Goal: Task Accomplishment & Management: Use online tool/utility

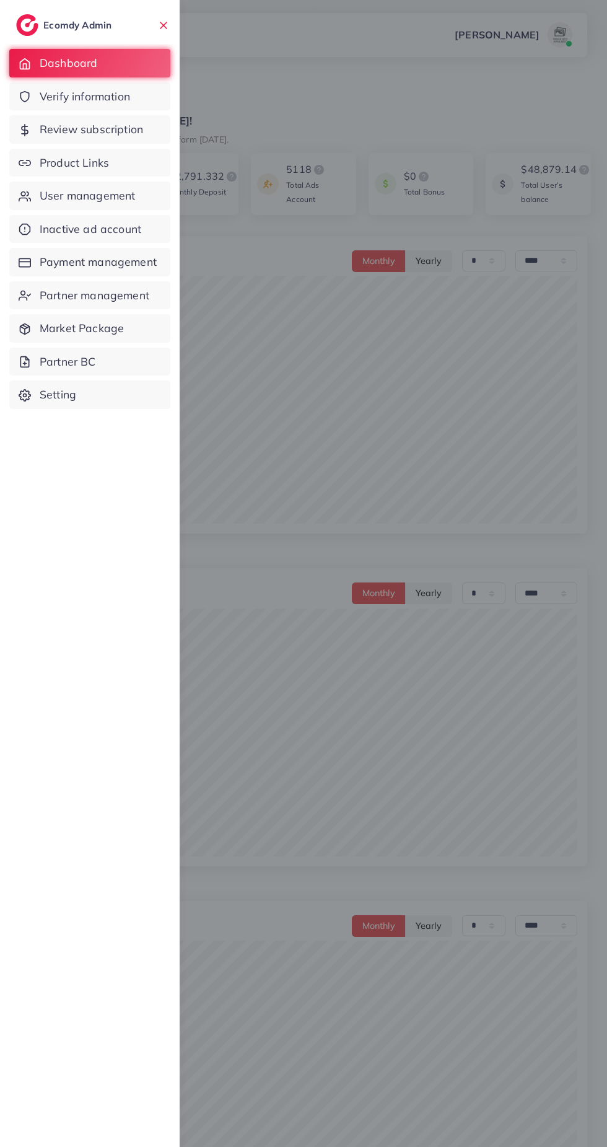
select select "*"
select select "****"
select select "*"
select select "****"
select select "*"
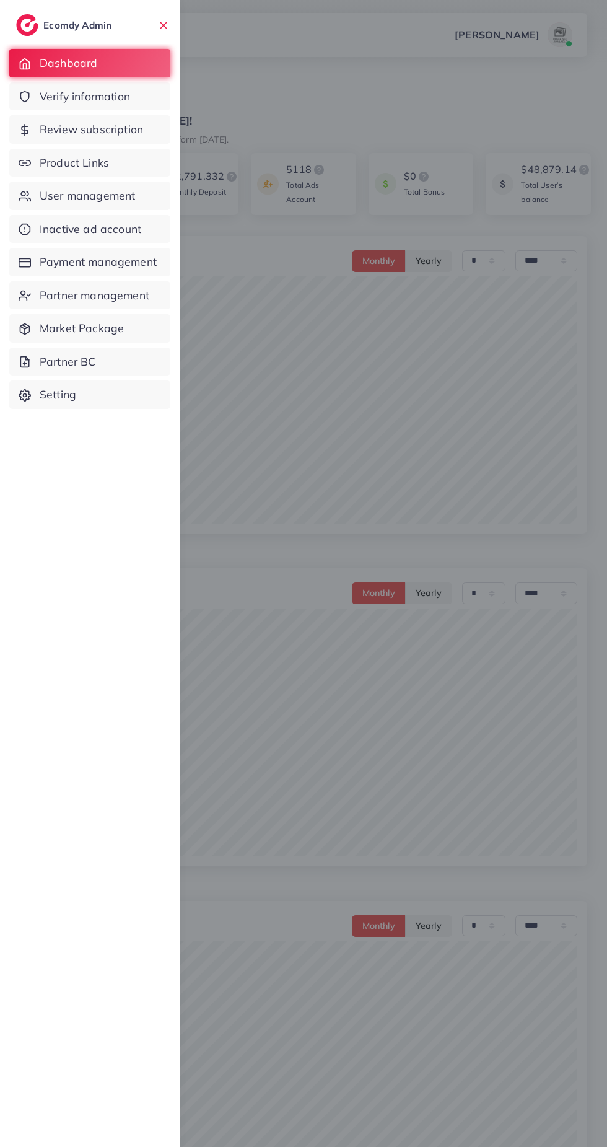
select select "****"
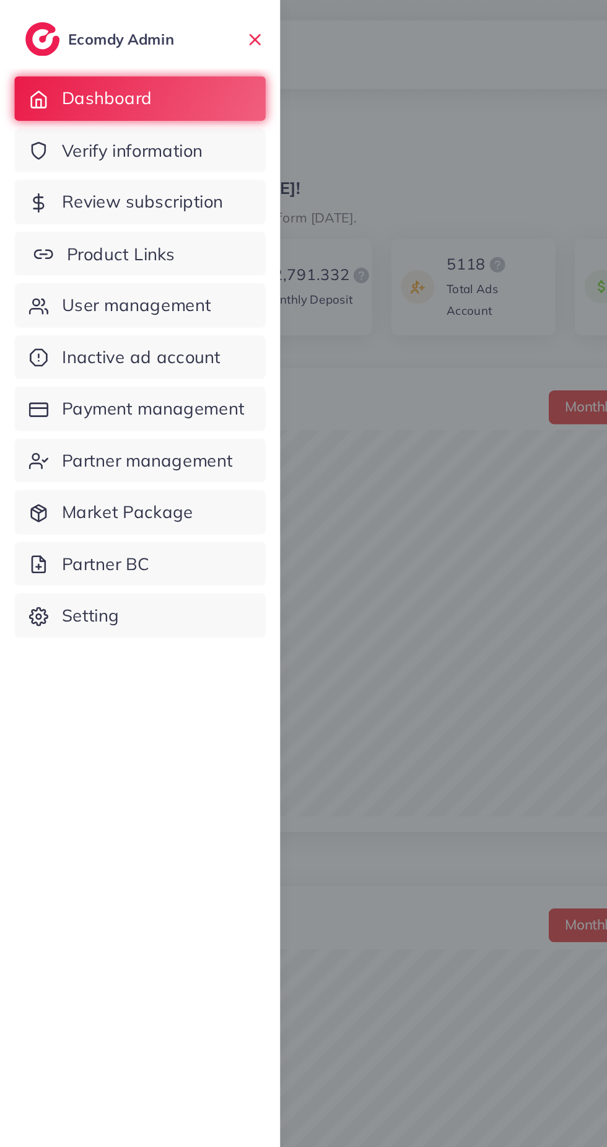
click at [149, 165] on link "Product Links" at bounding box center [89, 163] width 161 height 28
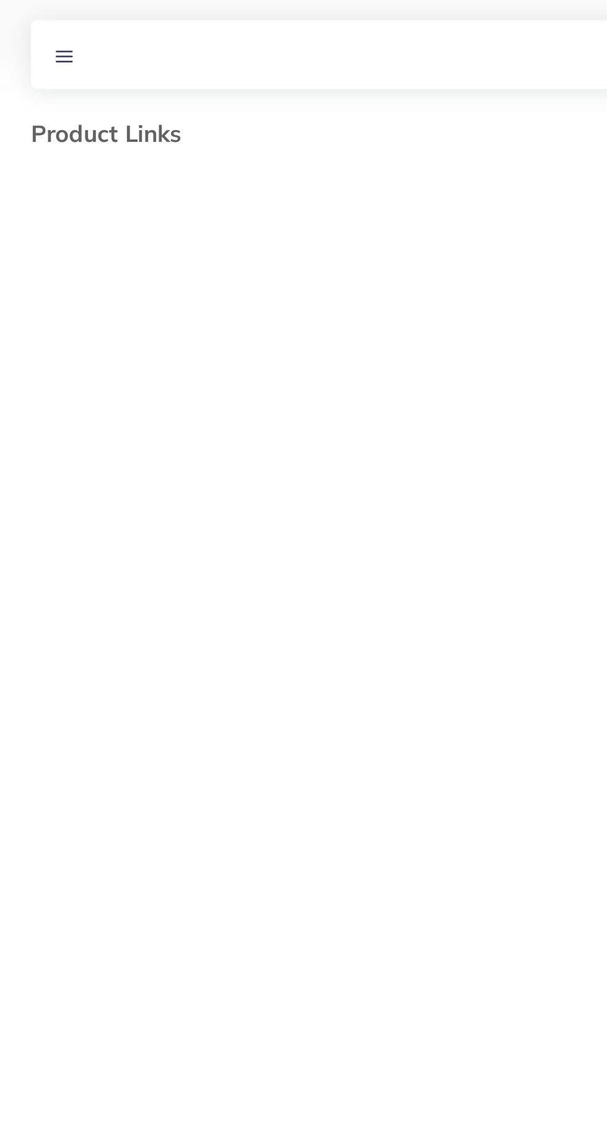
select select "*********"
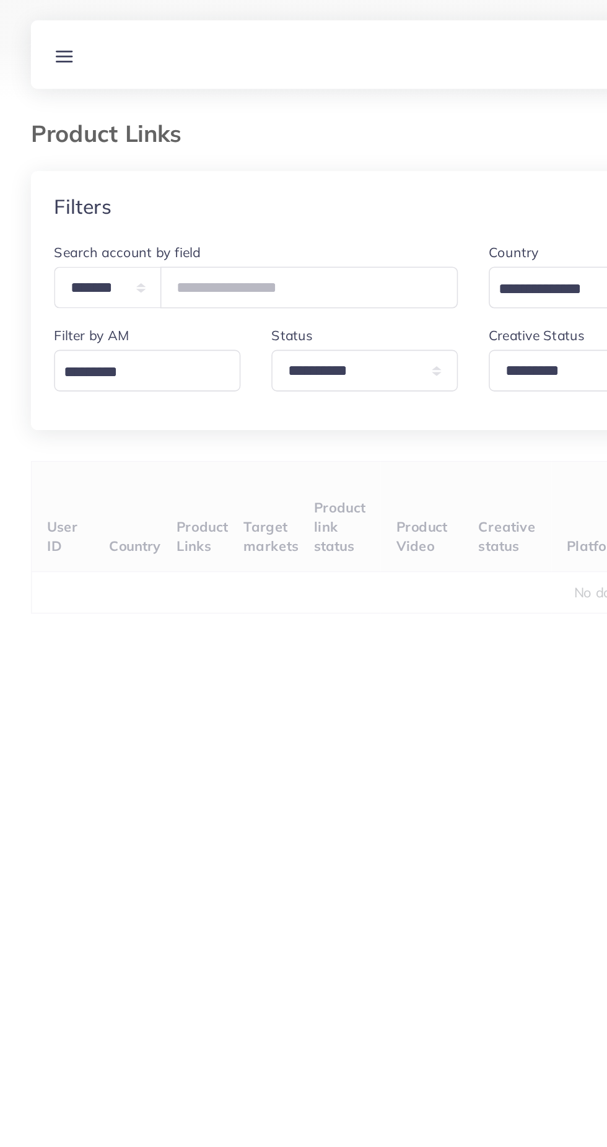
click at [44, 39] on line at bounding box center [42, 39] width 10 height 0
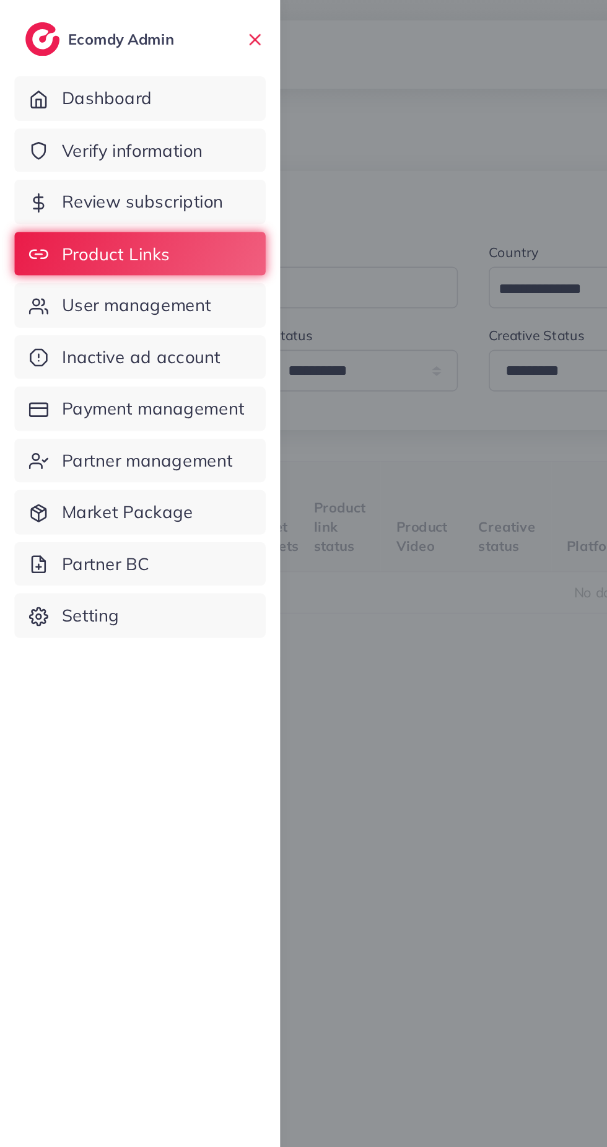
click at [261, 422] on div at bounding box center [303, 688] width 607 height 1376
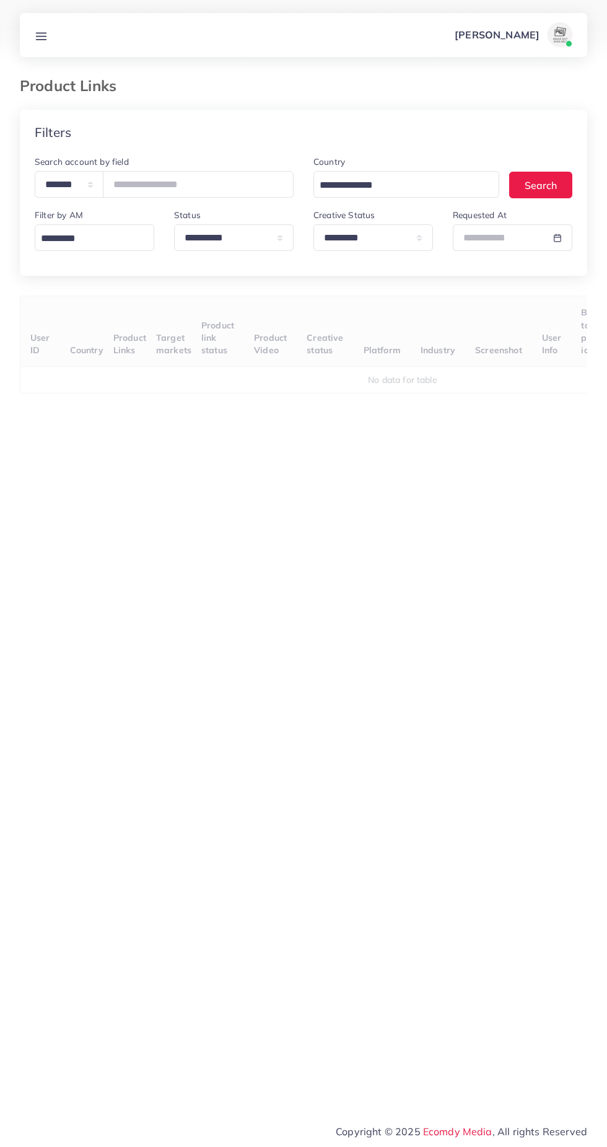
click at [438, 500] on div "User ID Country Product Links Target markets Product link status Product Video …" at bounding box center [303, 553] width 567 height 516
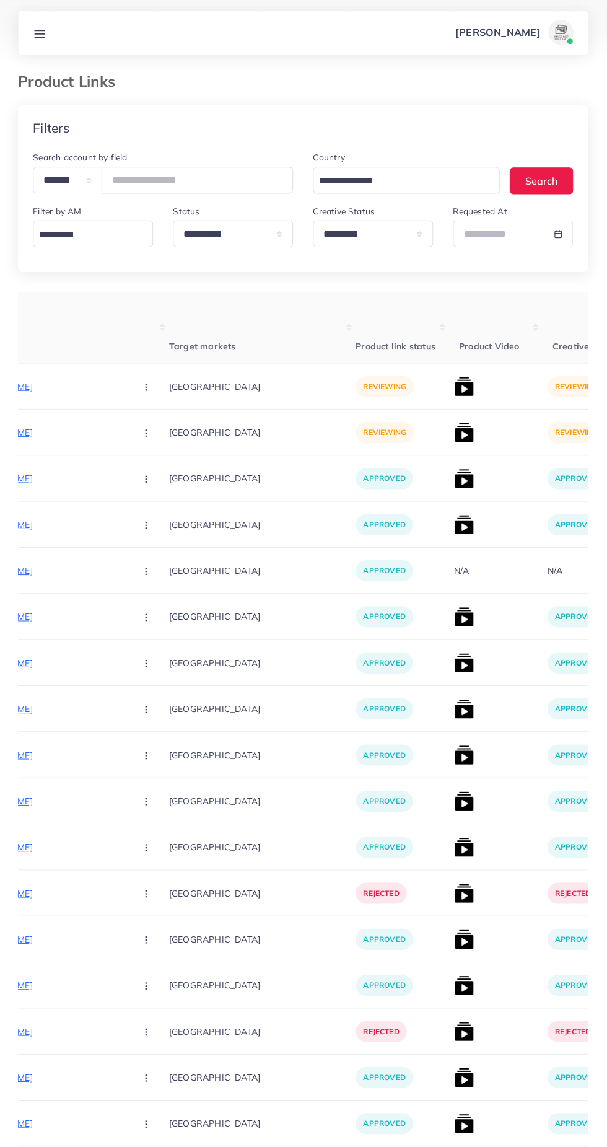
scroll to position [0, 240]
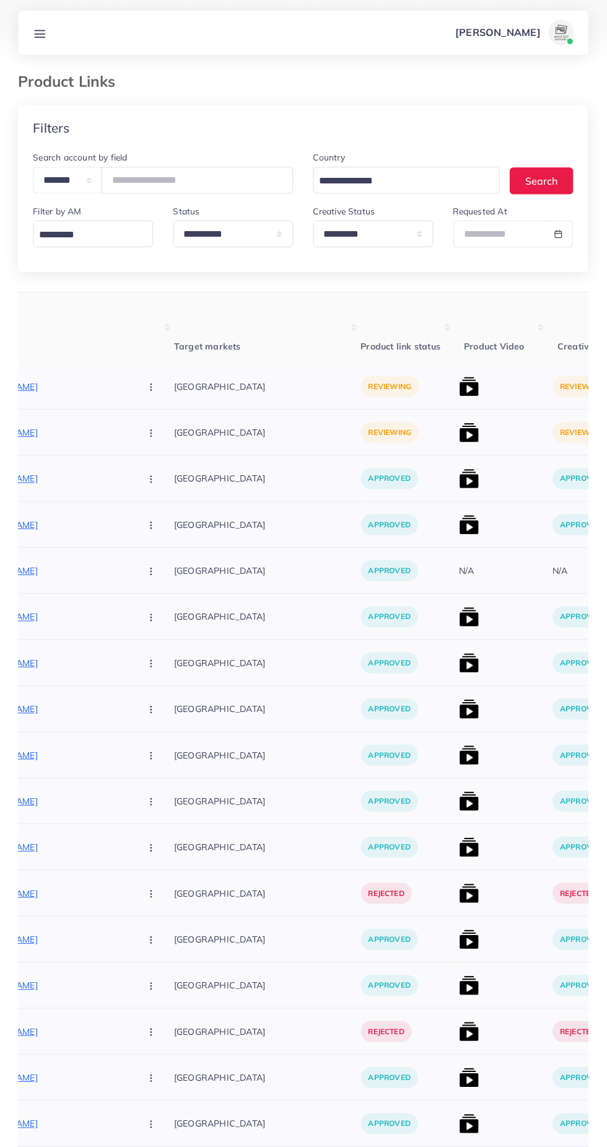
click at [459, 388] on img at bounding box center [469, 387] width 20 height 20
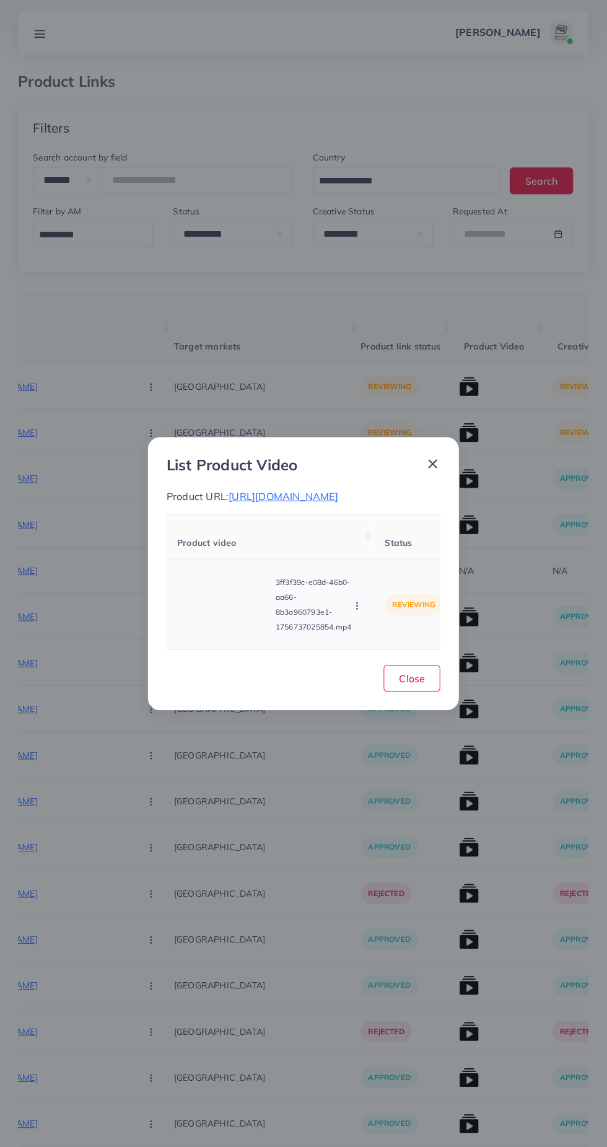
click at [233, 632] on video at bounding box center [224, 604] width 93 height 56
click at [238, 632] on div at bounding box center [224, 604] width 93 height 56
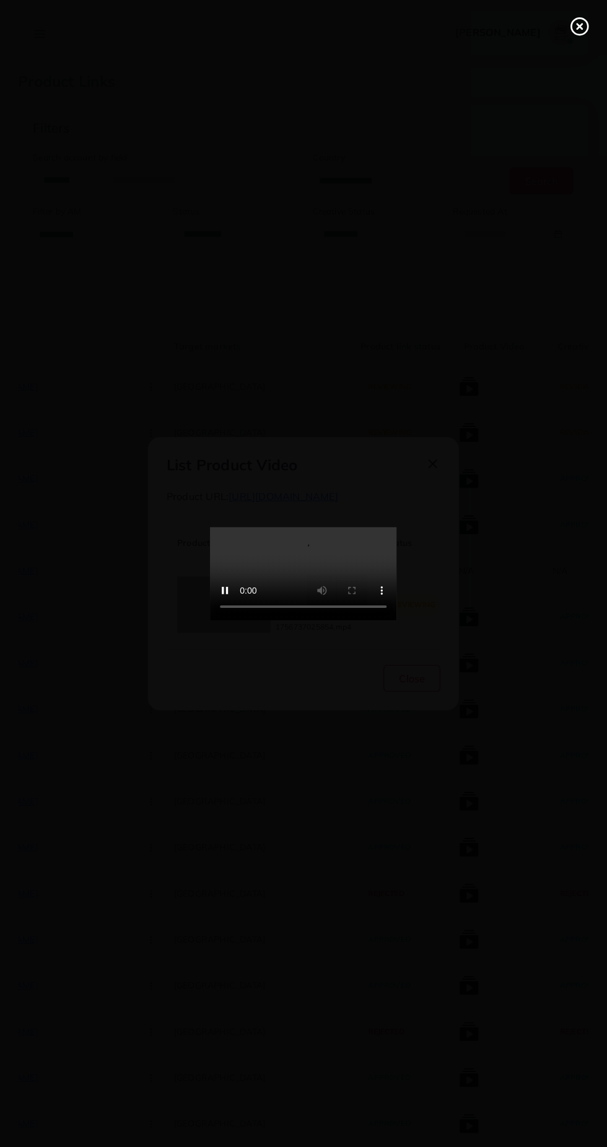
scroll to position [2, 0]
click at [578, 34] on icon at bounding box center [579, 29] width 20 height 20
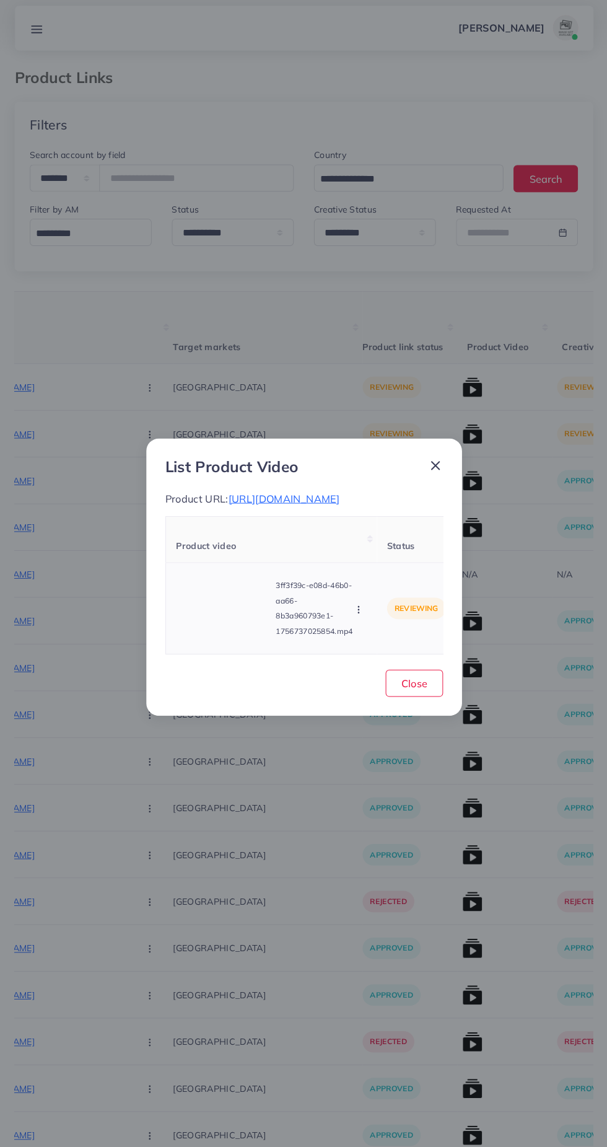
click at [295, 649] on td "3ff3f39c-e08d-46b0-aa66-8b3a960793e1-1756737025854.mp4 Approve Reject" at bounding box center [271, 604] width 207 height 90
click at [357, 605] on circle "button" at bounding box center [356, 605] width 1 height 1
click at [409, 555] on link "Approve" at bounding box center [386, 547] width 98 height 27
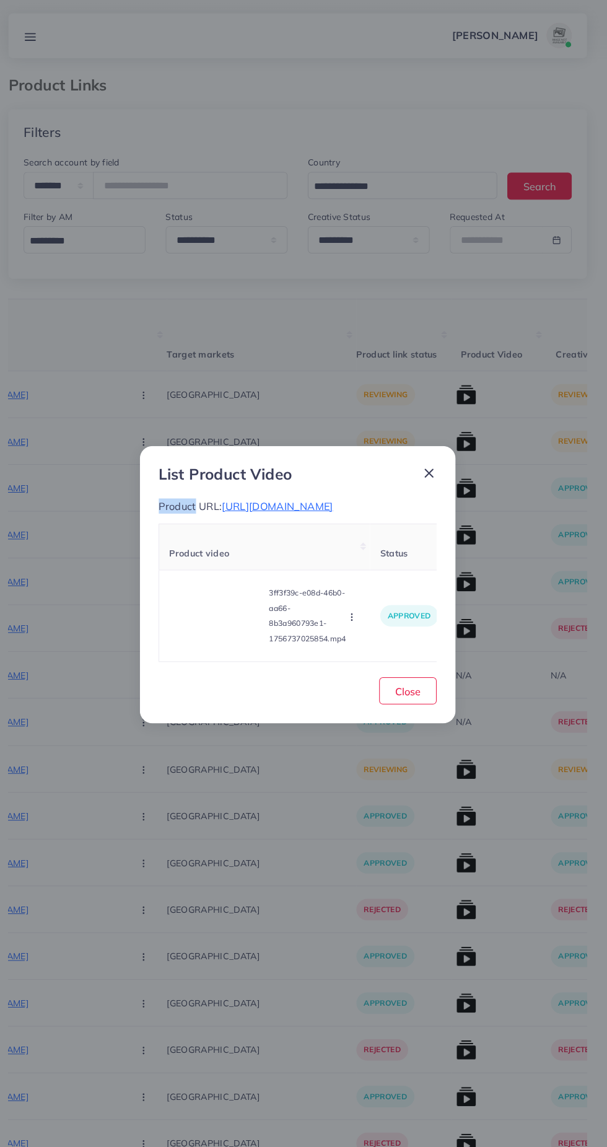
click at [438, 471] on icon at bounding box center [432, 464] width 15 height 15
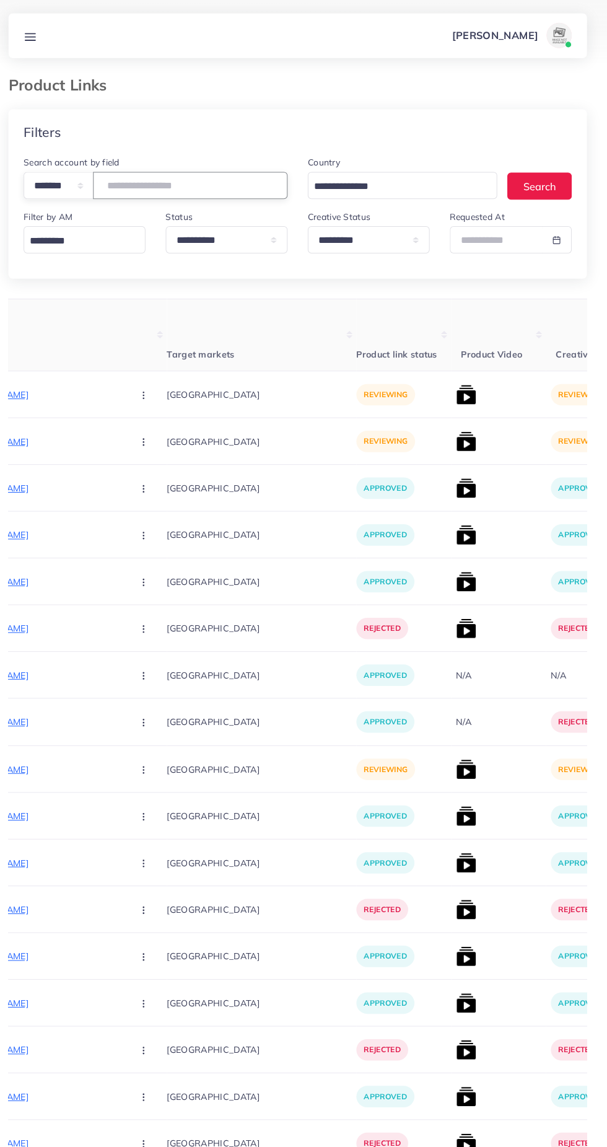
click at [221, 176] on input "number" at bounding box center [198, 181] width 191 height 27
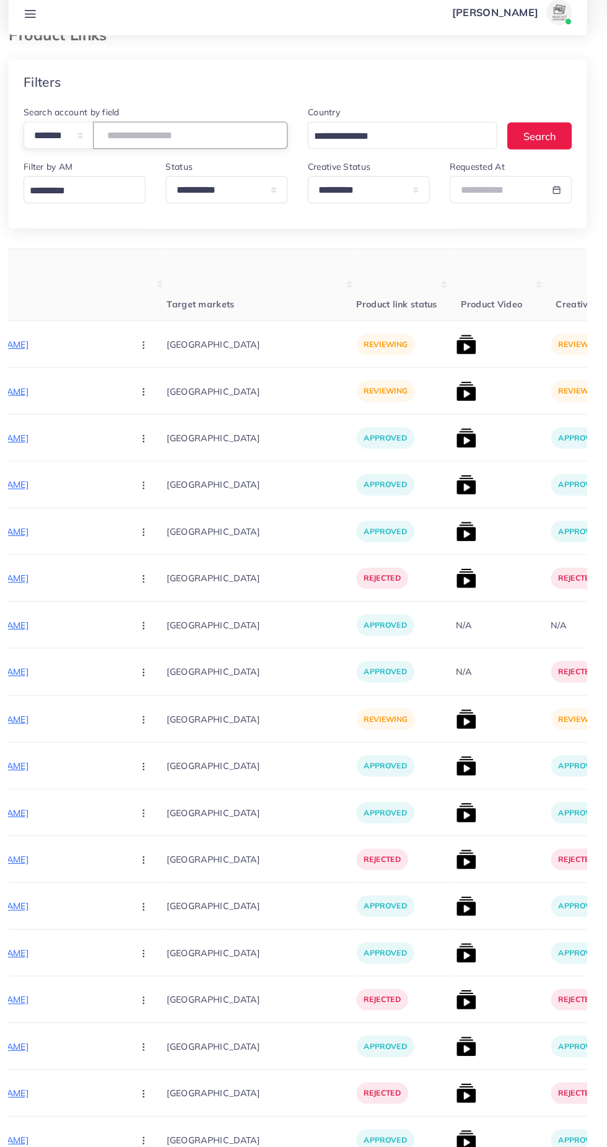
scroll to position [0, 0]
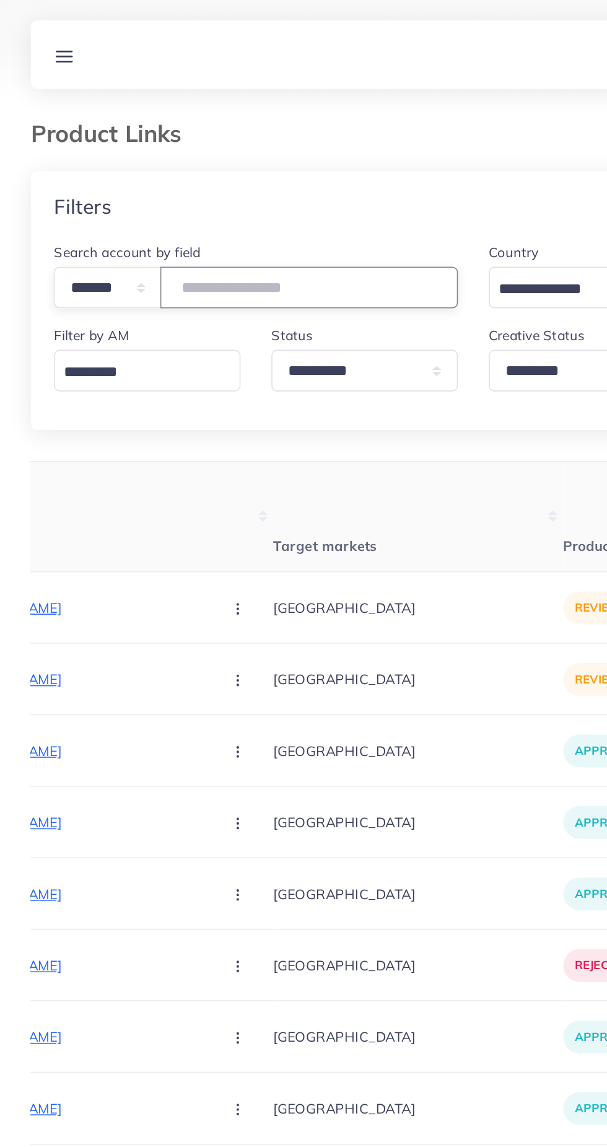
click at [183, 183] on input "number" at bounding box center [198, 184] width 191 height 27
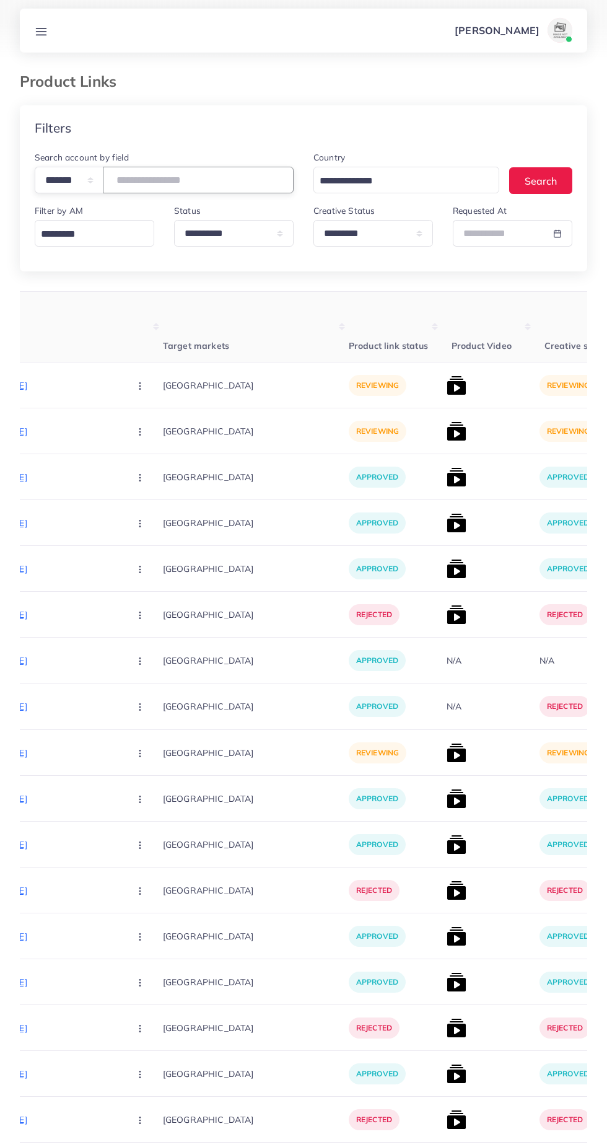
scroll to position [0, 297]
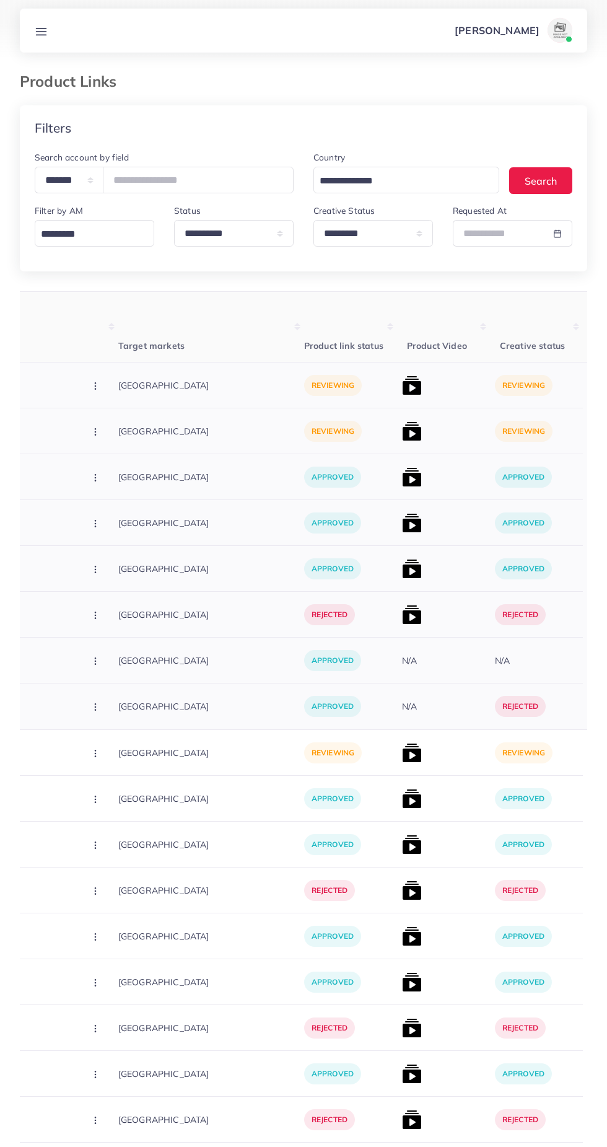
click at [402, 436] on img at bounding box center [412, 436] width 20 height 20
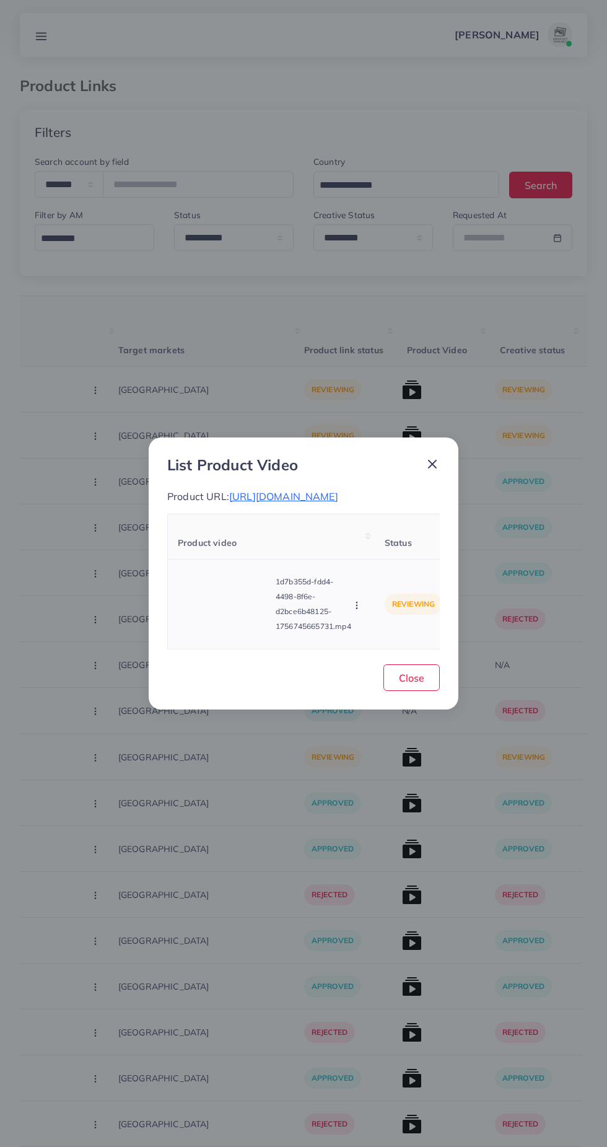
click at [241, 603] on video at bounding box center [224, 604] width 93 height 56
click at [242, 614] on div at bounding box center [224, 604] width 93 height 56
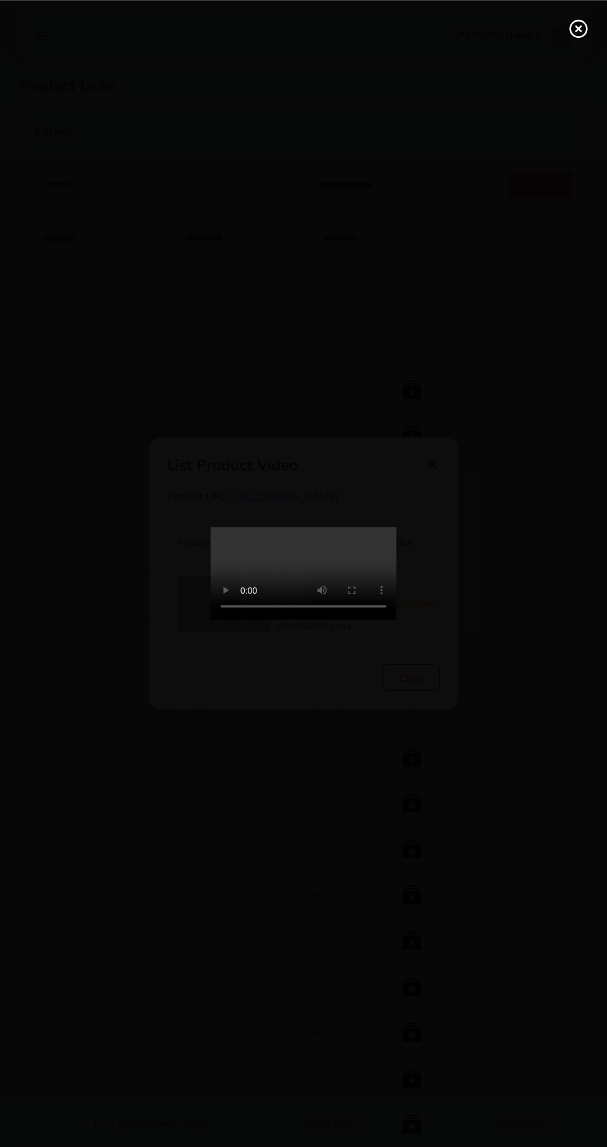
click at [551, 77] on div at bounding box center [303, 573] width 607 height 1147
click at [578, 36] on circle at bounding box center [578, 28] width 17 height 17
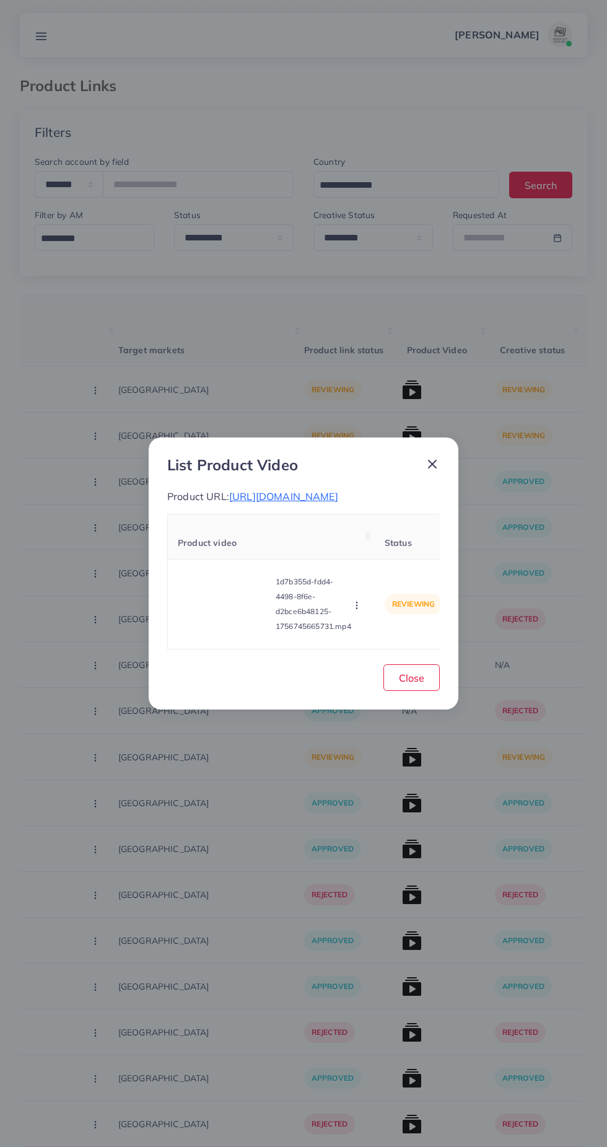
click at [432, 461] on icon at bounding box center [432, 464] width 15 height 15
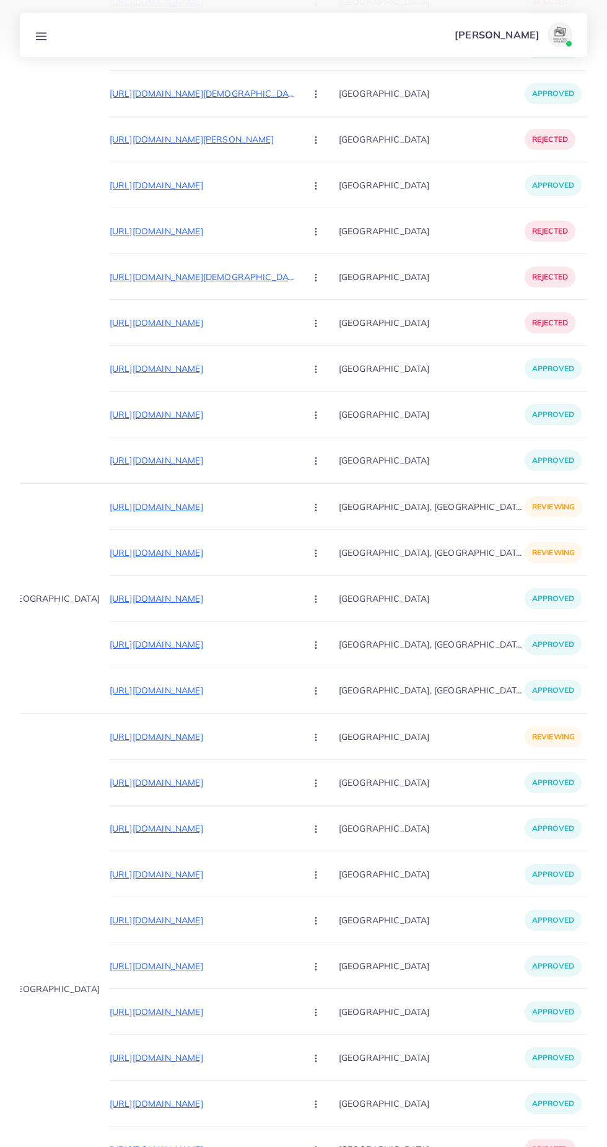
scroll to position [0, 76]
click at [230, 735] on p "https://www.tiktok.com/@dilawarkhanachakzai/video/7544442595166981384" at bounding box center [203, 736] width 186 height 15
click at [129, 714] on div "https://www.tiktok.com/@dilawarkhanachakzai/video/7544442595166981384" at bounding box center [76, 714] width 106 height 20
click at [190, 738] on p "https://www.tiktok.com/@dilawarkhanachakzai/video/7544442595166981384" at bounding box center [203, 736] width 186 height 15
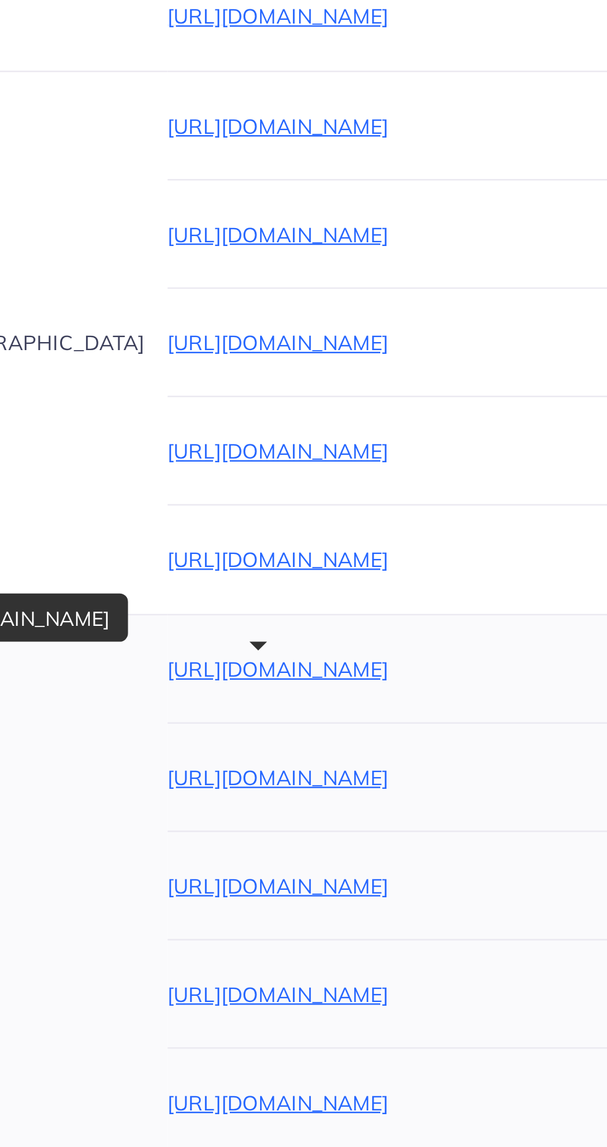
scroll to position [0, 24]
click at [268, 728] on p "https://www.tiktok.com/@dilawarkhanachakzai/video/7544442595166981384" at bounding box center [256, 731] width 186 height 15
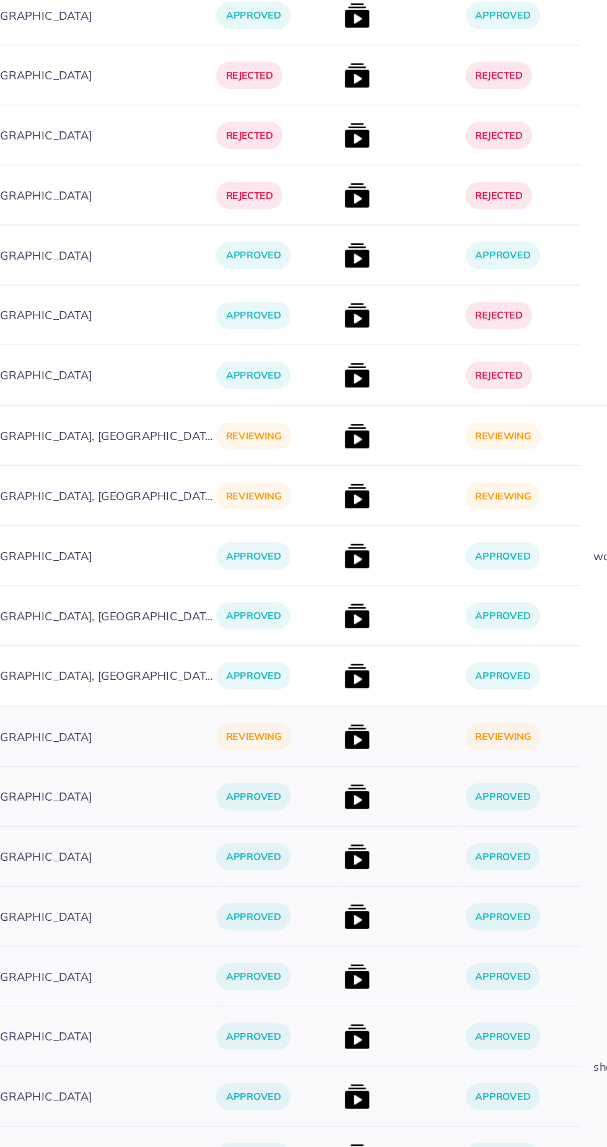
scroll to position [9197, 0]
click at [336, 725] on img at bounding box center [346, 732] width 20 height 20
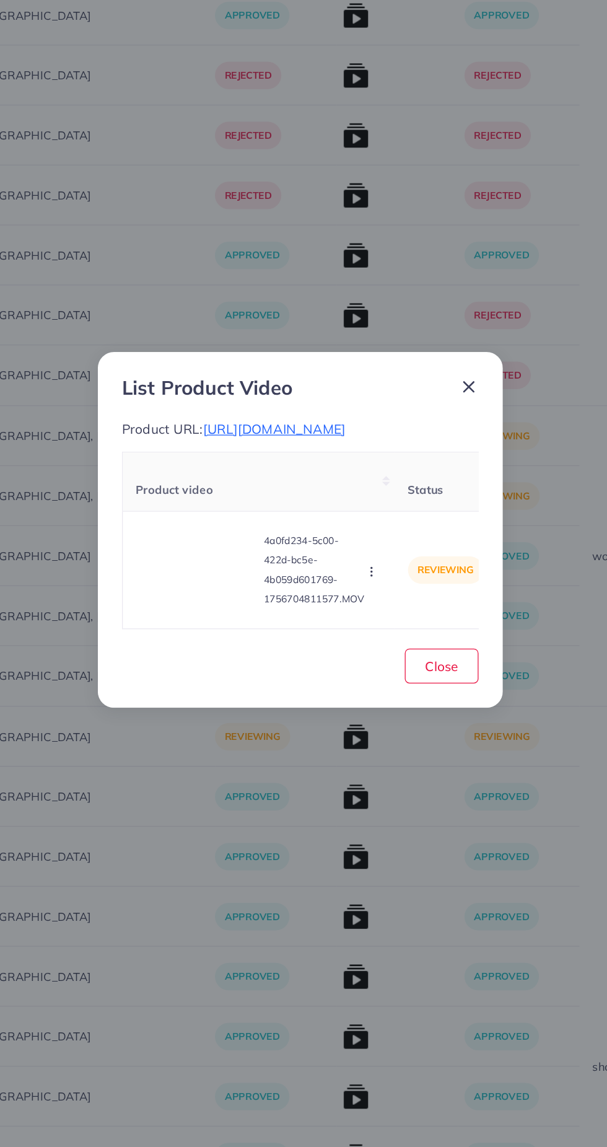
click at [291, 736] on div "List Product Video Product URL: https://www.tiktok.com/@dilawarkhanachakzai/vid…" at bounding box center [303, 573] width 607 height 1147
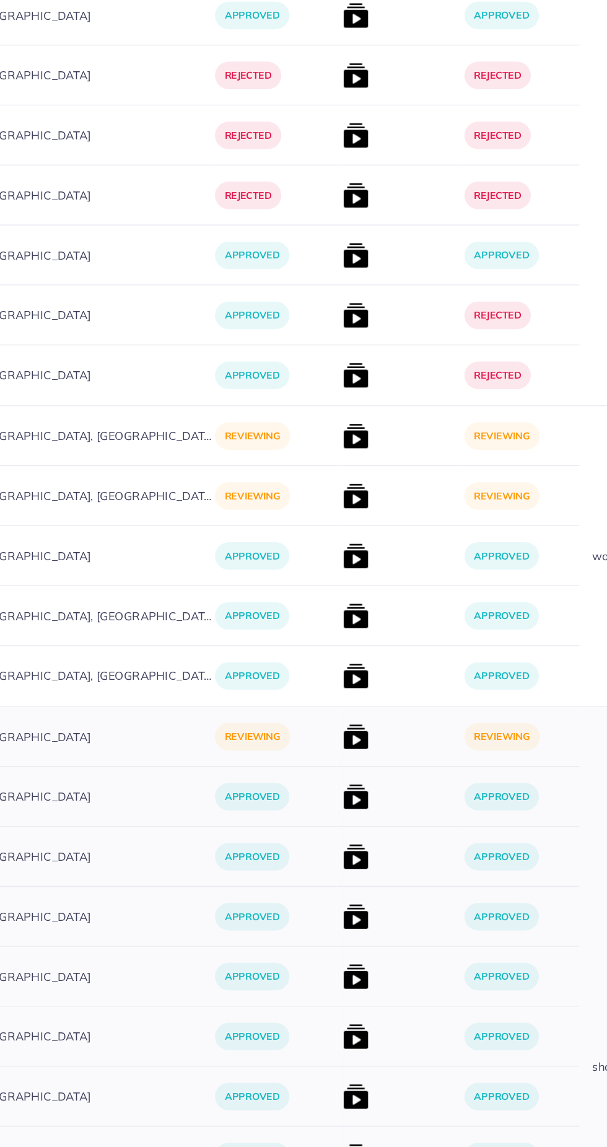
click at [336, 736] on img at bounding box center [346, 732] width 20 height 20
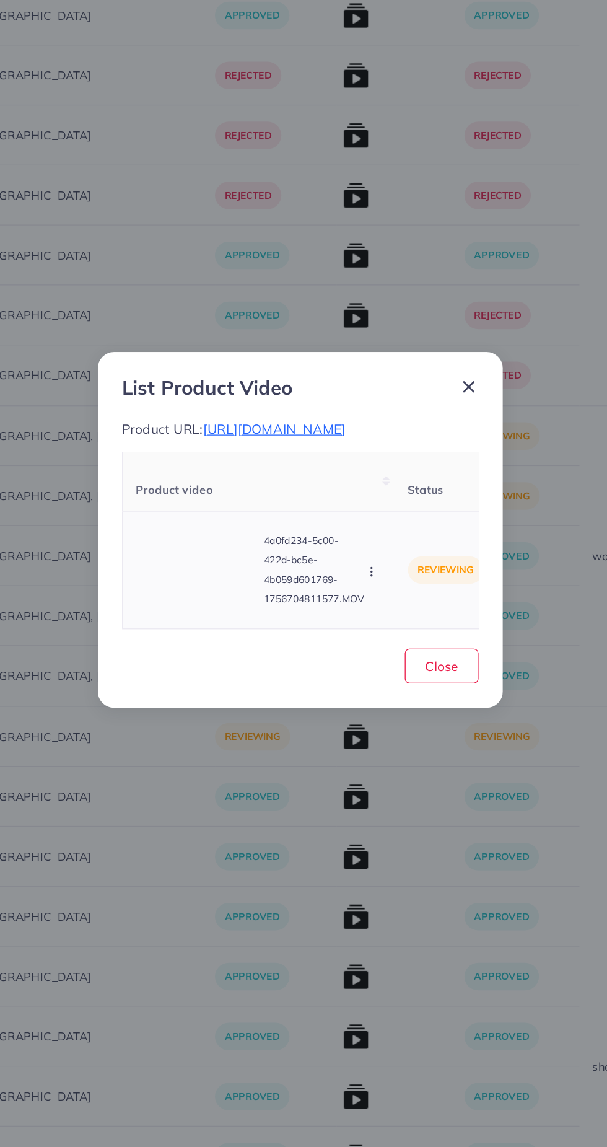
click at [233, 624] on video at bounding box center [224, 604] width 93 height 56
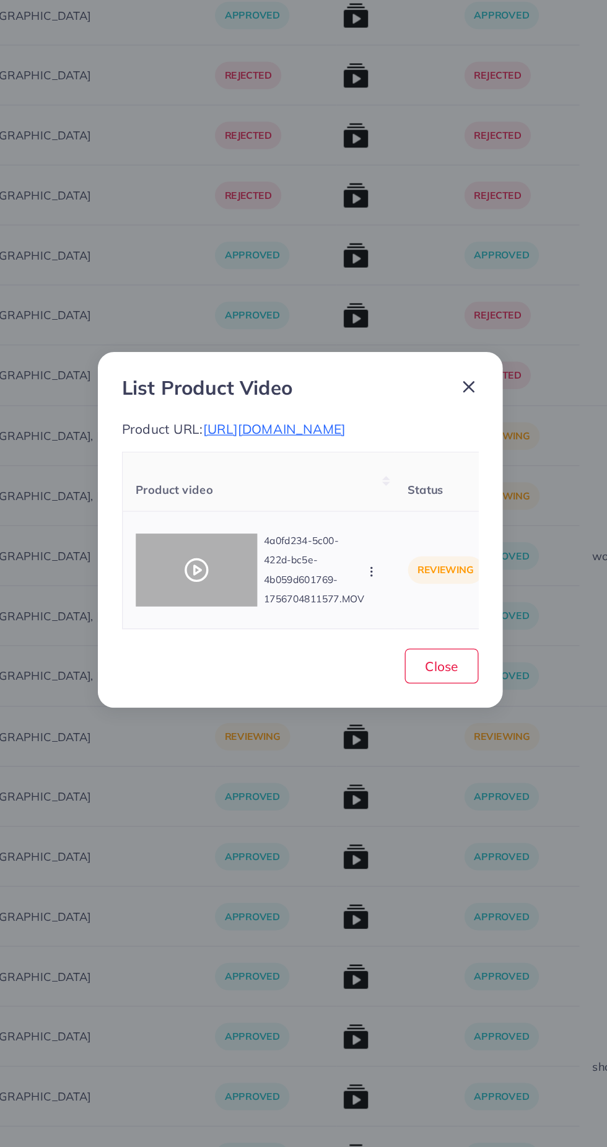
click at [212, 632] on div at bounding box center [224, 604] width 93 height 56
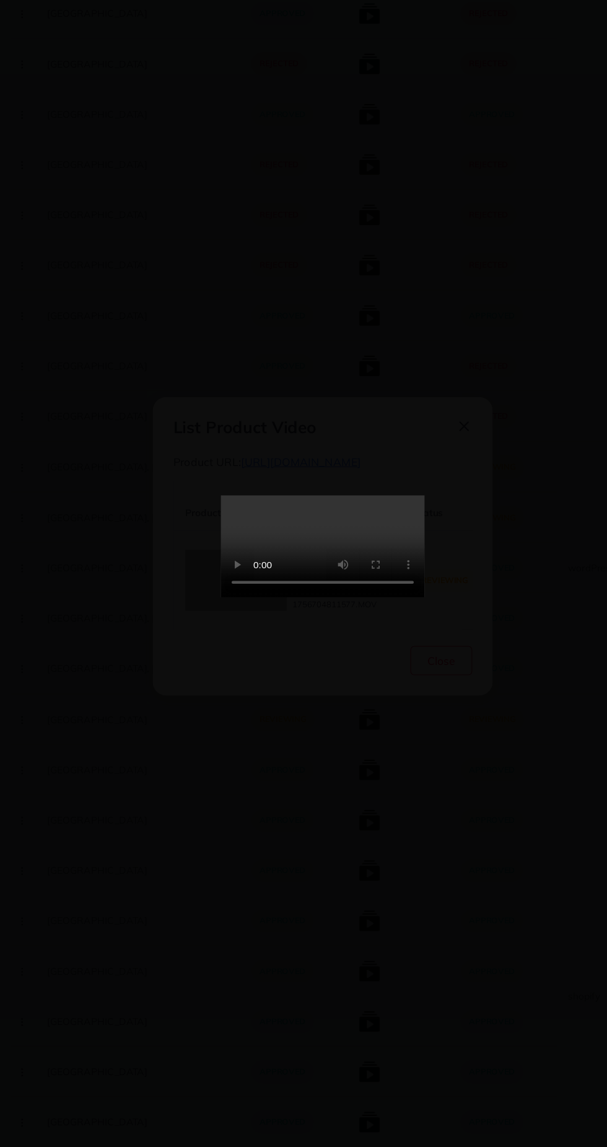
click at [325, 774] on div at bounding box center [303, 573] width 607 height 1147
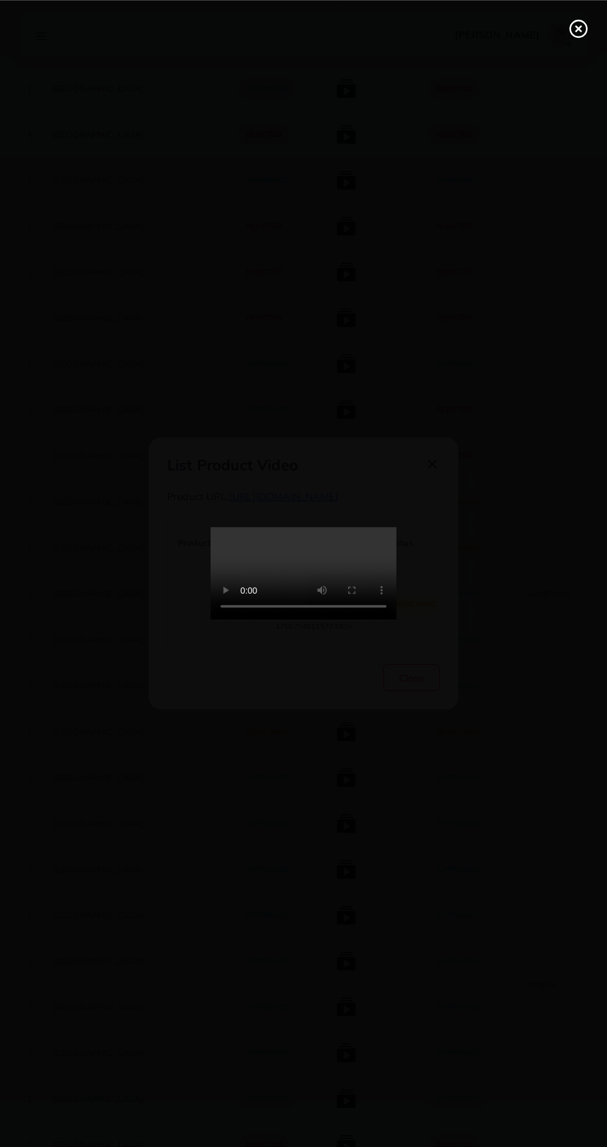
click at [578, 37] on circle at bounding box center [578, 28] width 17 height 17
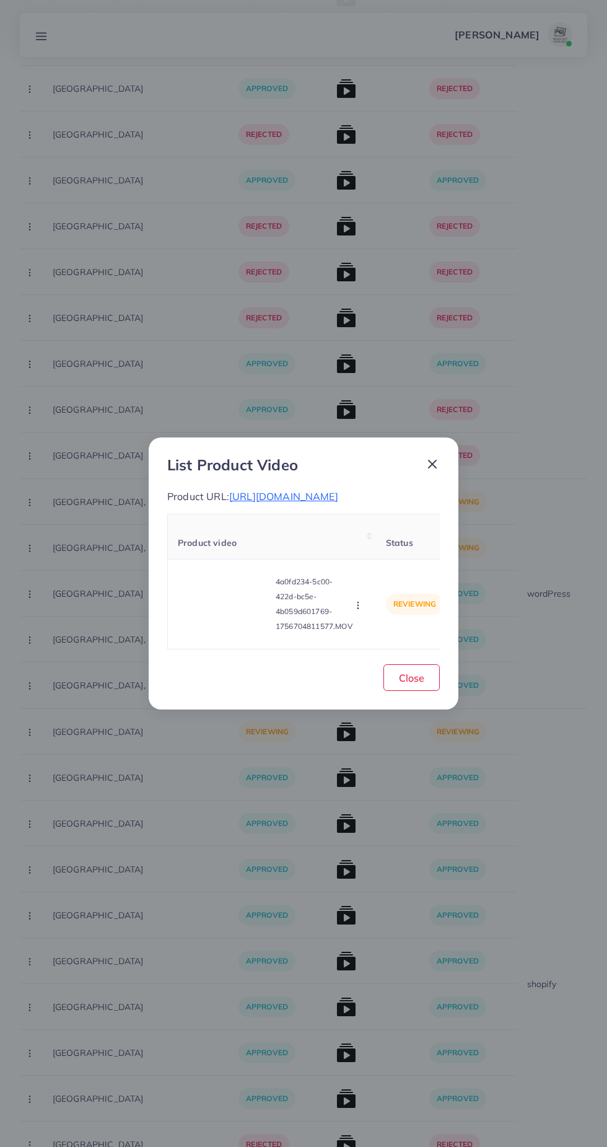
click at [431, 461] on icon at bounding box center [432, 464] width 15 height 15
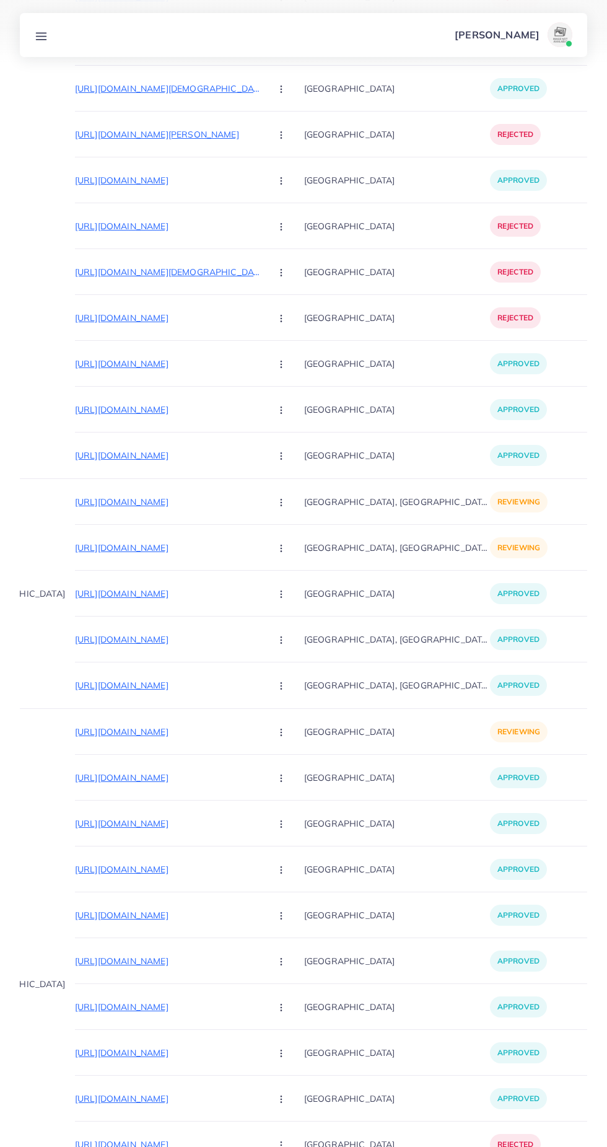
scroll to position [0, 108]
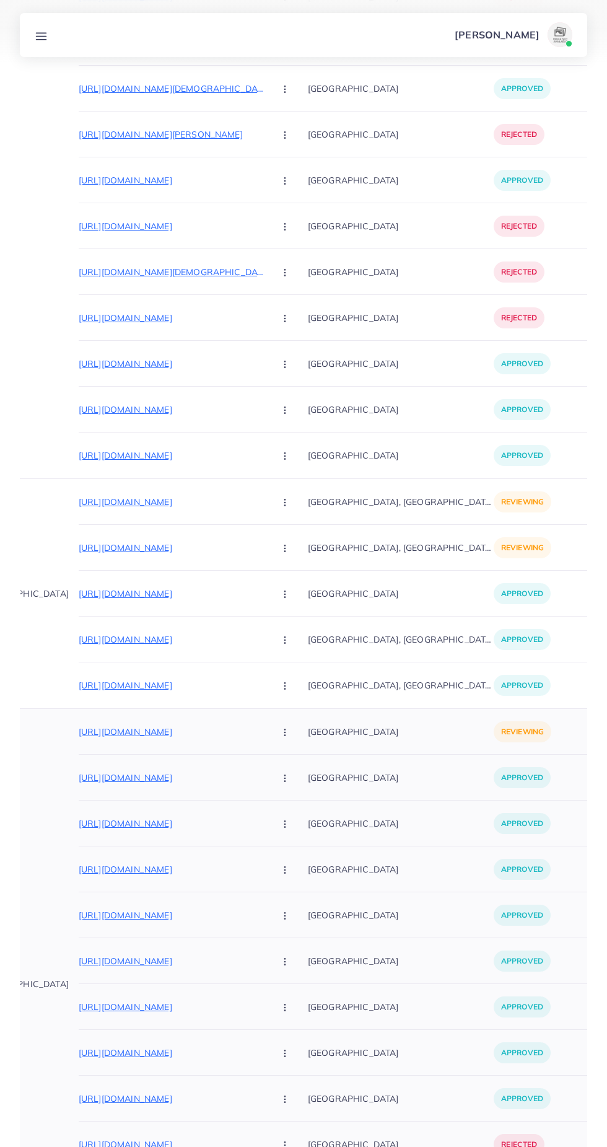
click at [284, 732] on circle "button" at bounding box center [284, 732] width 1 height 1
click at [291, 764] on span "Approve" at bounding box center [311, 769] width 41 height 12
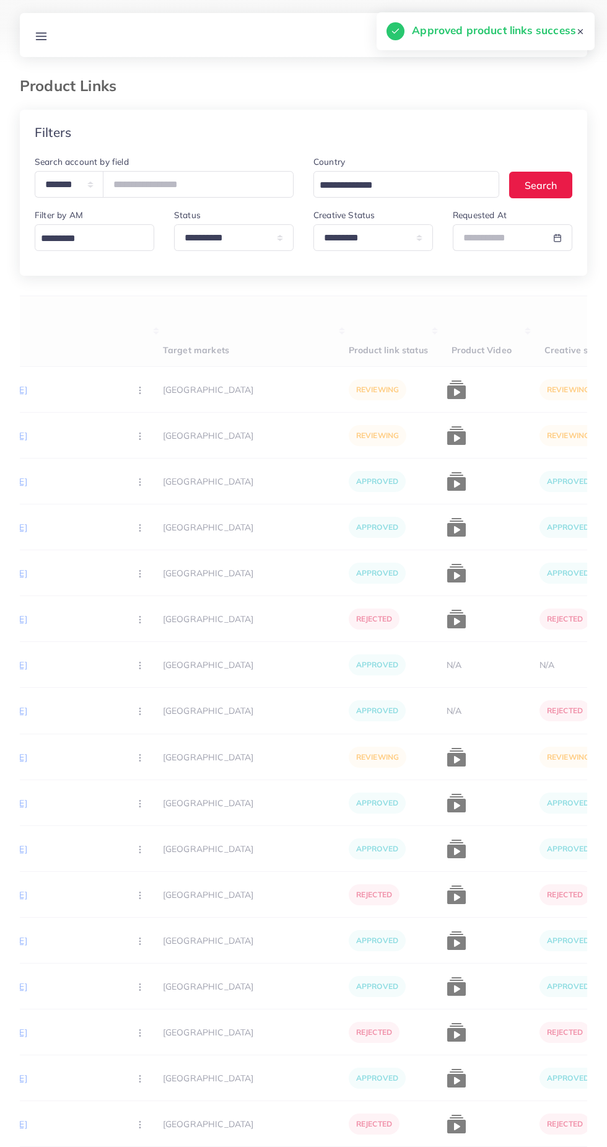
scroll to position [0, 193]
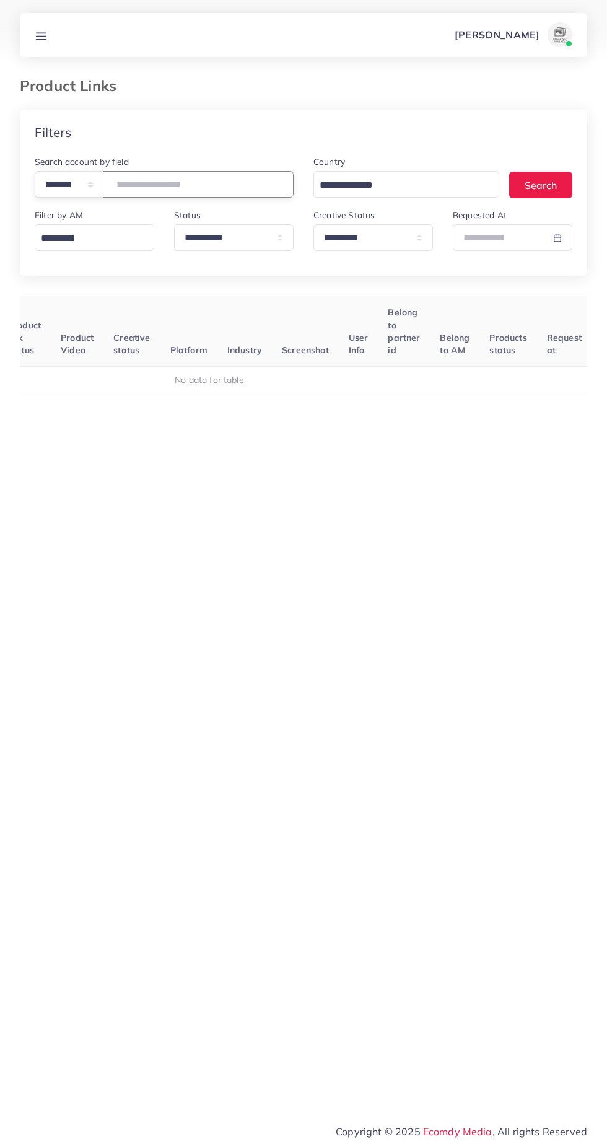
click at [245, 180] on input "**" at bounding box center [198, 184] width 191 height 27
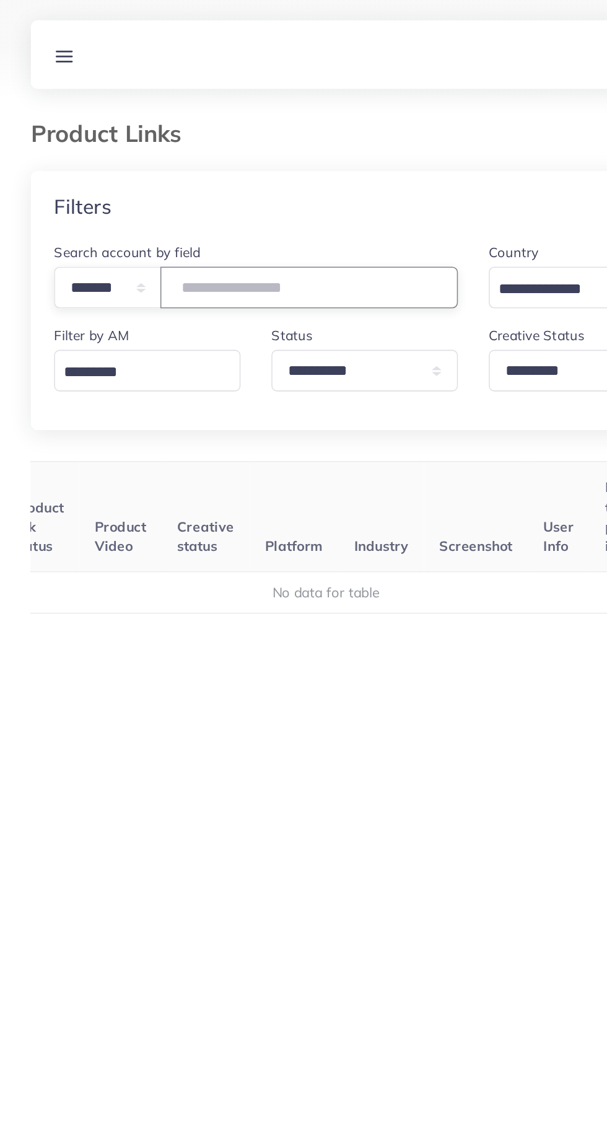
type input "*"
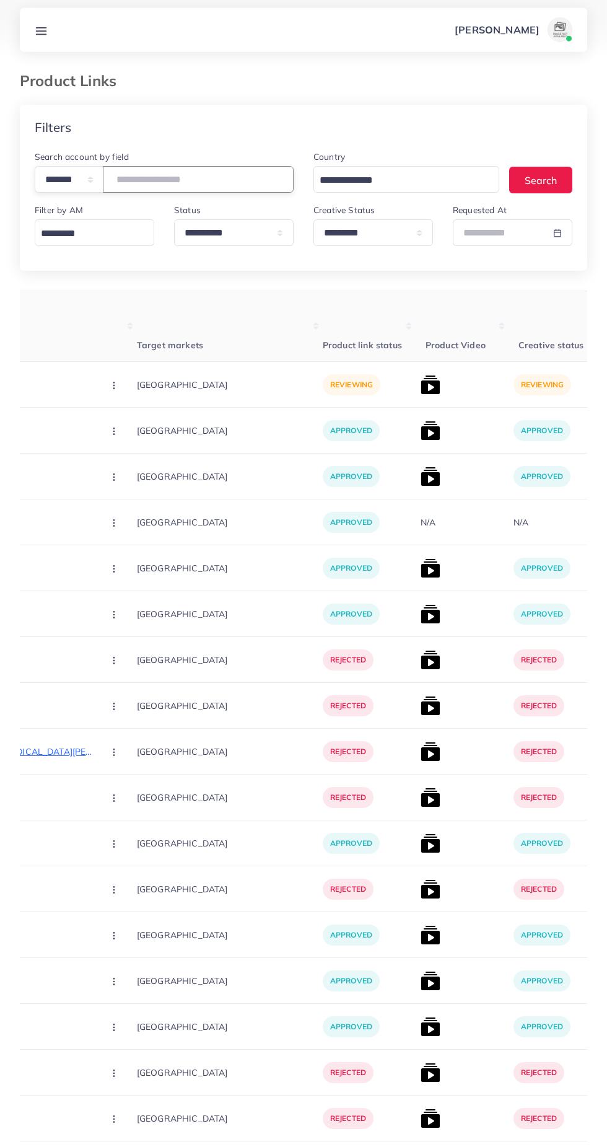
scroll to position [0, 484]
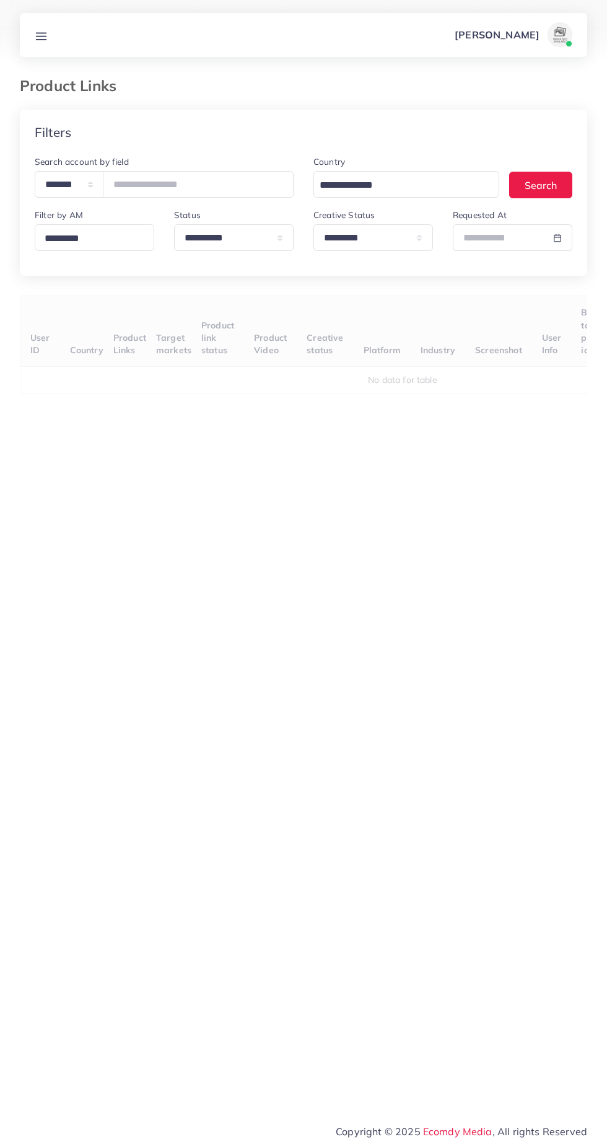
select select "*********"
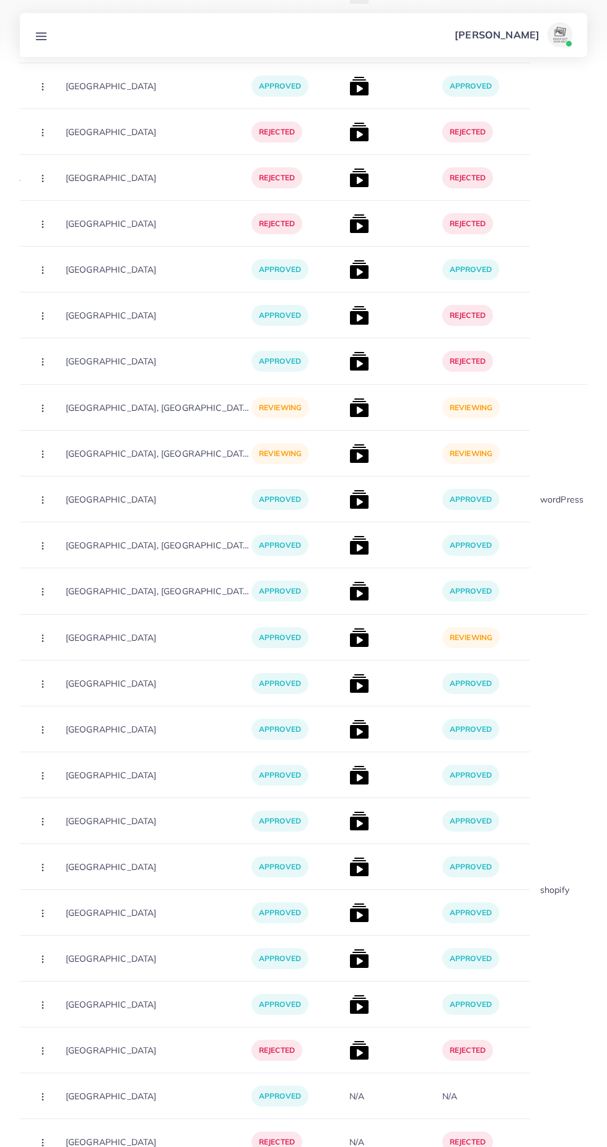
scroll to position [4277, 0]
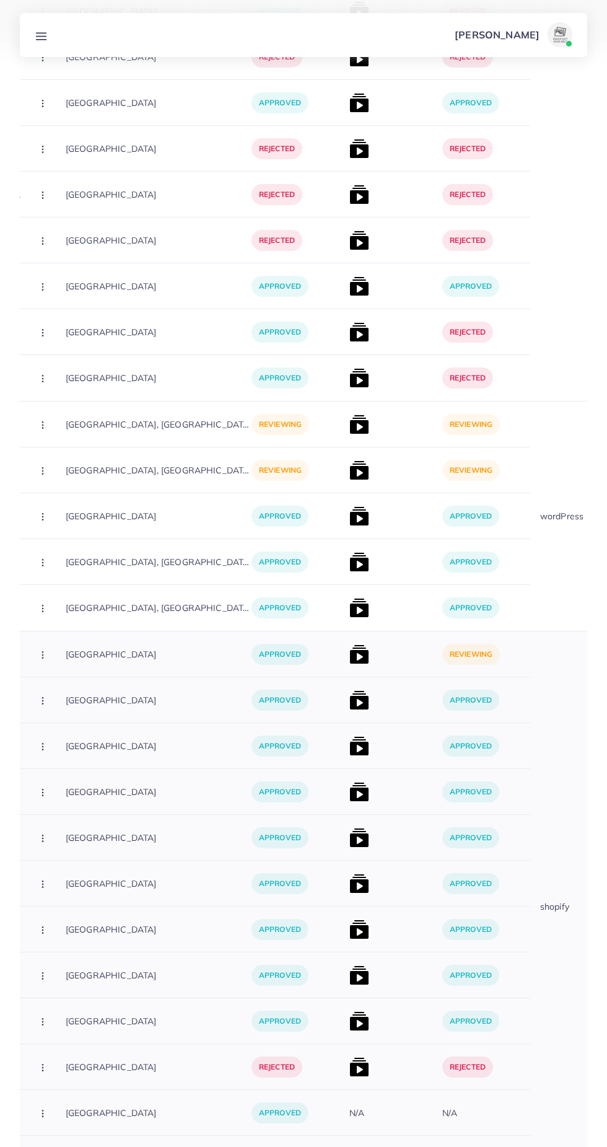
click at [349, 657] on img at bounding box center [359, 654] width 20 height 20
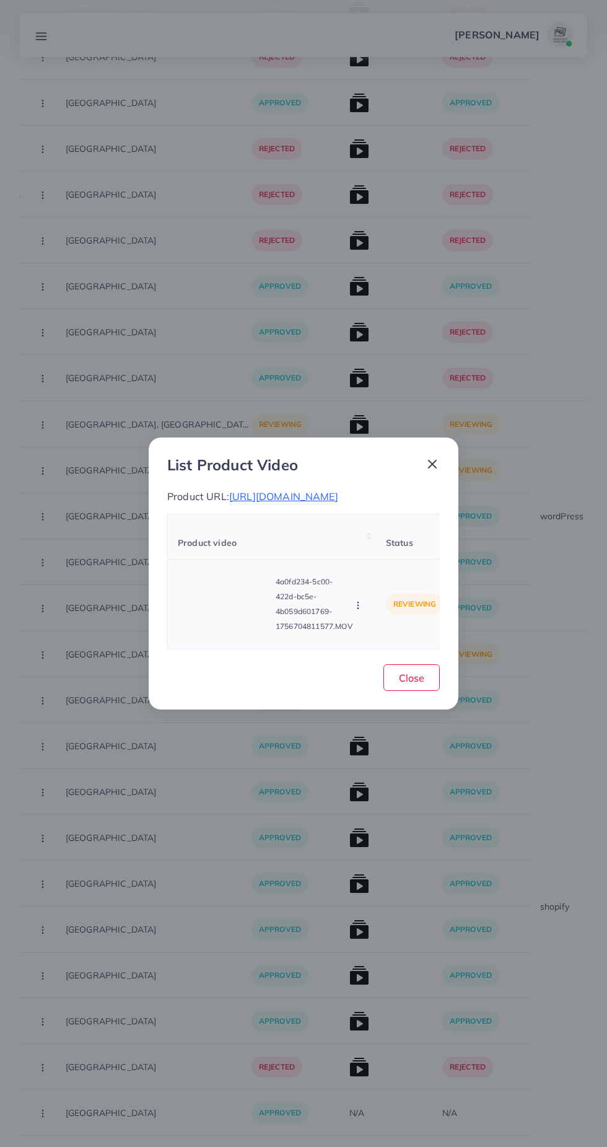
click at [260, 627] on video at bounding box center [224, 604] width 93 height 56
click at [436, 457] on icon at bounding box center [432, 464] width 15 height 15
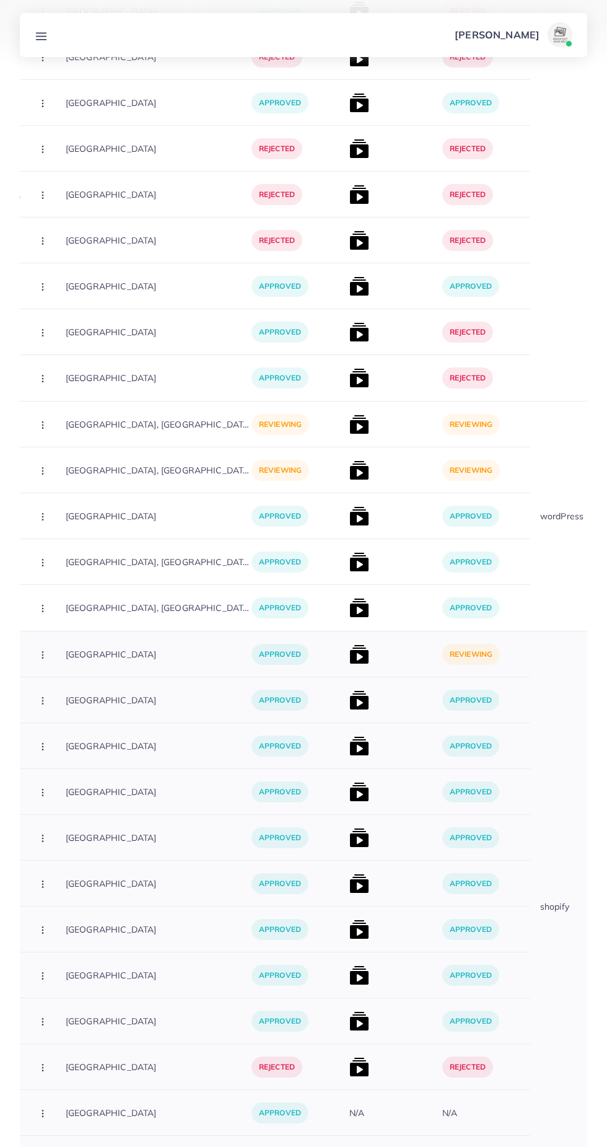
click at [349, 648] on img at bounding box center [359, 654] width 20 height 20
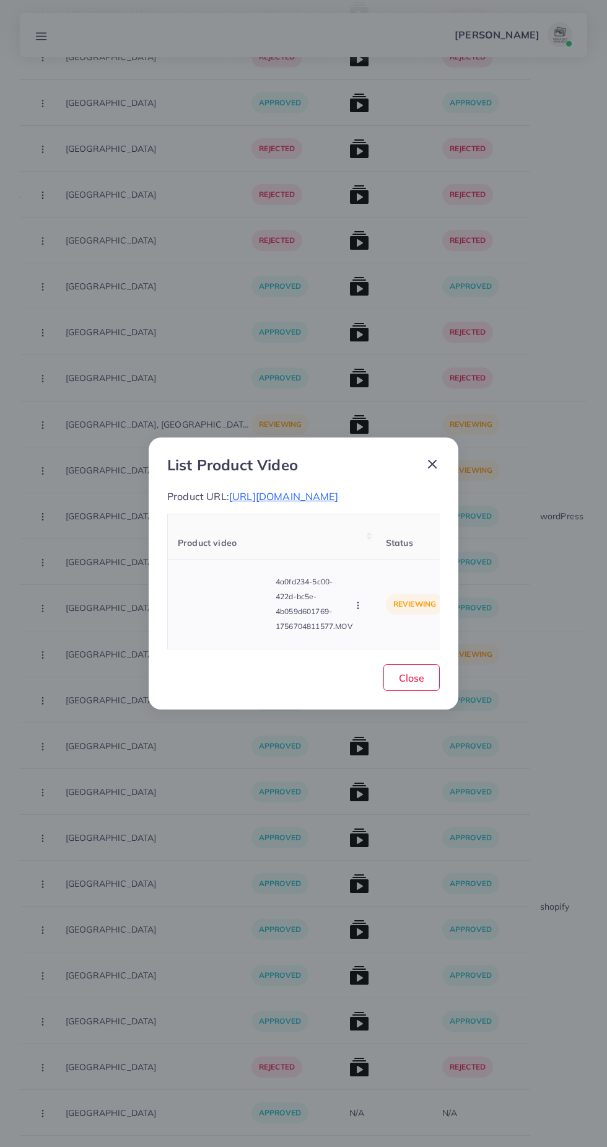
click at [354, 610] on icon "button" at bounding box center [358, 605] width 10 height 10
click at [404, 550] on link "Approve" at bounding box center [385, 547] width 98 height 27
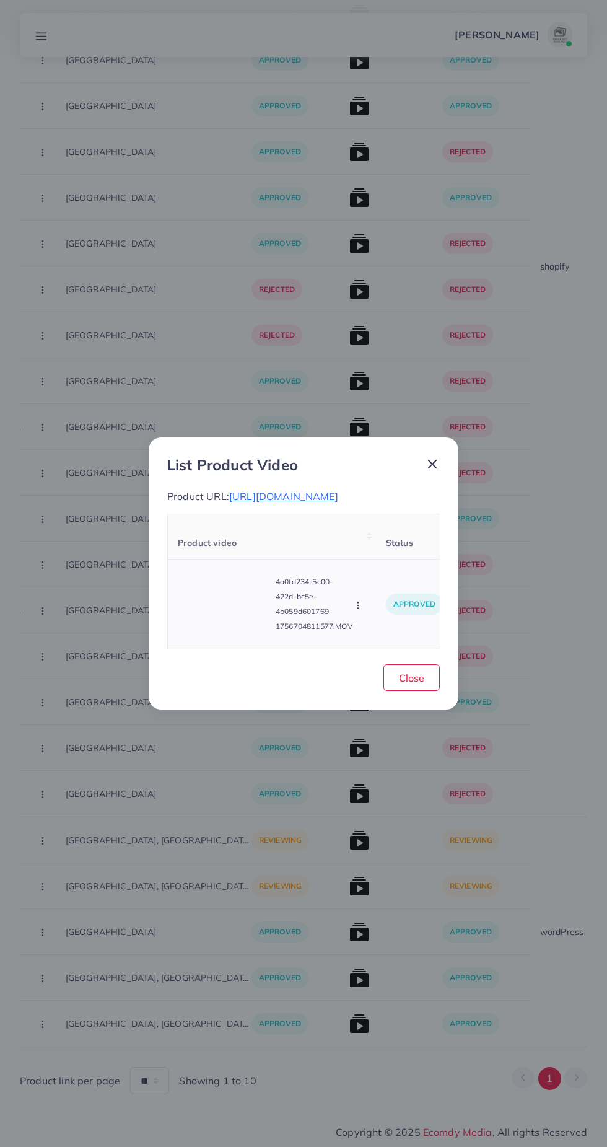
scroll to position [3861, 0]
click at [436, 457] on icon at bounding box center [432, 464] width 15 height 15
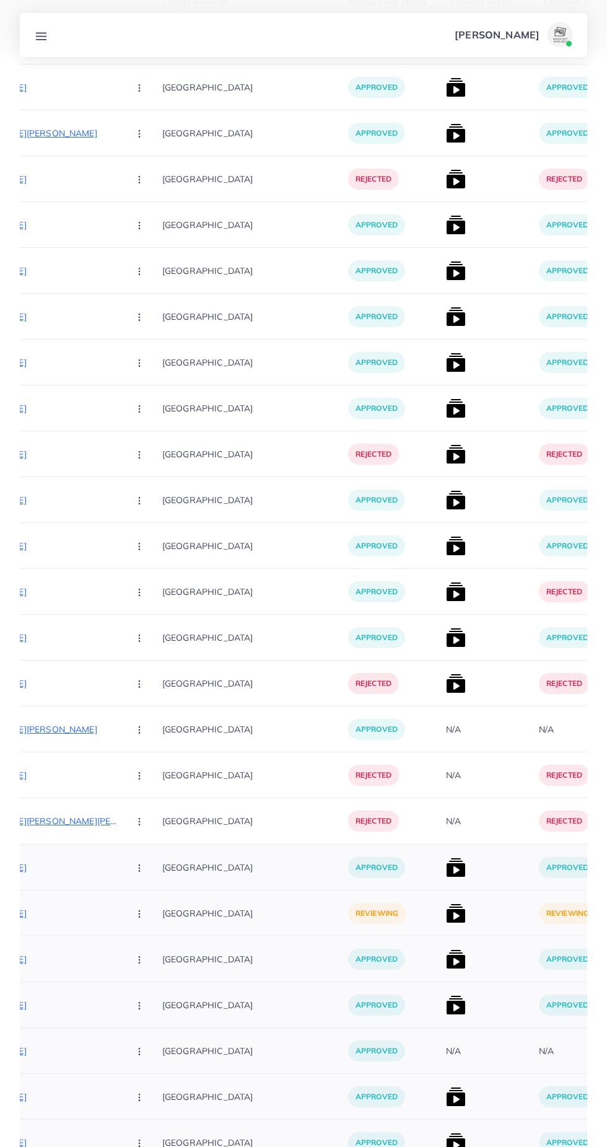
scroll to position [0, 283]
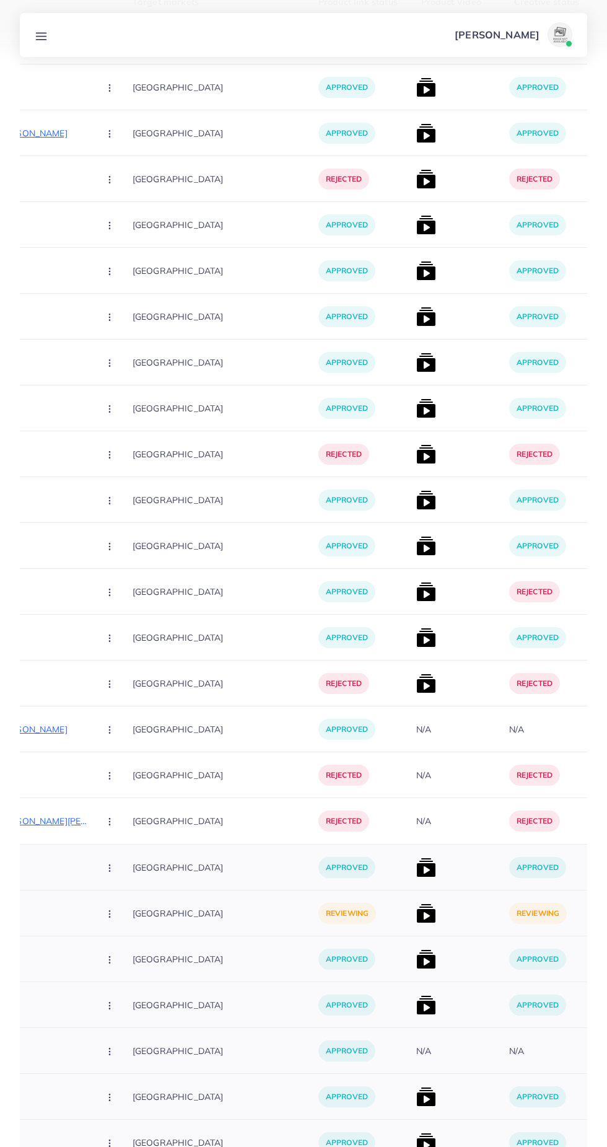
click at [416, 915] on img at bounding box center [426, 913] width 20 height 20
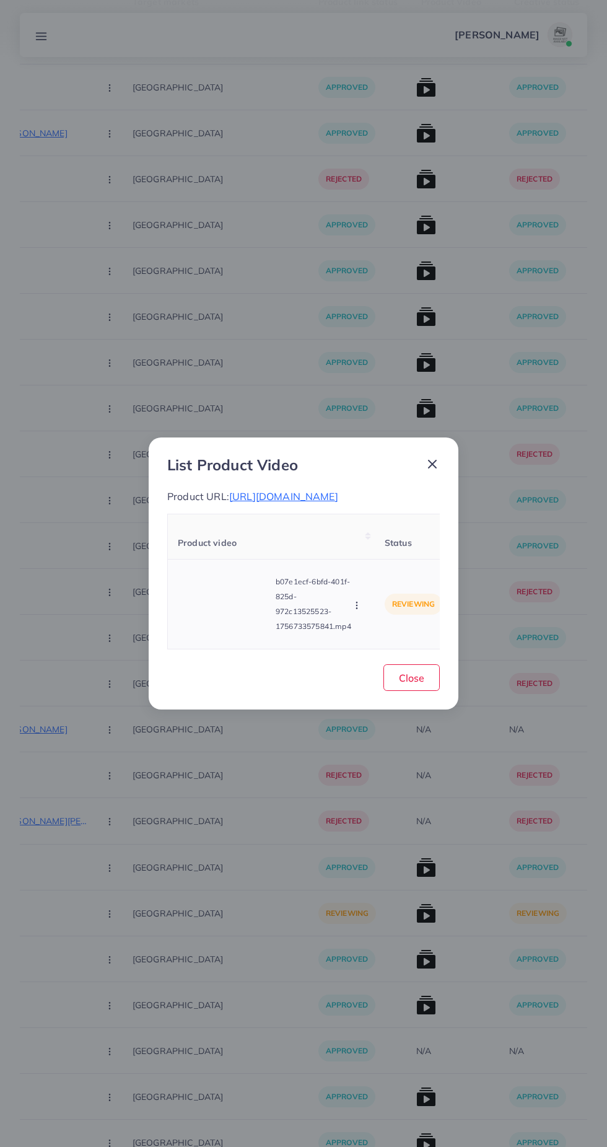
click at [235, 632] on video at bounding box center [224, 604] width 93 height 56
click at [245, 632] on div at bounding box center [224, 604] width 93 height 56
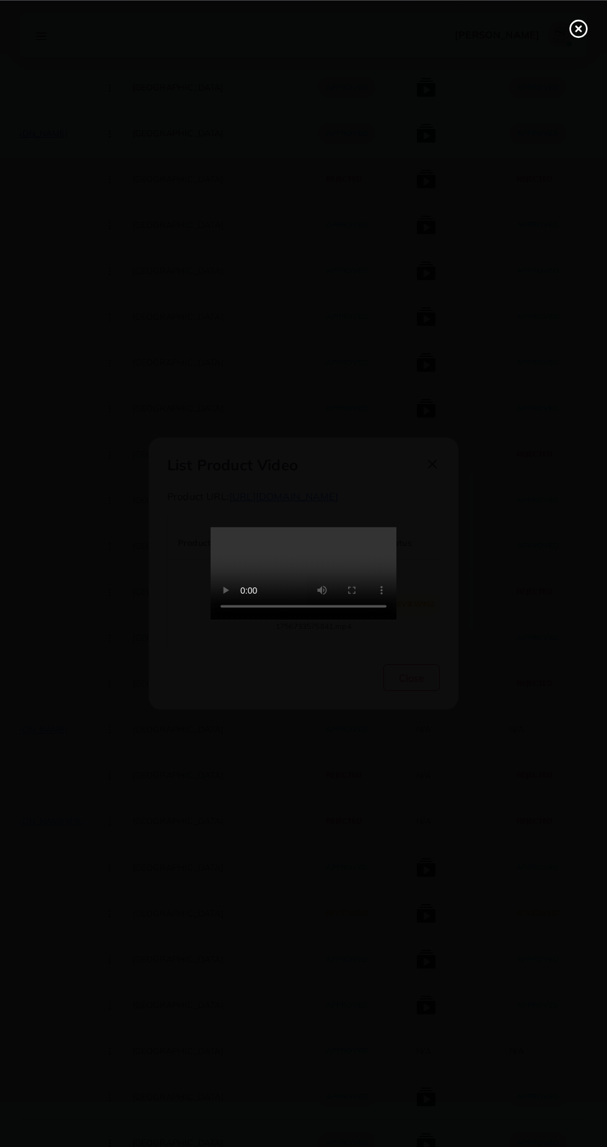
click at [578, 34] on icon at bounding box center [579, 29] width 20 height 20
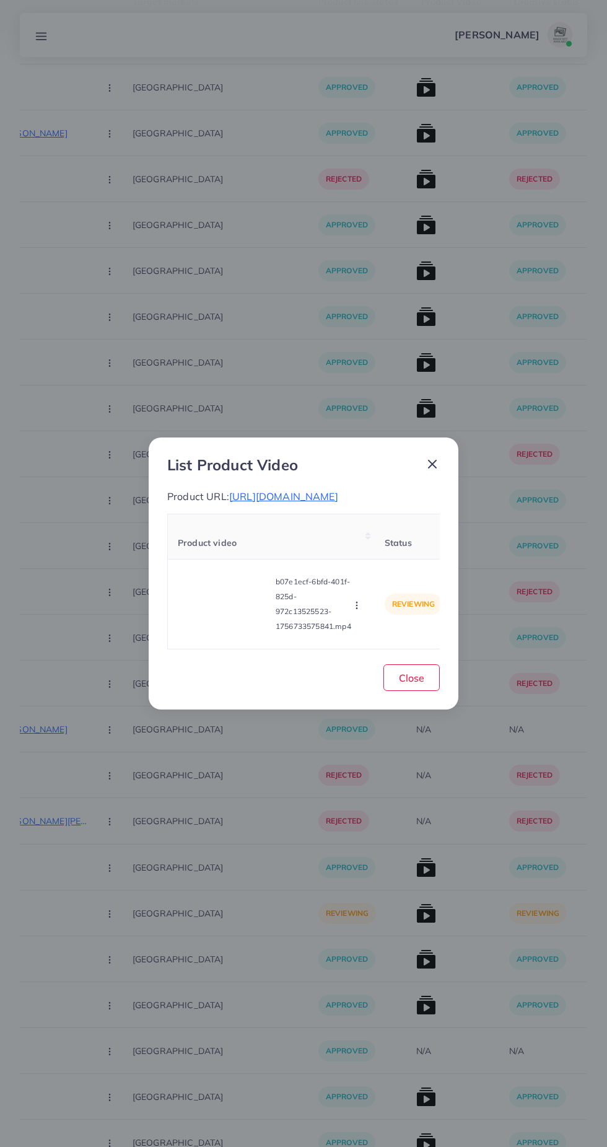
click at [436, 457] on icon at bounding box center [432, 464] width 15 height 15
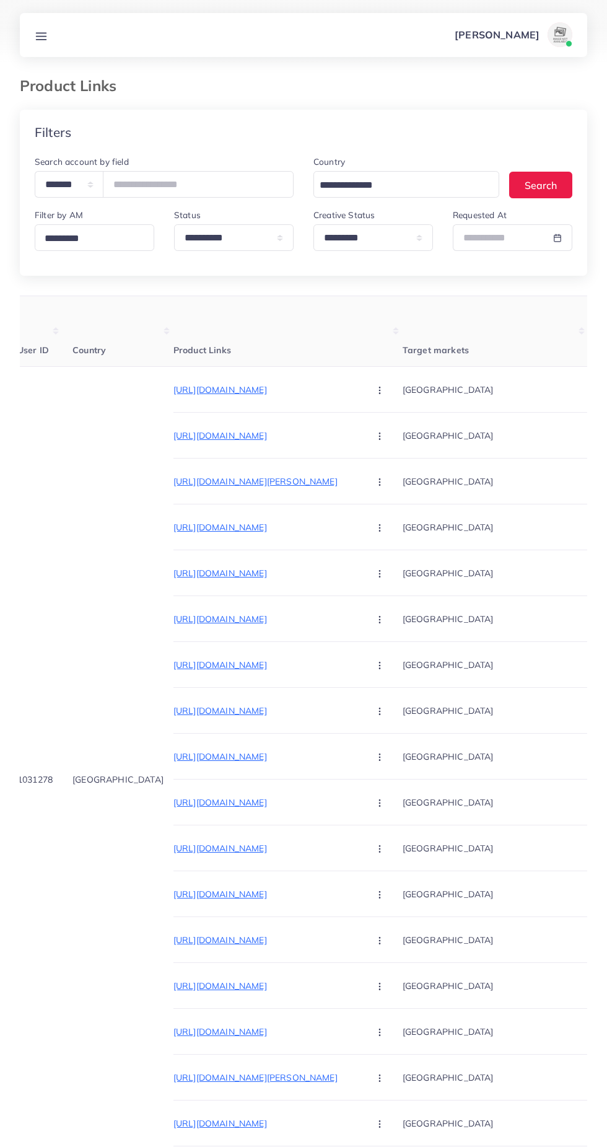
scroll to position [0, 12]
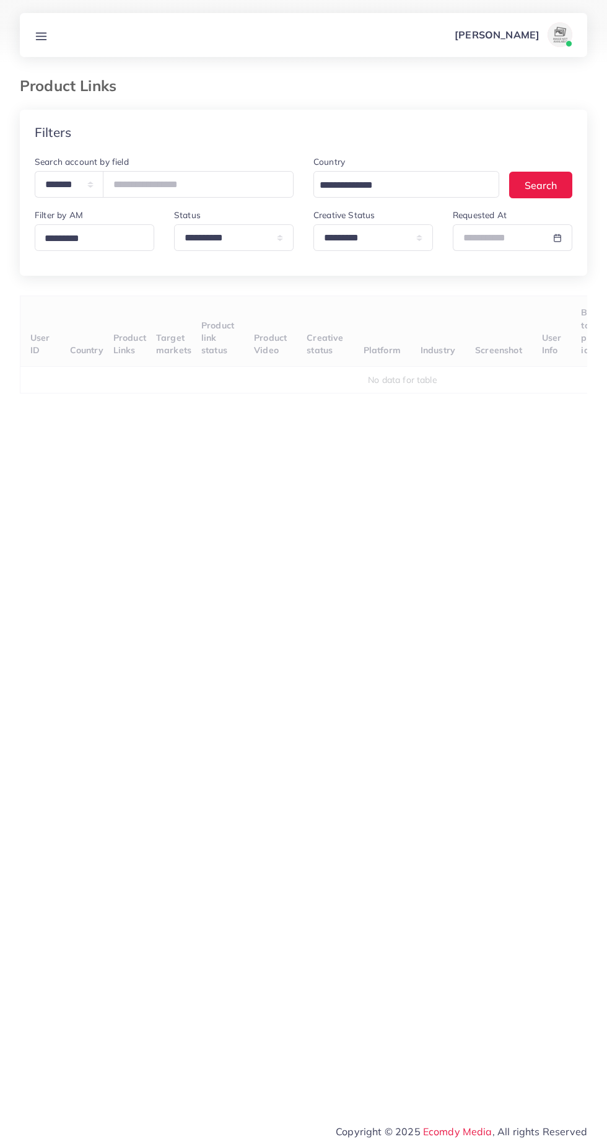
select select "*********"
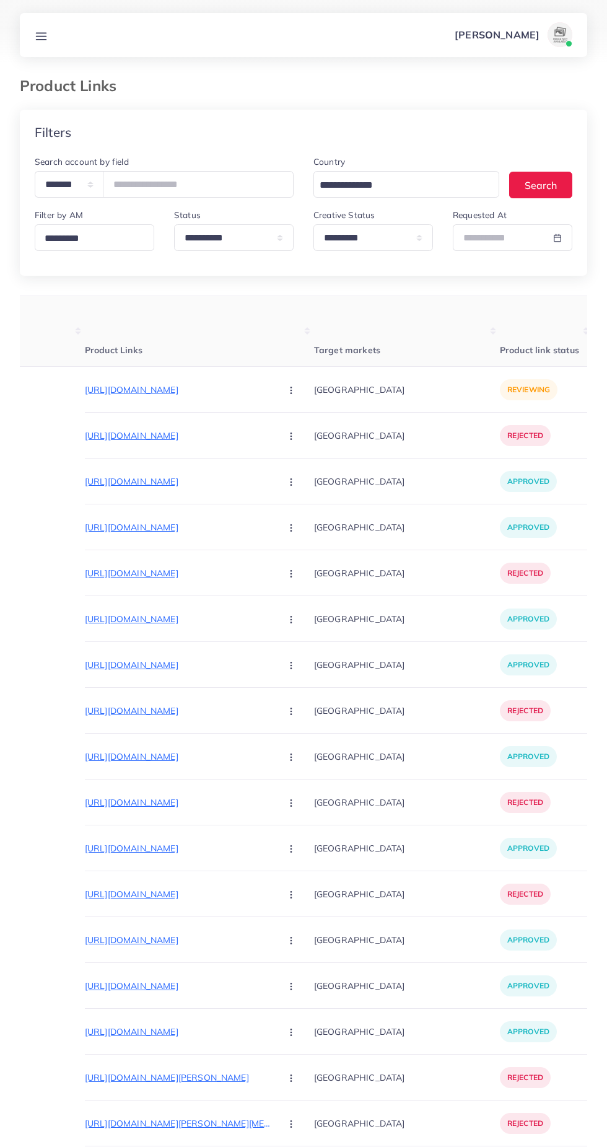
scroll to position [0, 98]
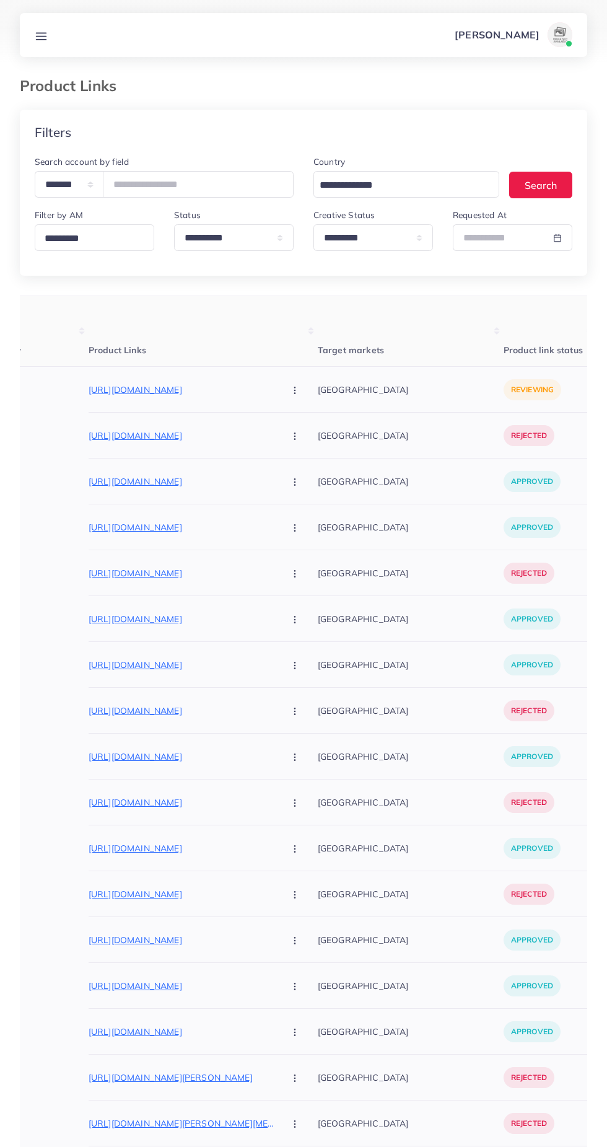
click at [219, 390] on p "https://shineappeal.com/products/artificial-nails-pack-576-nails-with-glue-stic…" at bounding box center [182, 389] width 186 height 15
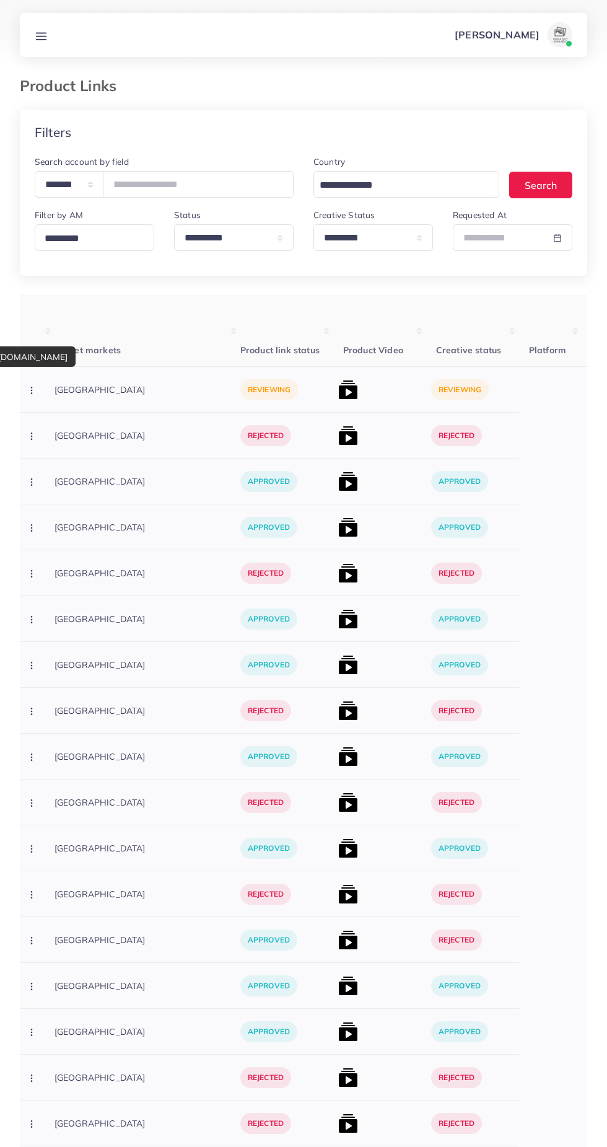
scroll to position [0, 363]
click at [336, 388] on img at bounding box center [346, 390] width 20 height 20
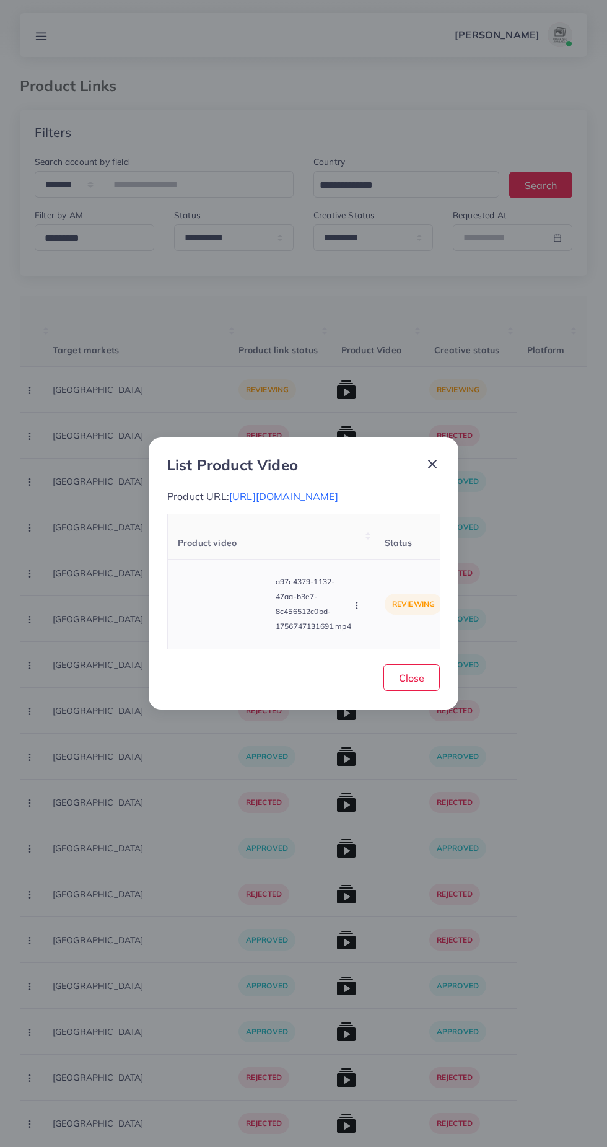
click at [218, 623] on video at bounding box center [224, 604] width 93 height 56
click at [234, 615] on div at bounding box center [224, 604] width 93 height 56
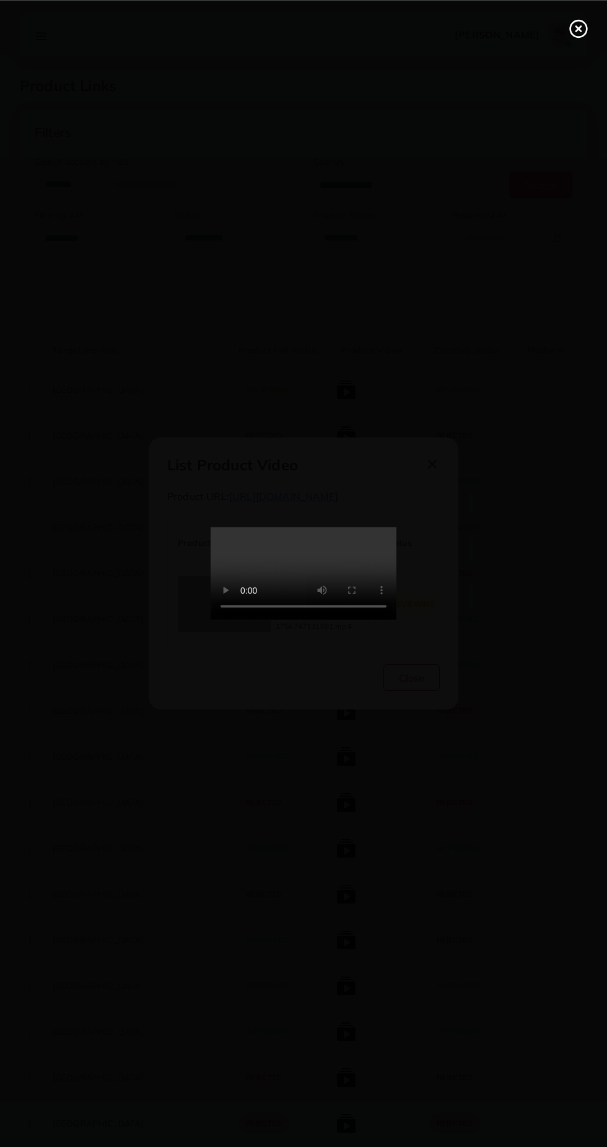
click at [578, 28] on line at bounding box center [578, 28] width 5 height 5
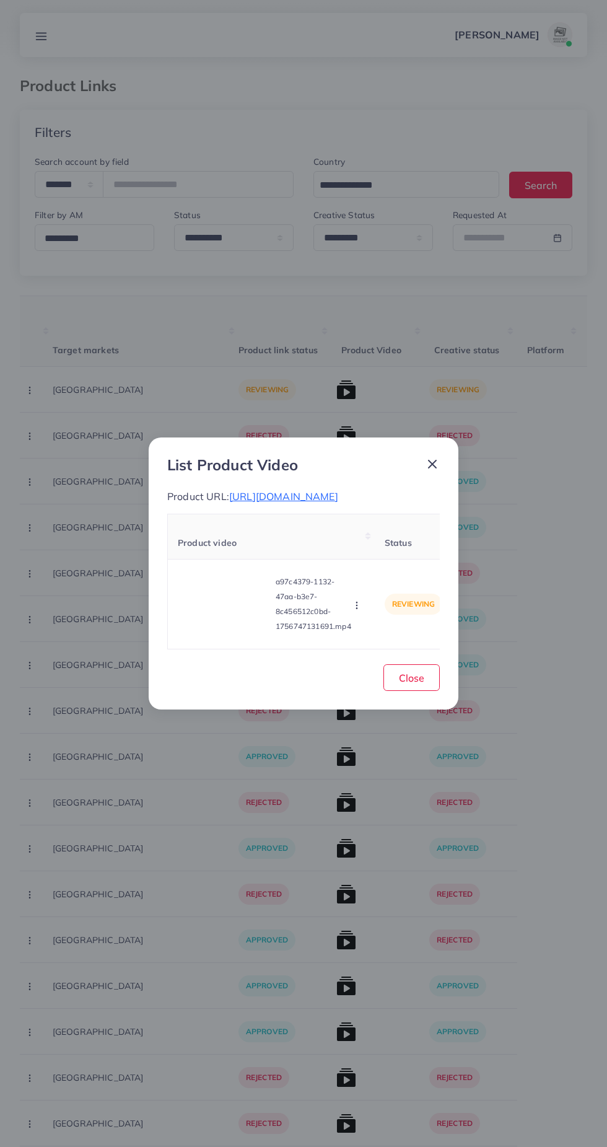
click at [432, 460] on line at bounding box center [432, 463] width 7 height 7
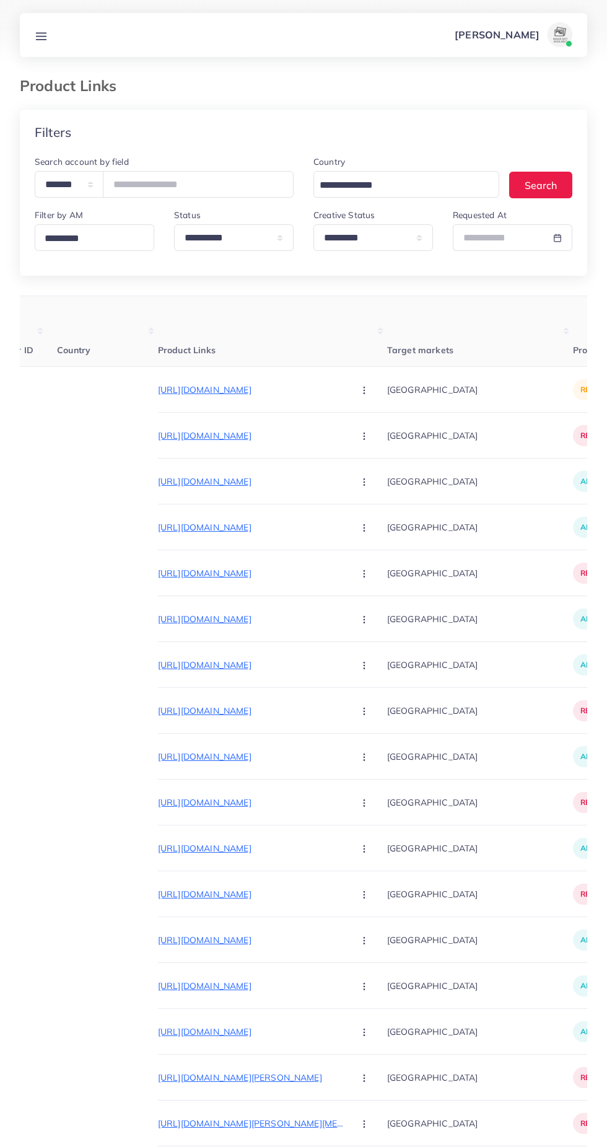
scroll to position [0, 0]
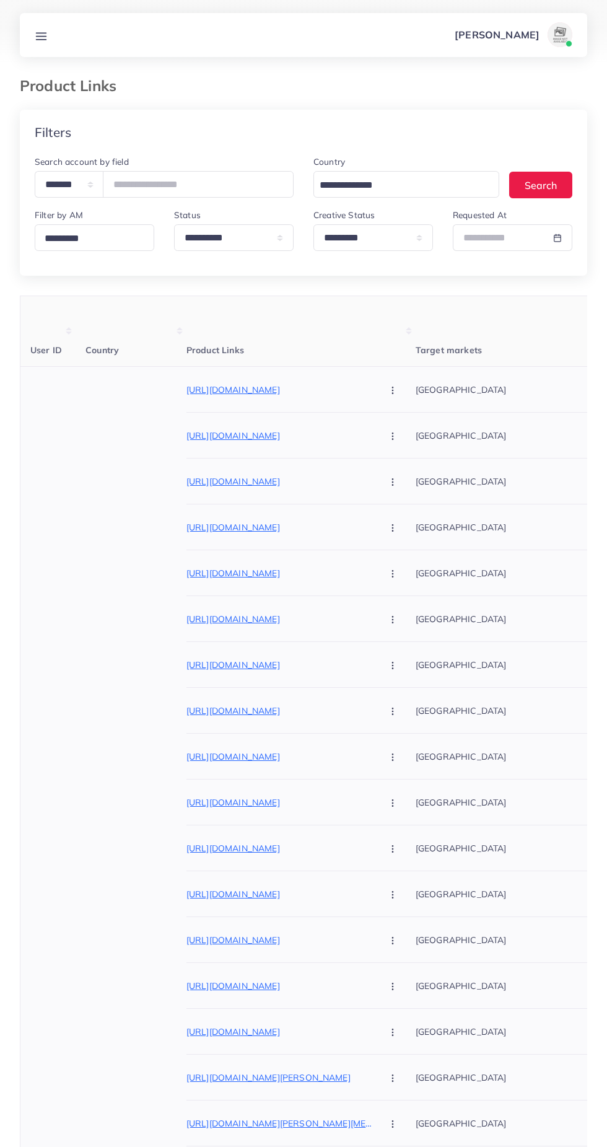
click at [372, 387] on button "button" at bounding box center [393, 389] width 43 height 28
click at [399, 428] on span "Approve" at bounding box center [419, 427] width 41 height 12
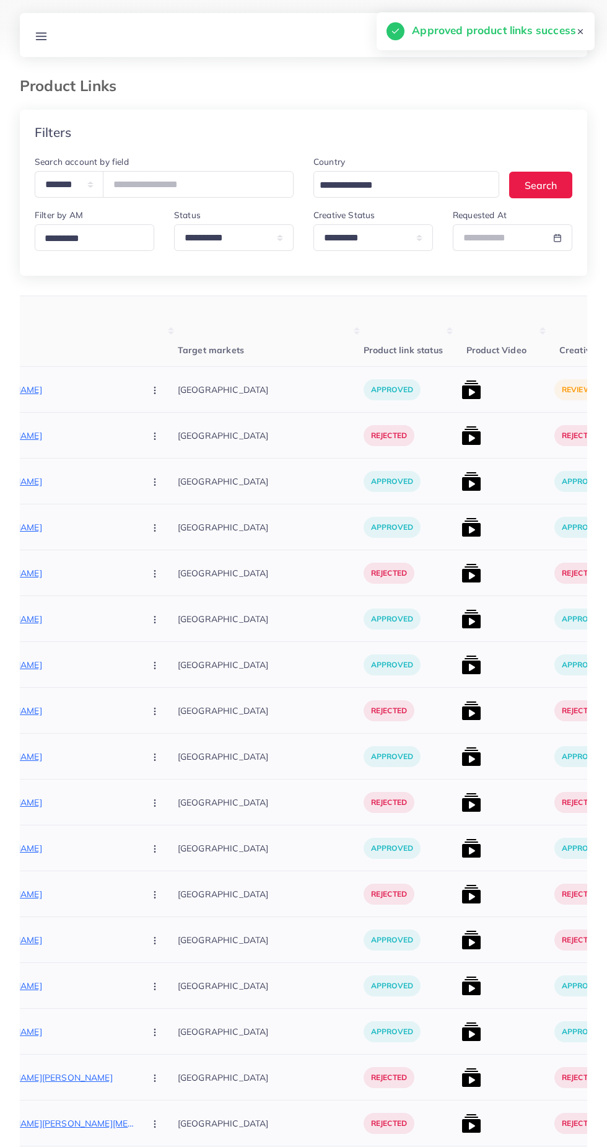
scroll to position [0, 243]
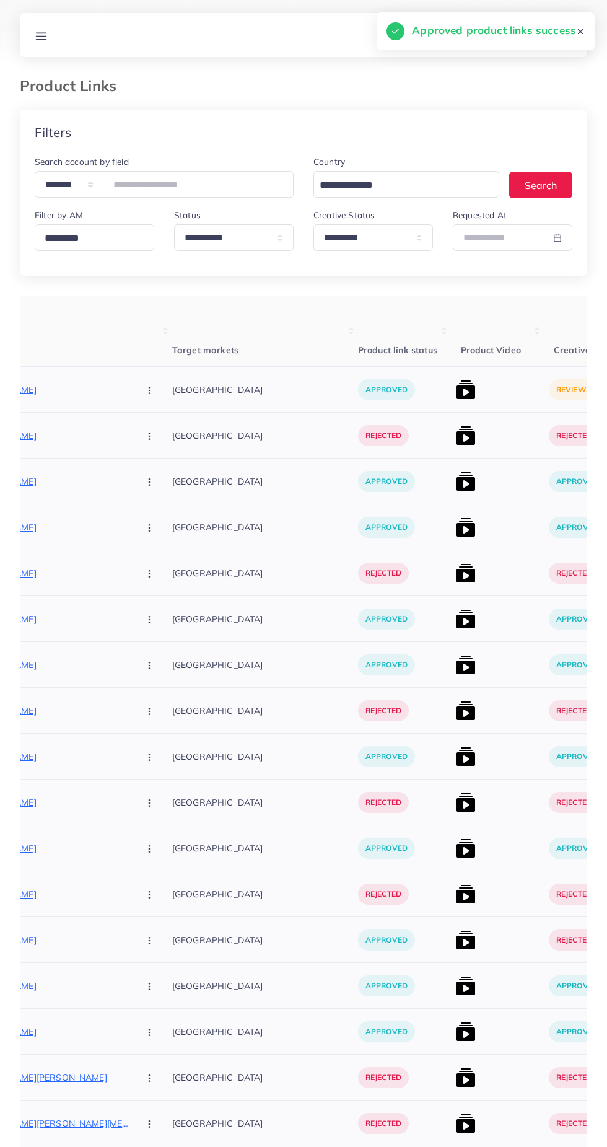
click at [456, 390] on img at bounding box center [466, 390] width 20 height 20
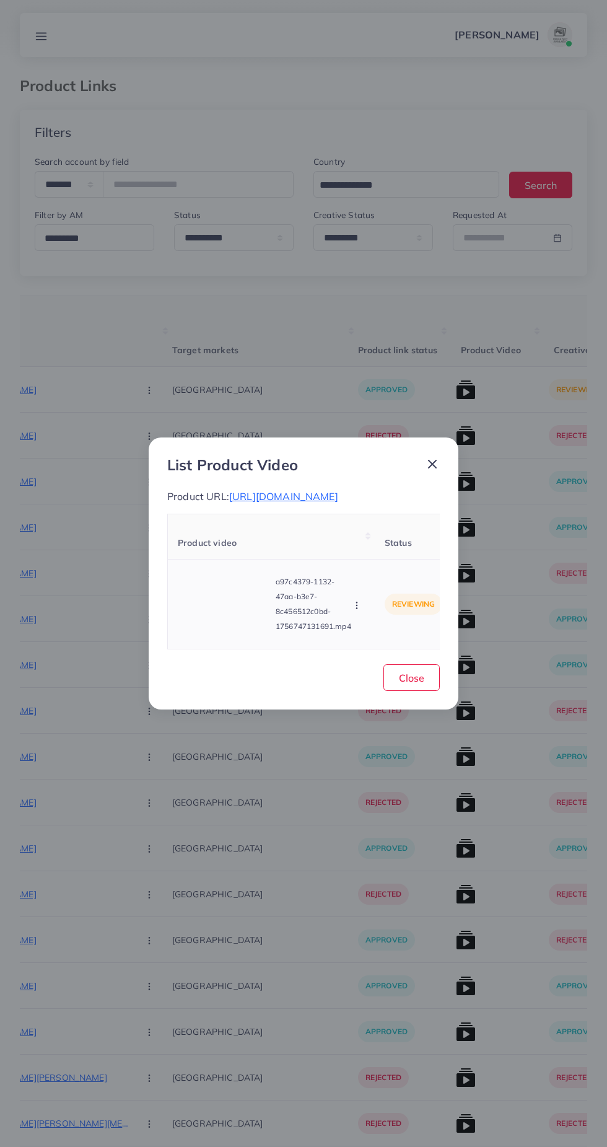
click at [359, 610] on icon "button" at bounding box center [357, 605] width 10 height 10
click at [401, 553] on span "Approve" at bounding box center [383, 547] width 41 height 12
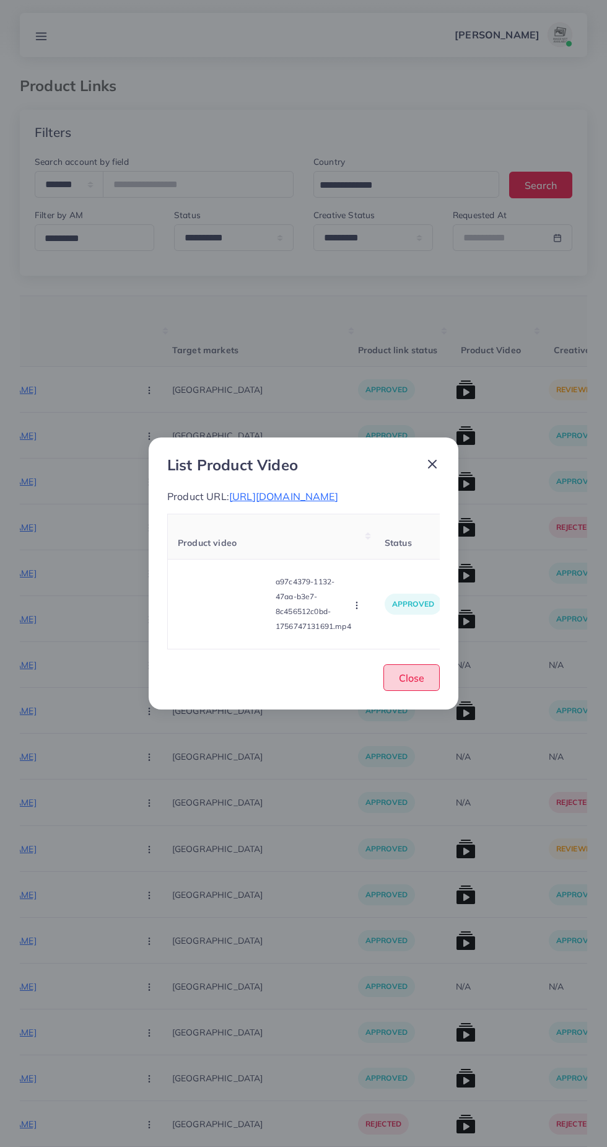
click at [414, 684] on span "Close" at bounding box center [411, 677] width 25 height 12
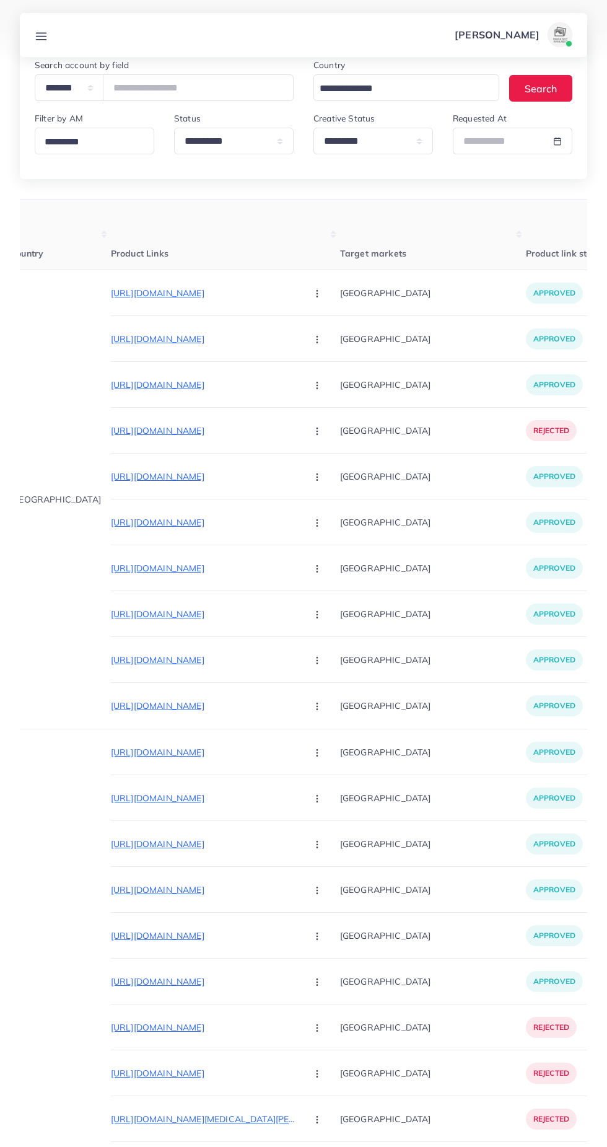
scroll to position [0, 76]
click at [253, 749] on p "https://pakbeautify.com/products/e-book-for-kids-early-education-educational-to…" at bounding box center [204, 752] width 186 height 15
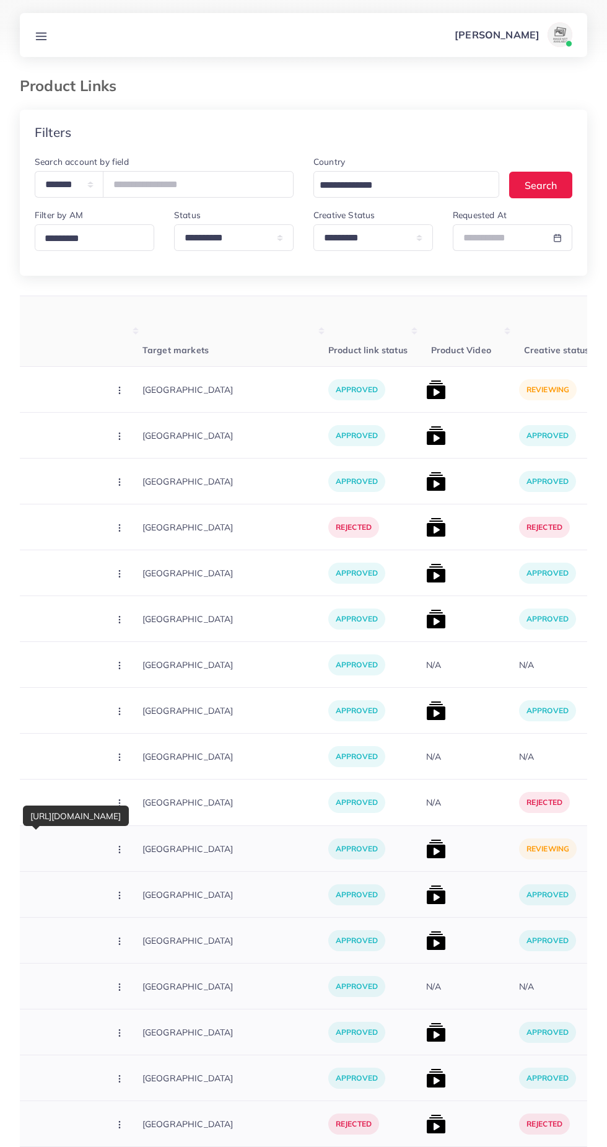
scroll to position [0, 274]
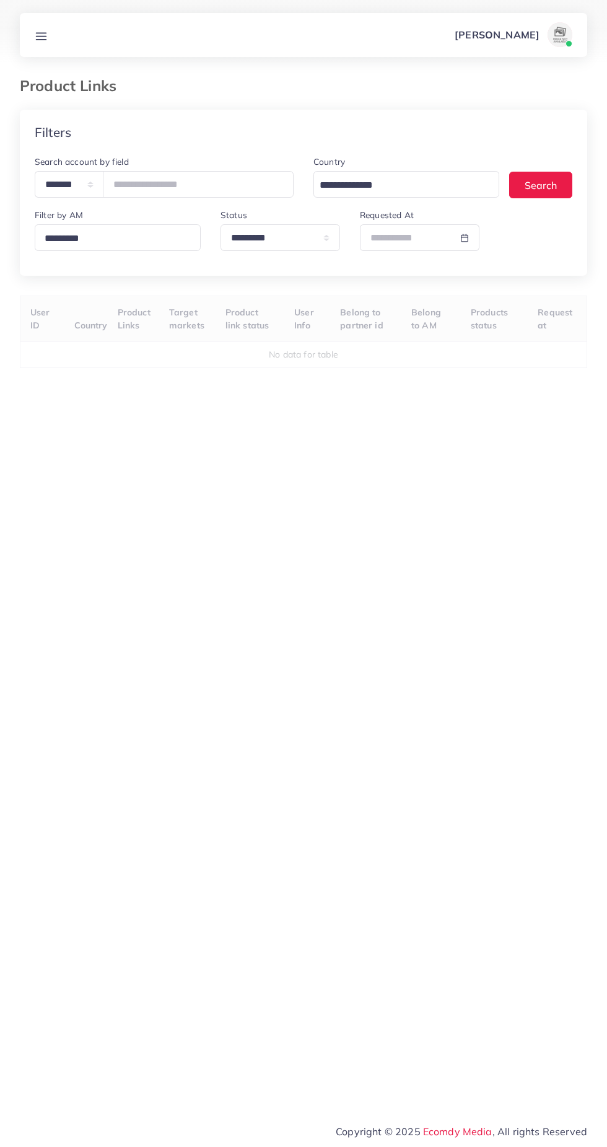
select select "*********"
select select
select select "*********"
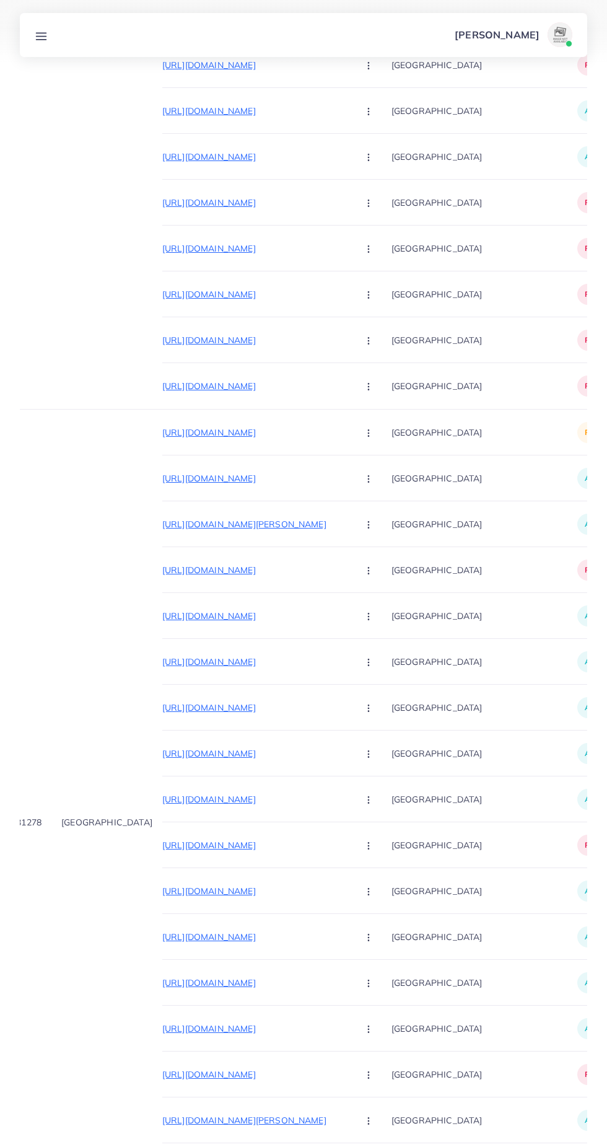
scroll to position [0, 24]
click at [266, 429] on p "[URL][DOMAIN_NAME]" at bounding box center [255, 432] width 186 height 15
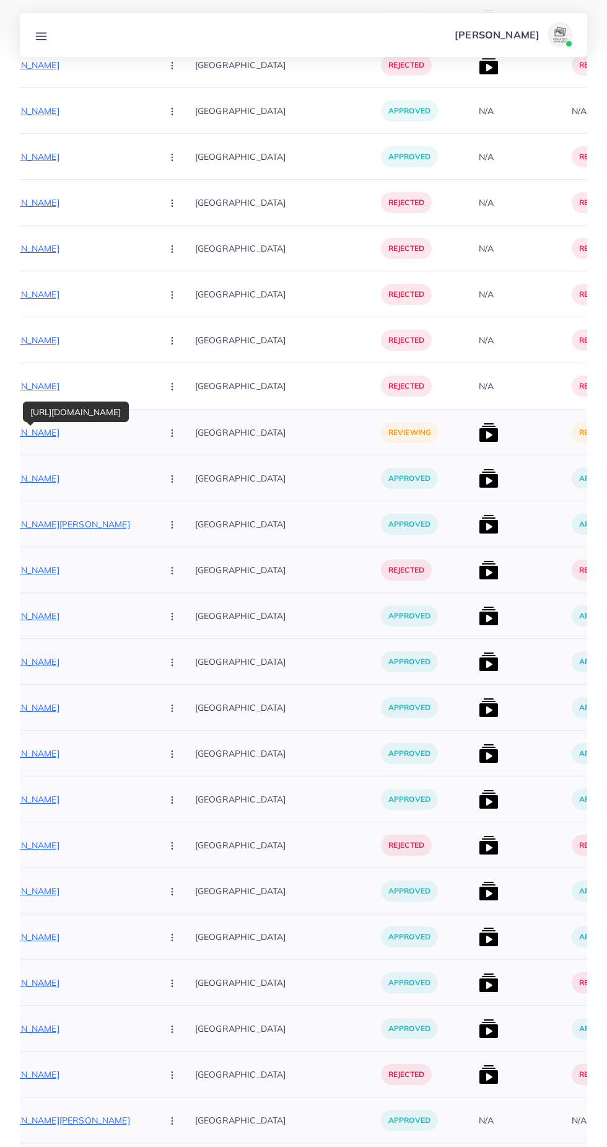
scroll to position [0, 224]
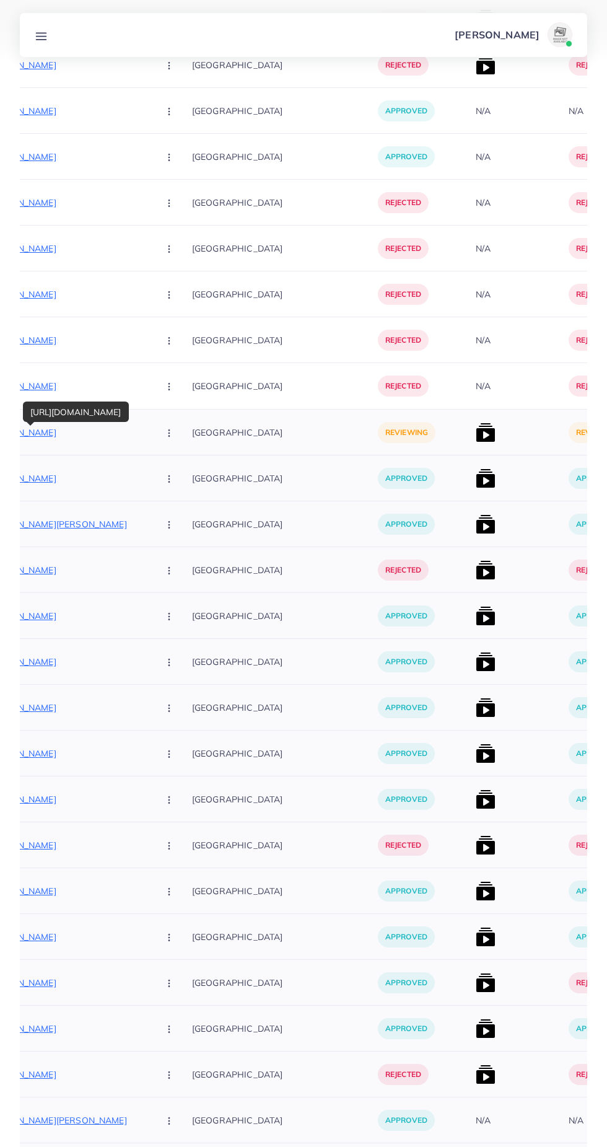
click at [476, 432] on img at bounding box center [486, 432] width 20 height 20
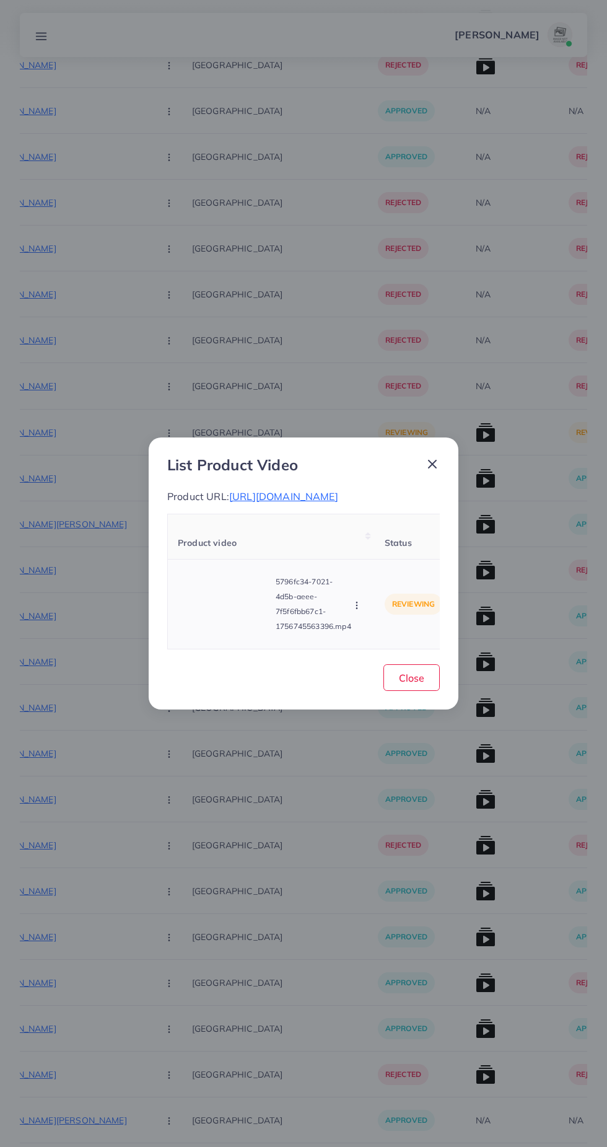
click at [220, 632] on video at bounding box center [224, 604] width 93 height 56
click at [224, 614] on icon at bounding box center [224, 604] width 20 height 20
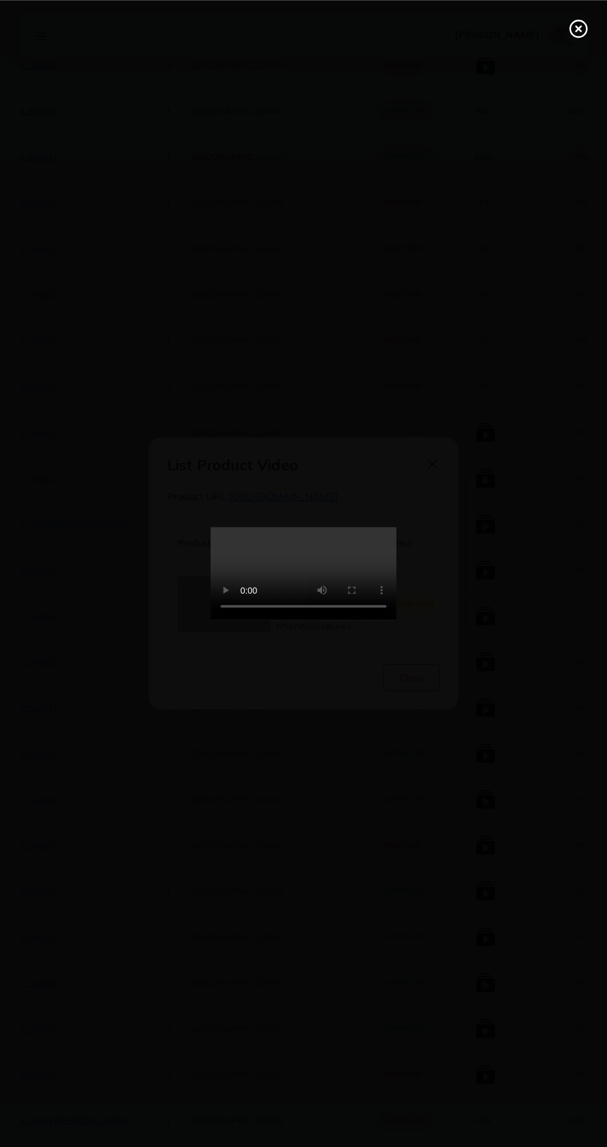
click at [583, 55] on div at bounding box center [303, 573] width 607 height 1147
click at [578, 32] on icon at bounding box center [579, 29] width 20 height 20
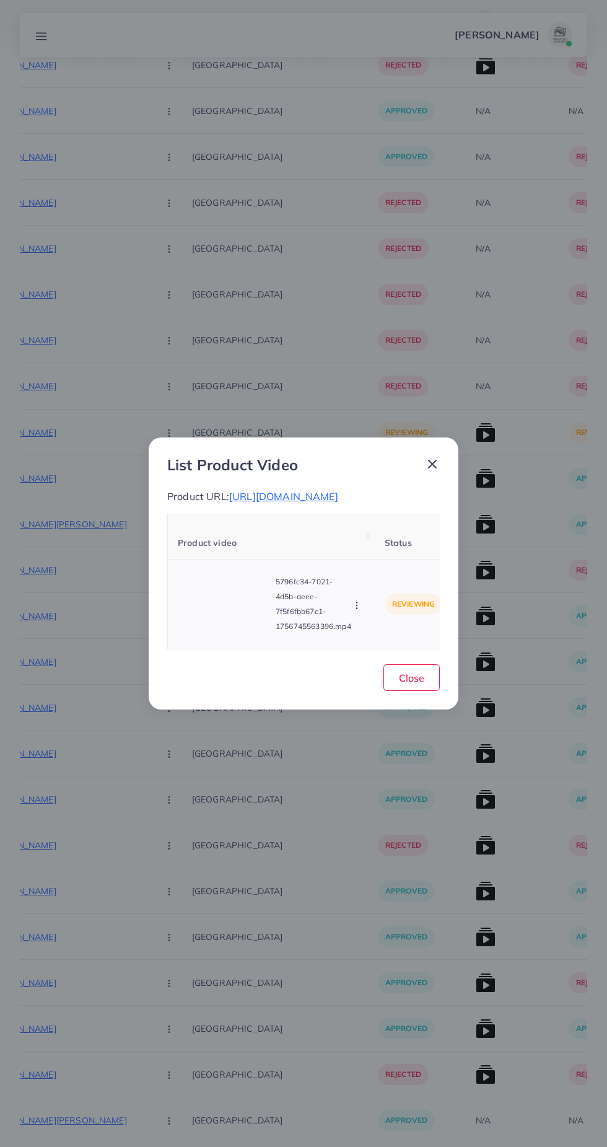
click at [357, 608] on circle "button" at bounding box center [356, 608] width 1 height 1
click at [395, 553] on span "Approve" at bounding box center [383, 547] width 41 height 12
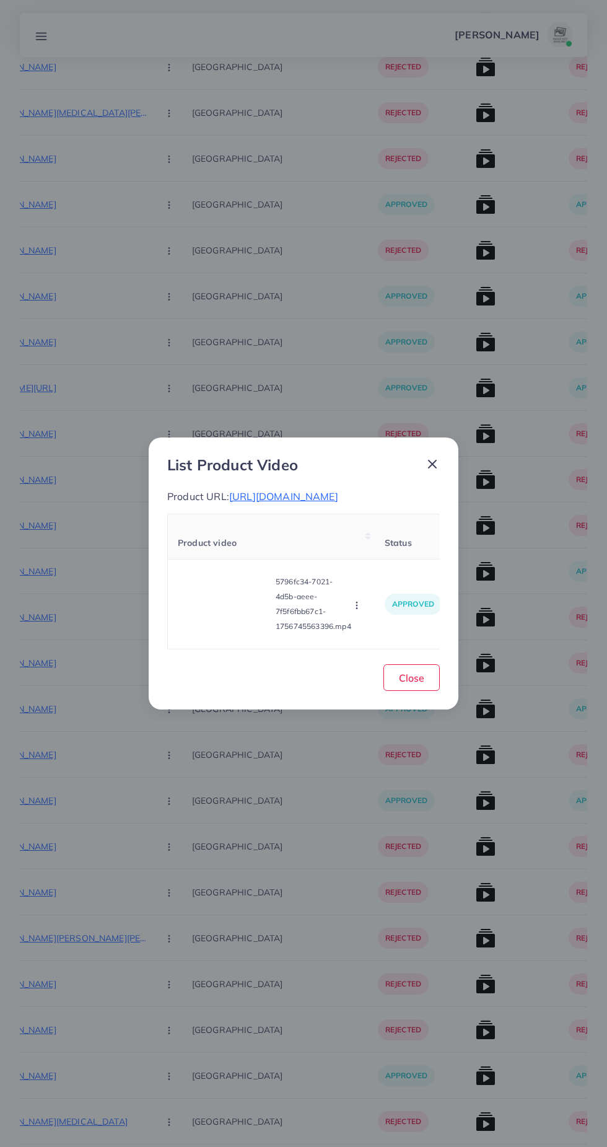
click at [434, 457] on icon at bounding box center [432, 464] width 15 height 15
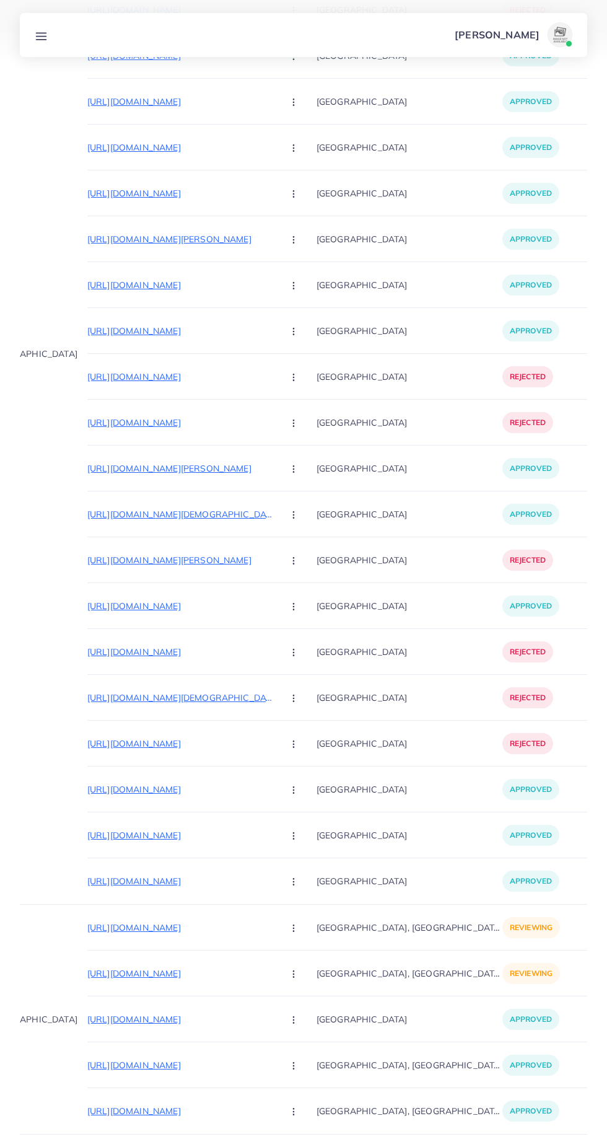
scroll to position [0, 89]
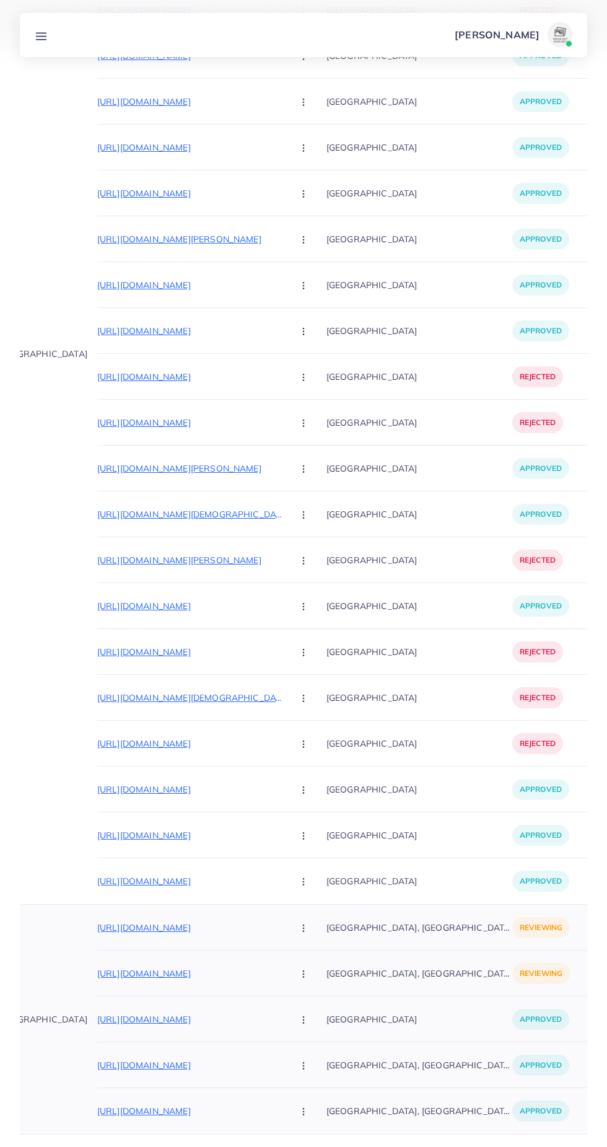
click at [182, 969] on p "[URL][DOMAIN_NAME]" at bounding box center [190, 973] width 186 height 15
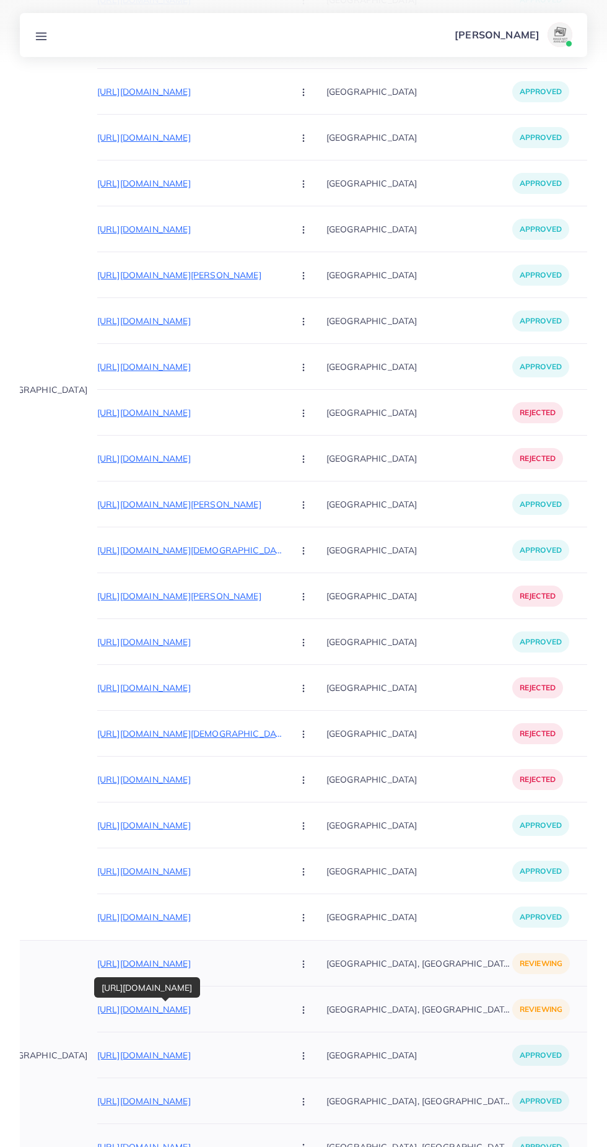
scroll to position [5517, 0]
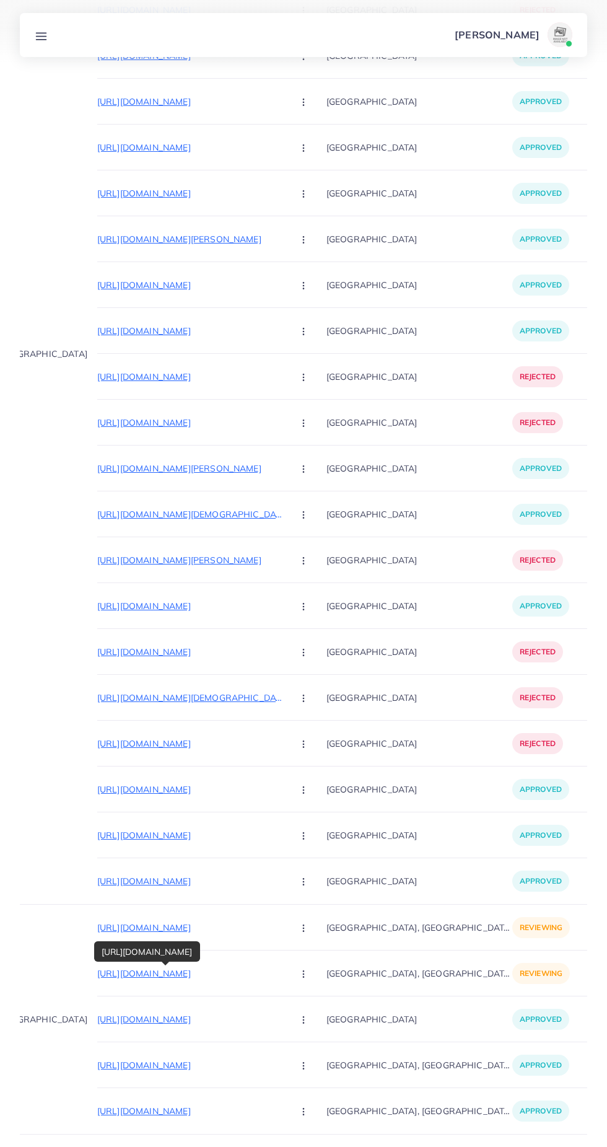
click at [98, 965] on div "[URL][DOMAIN_NAME]" at bounding box center [147, 951] width 106 height 28
click at [157, 972] on p "[URL][DOMAIN_NAME]" at bounding box center [190, 973] width 186 height 15
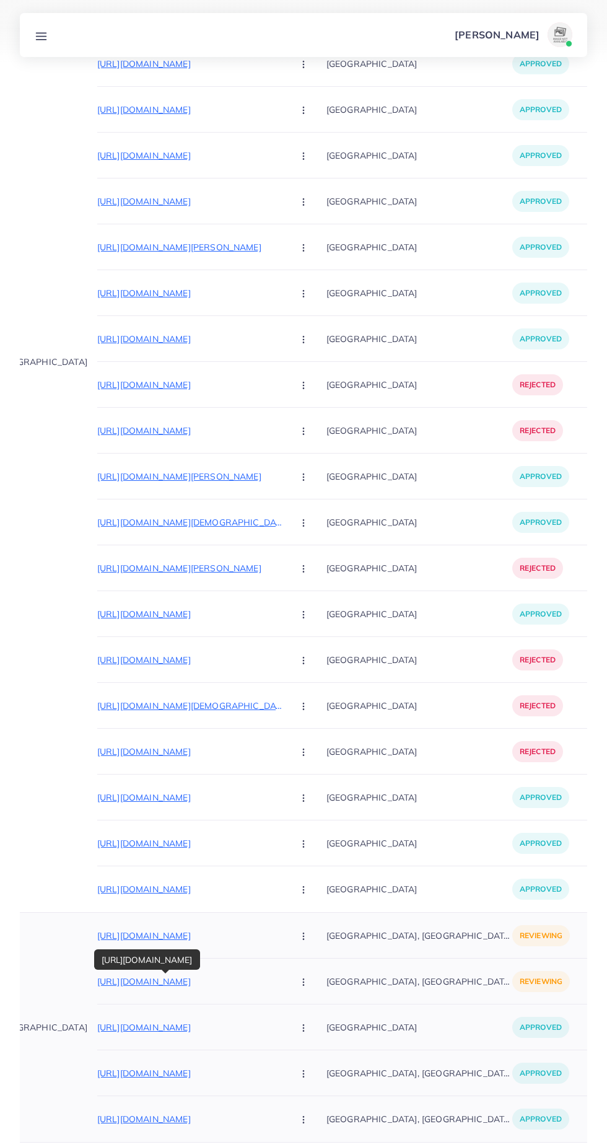
scroll to position [5489, 0]
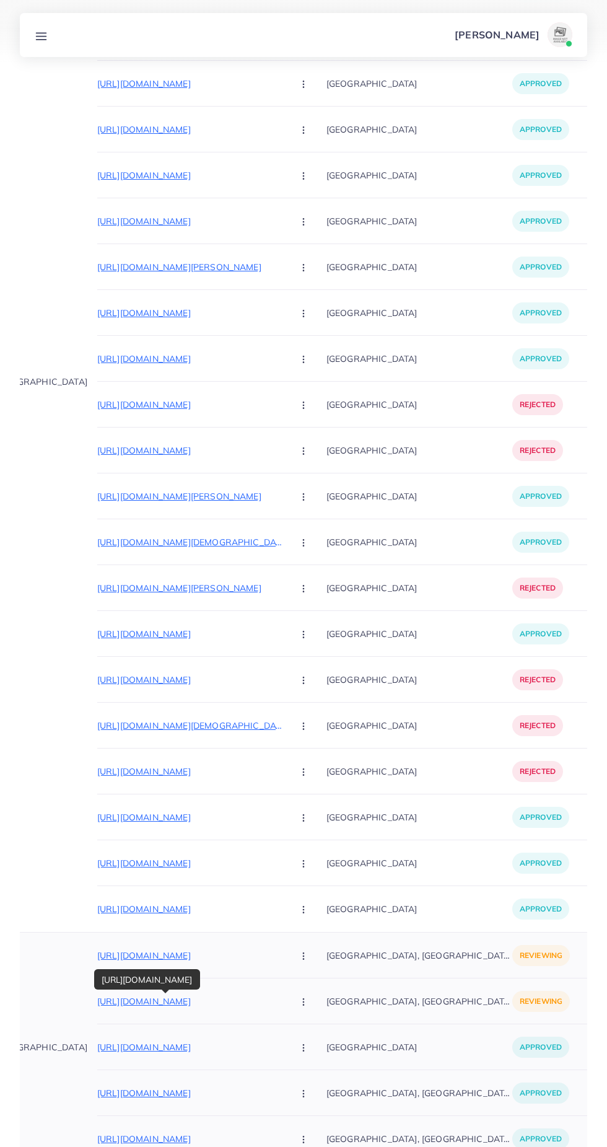
click at [107, 955] on p "[URL][DOMAIN_NAME]" at bounding box center [190, 955] width 186 height 15
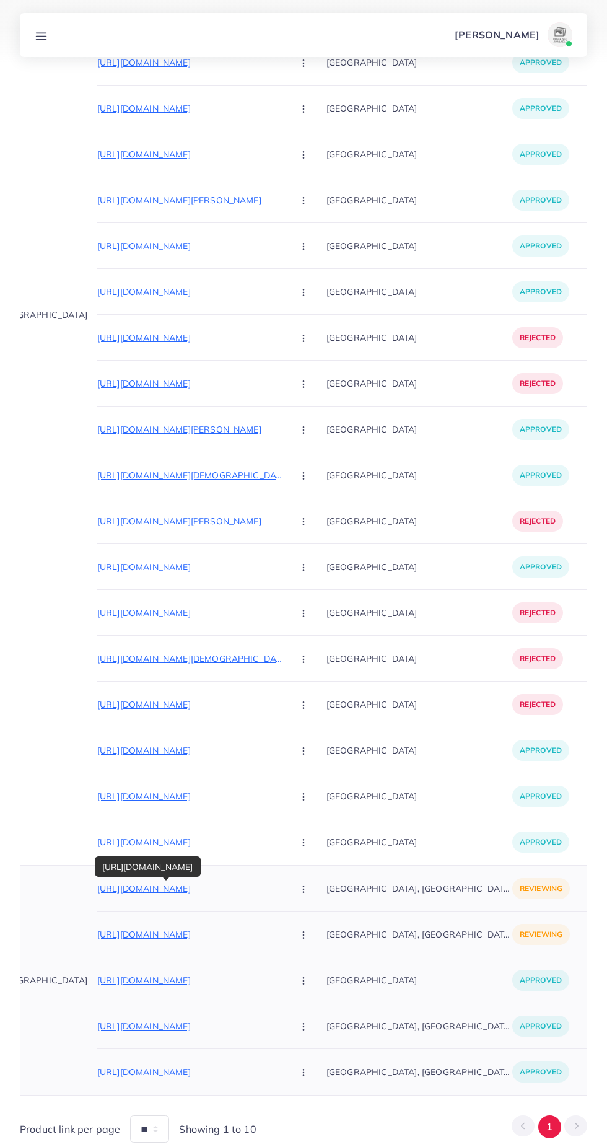
scroll to position [5604, 0]
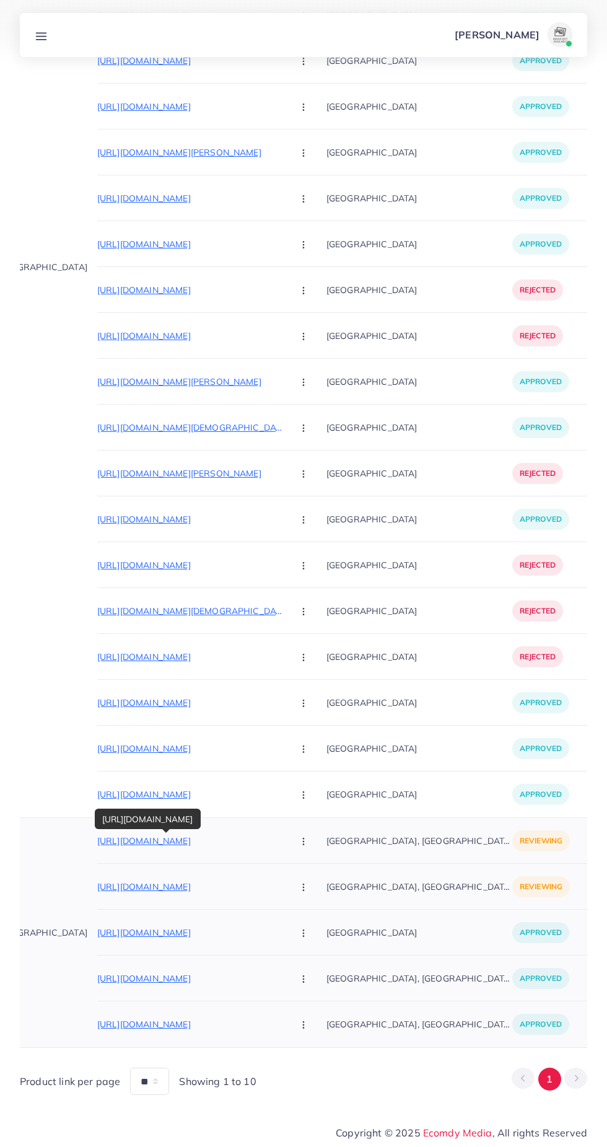
click at [155, 979] on p "https://vt.tiktok.com/ZS6Ft4B7k/" at bounding box center [190, 978] width 186 height 15
click at [160, 928] on p "https://vt.tiktok.com/ZS6yjrXev/" at bounding box center [190, 932] width 186 height 15
click at [299, 883] on icon "button" at bounding box center [304, 887] width 10 height 10
click at [169, 891] on p "https://vt.tiktok.com/ZSAb83og9/" at bounding box center [190, 886] width 186 height 15
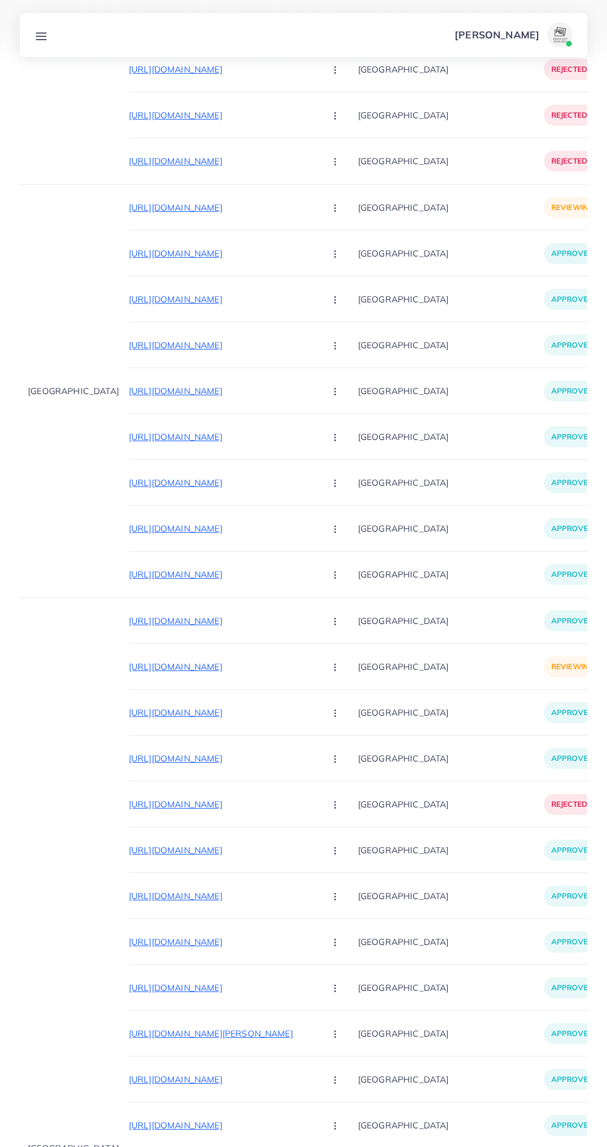
scroll to position [0, 59]
click at [252, 662] on p "https://stonage.net/products/acupressure-massage-slippers-for-men-and-women-1" at bounding box center [221, 666] width 186 height 15
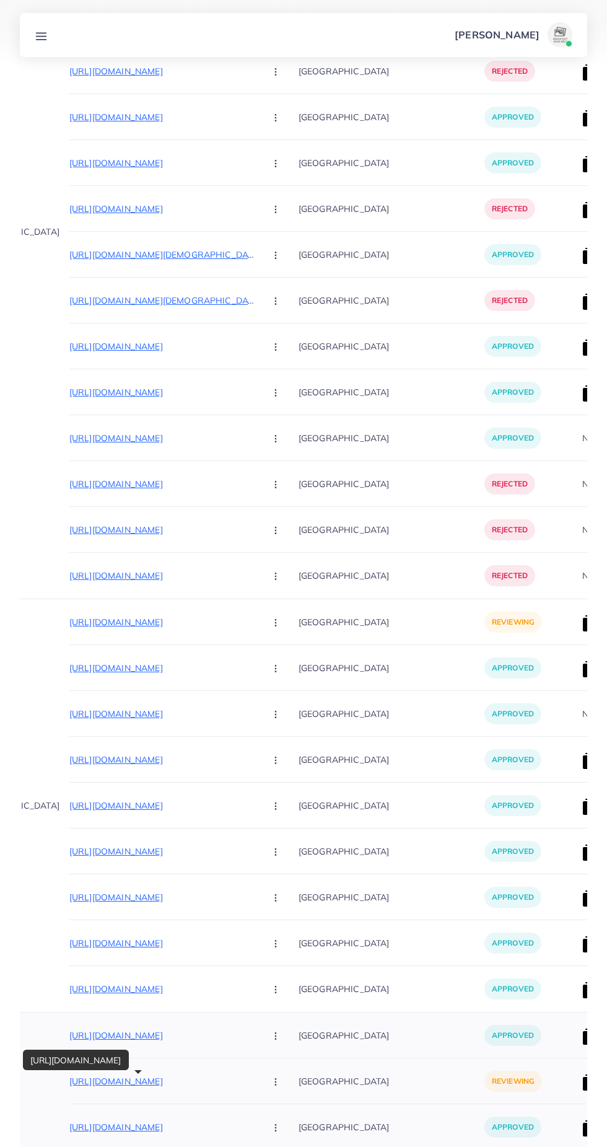
scroll to position [0, 58]
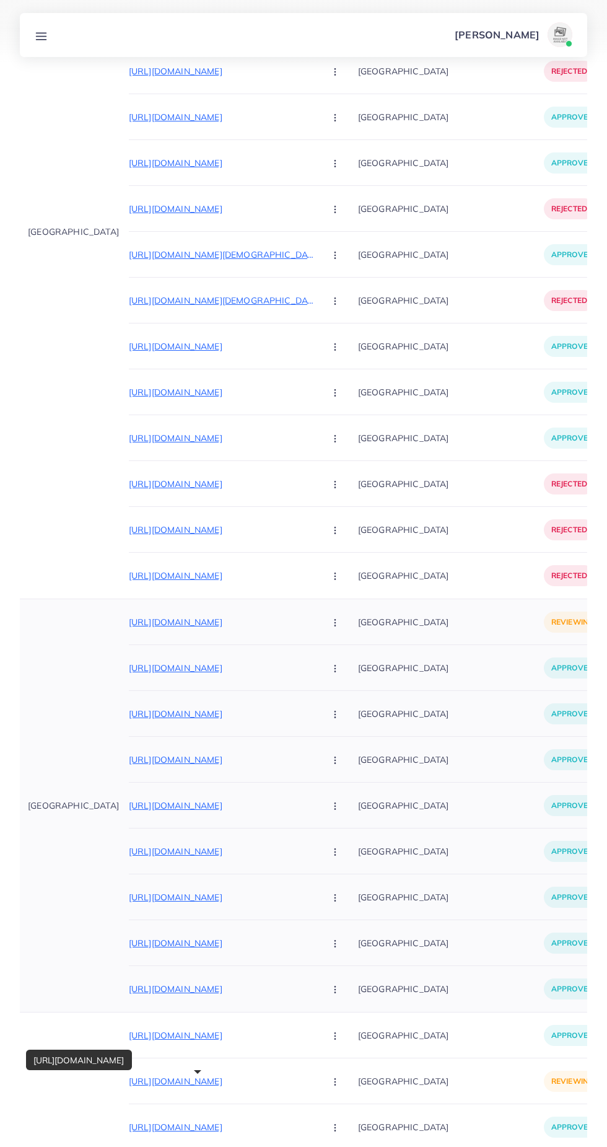
click at [246, 621] on p "https://jstrader.store/products/master-watch-for-man-and-woman" at bounding box center [222, 621] width 186 height 15
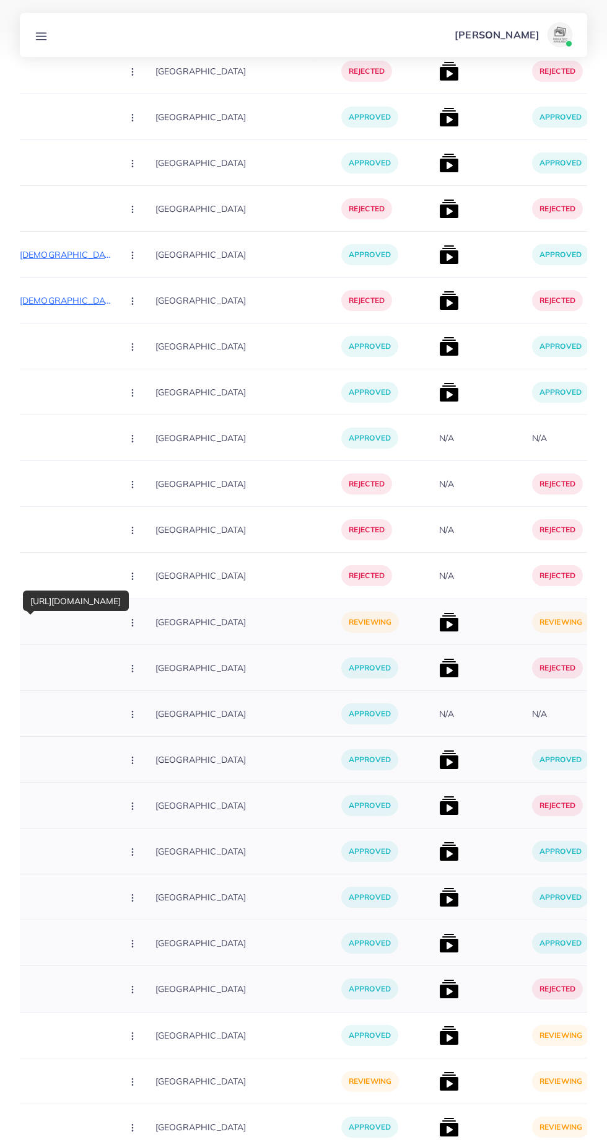
scroll to position [0, 271]
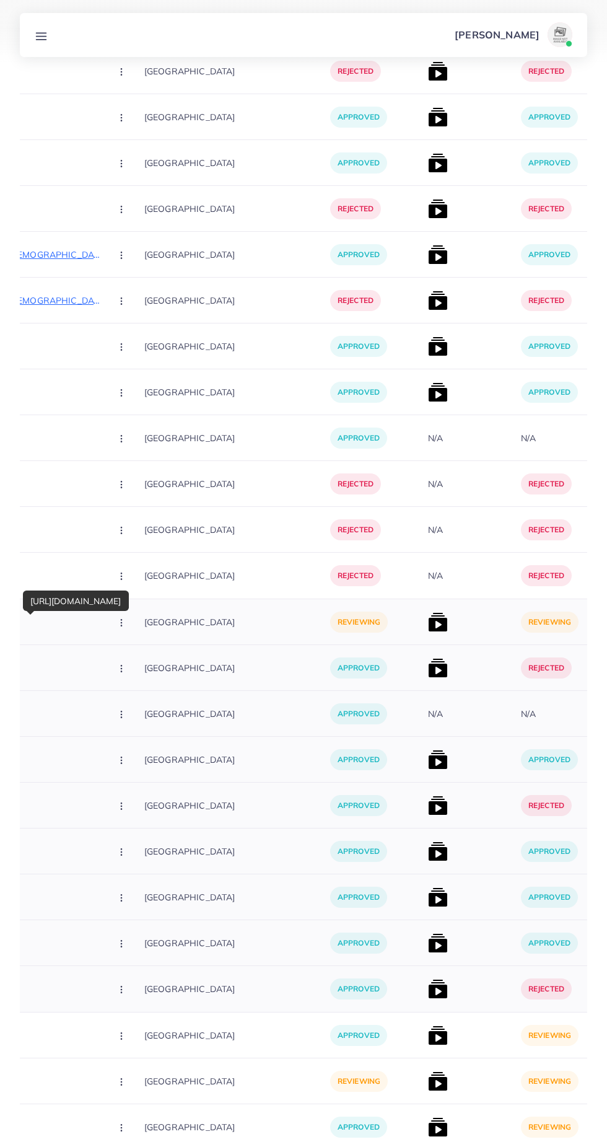
click at [428, 615] on img at bounding box center [438, 622] width 20 height 20
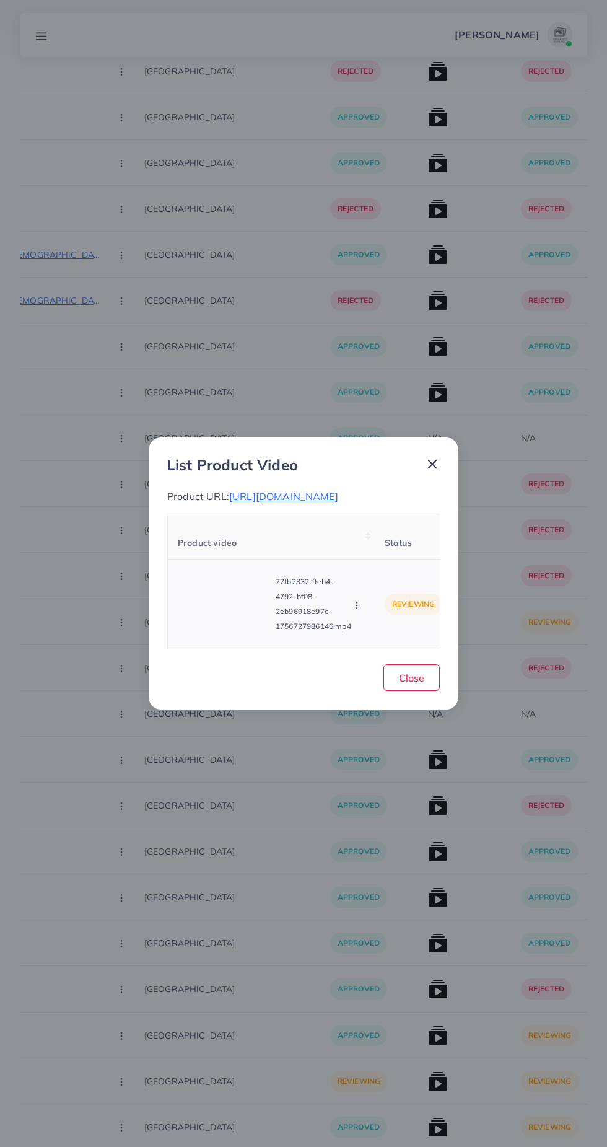
click at [204, 624] on video at bounding box center [224, 604] width 93 height 56
click at [219, 612] on icon at bounding box center [224, 604] width 20 height 20
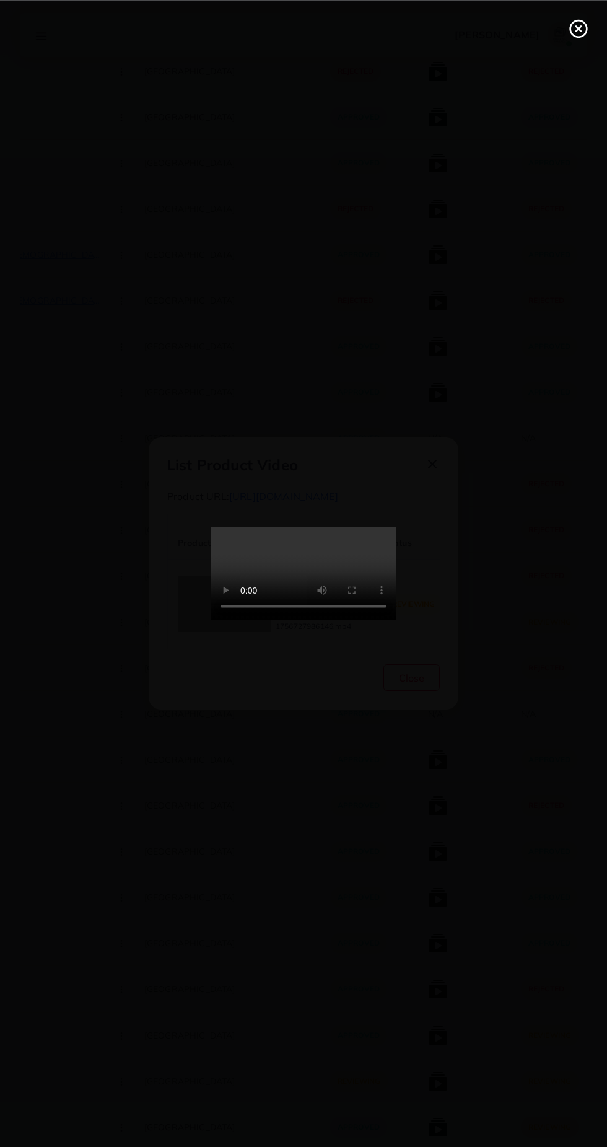
click at [583, 13] on div at bounding box center [303, 573] width 607 height 1147
click at [578, 28] on line at bounding box center [578, 28] width 5 height 5
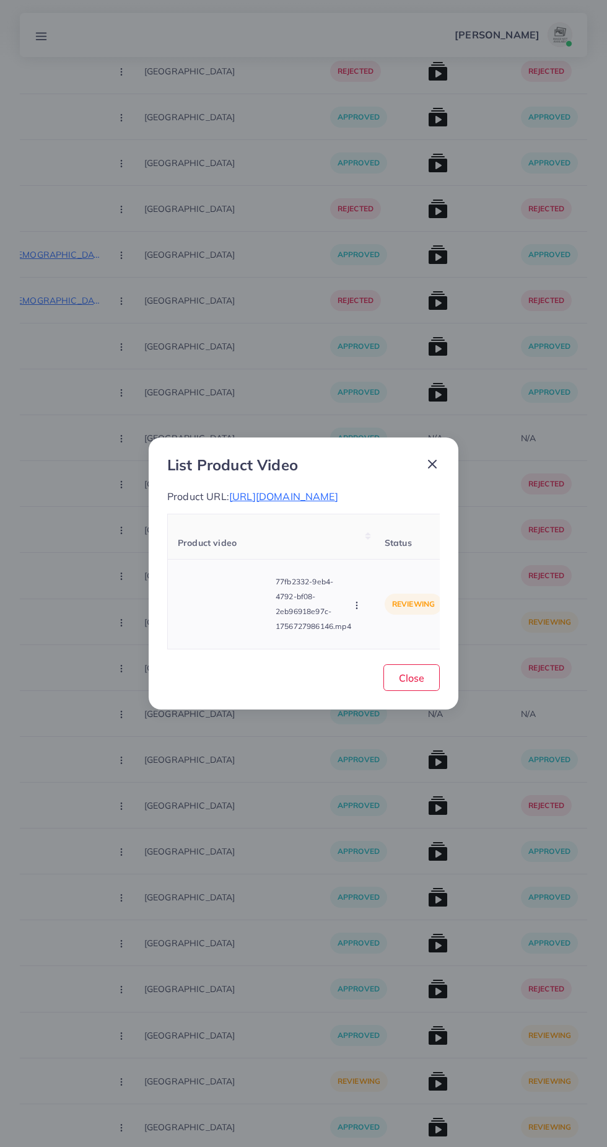
click at [359, 610] on icon "button" at bounding box center [357, 605] width 10 height 10
click at [436, 457] on icon at bounding box center [432, 464] width 15 height 15
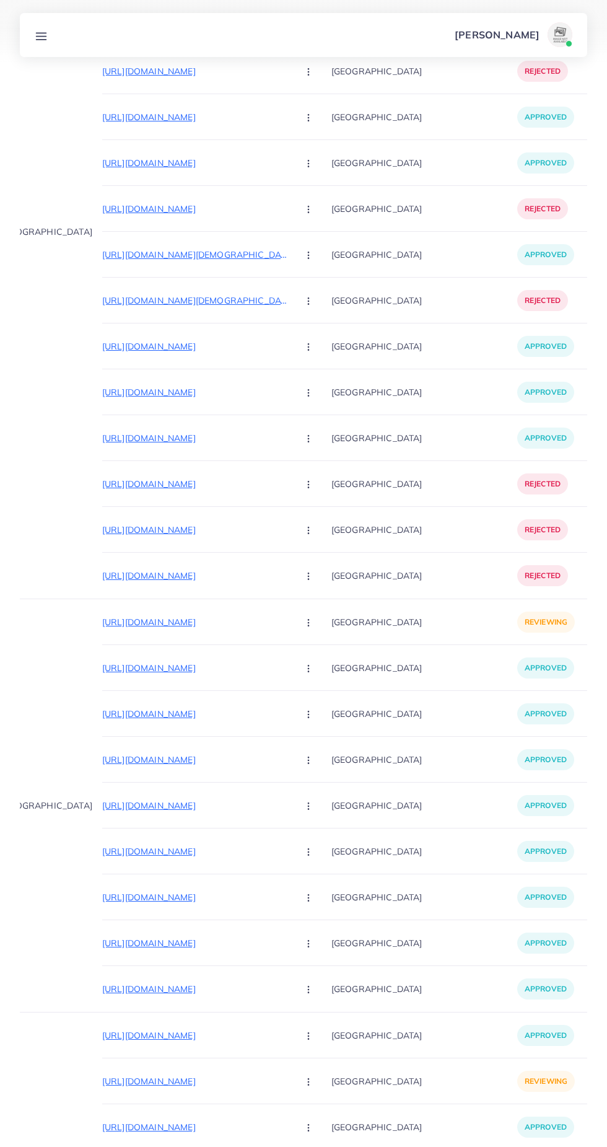
scroll to position [0, 84]
click at [289, 617] on button "button" at bounding box center [310, 622] width 43 height 28
click at [328, 649] on link "Approve" at bounding box center [338, 659] width 98 height 27
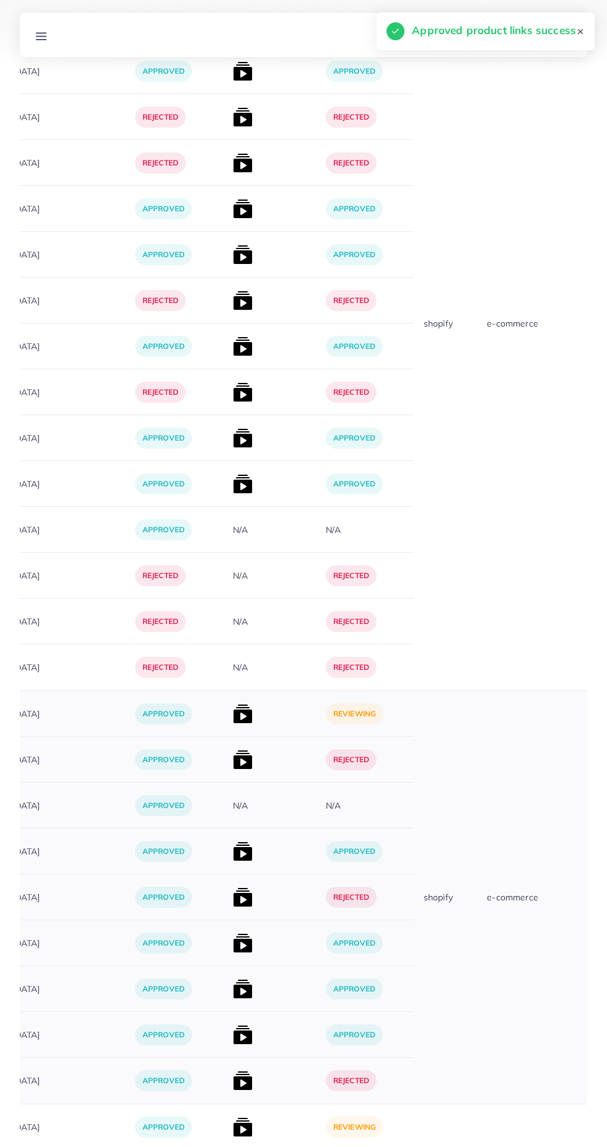
scroll to position [4400, 0]
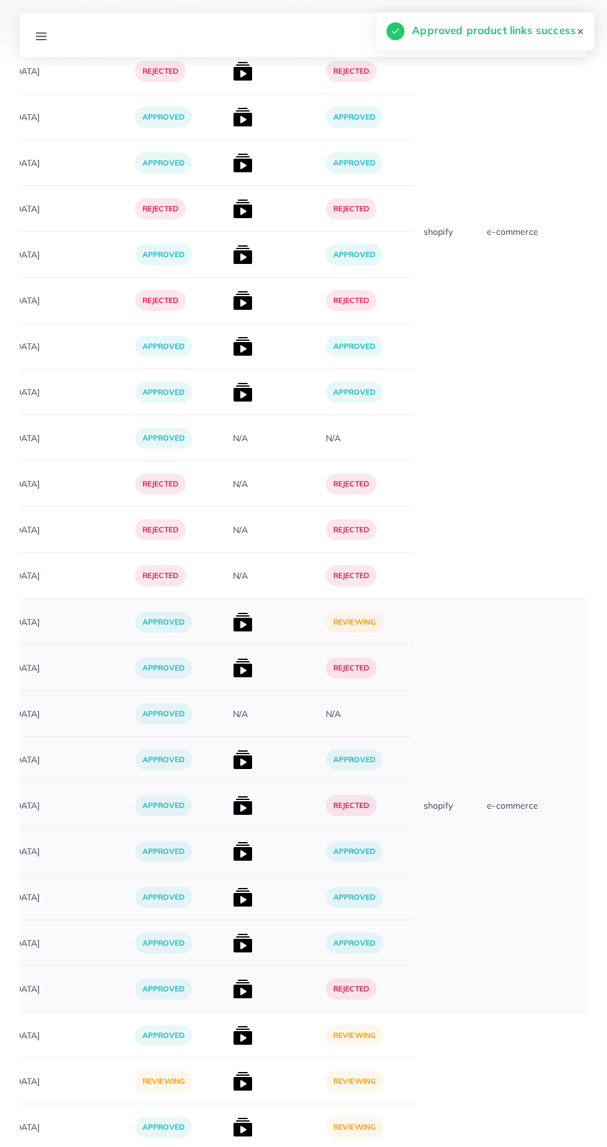
click at [233, 619] on img at bounding box center [243, 622] width 20 height 20
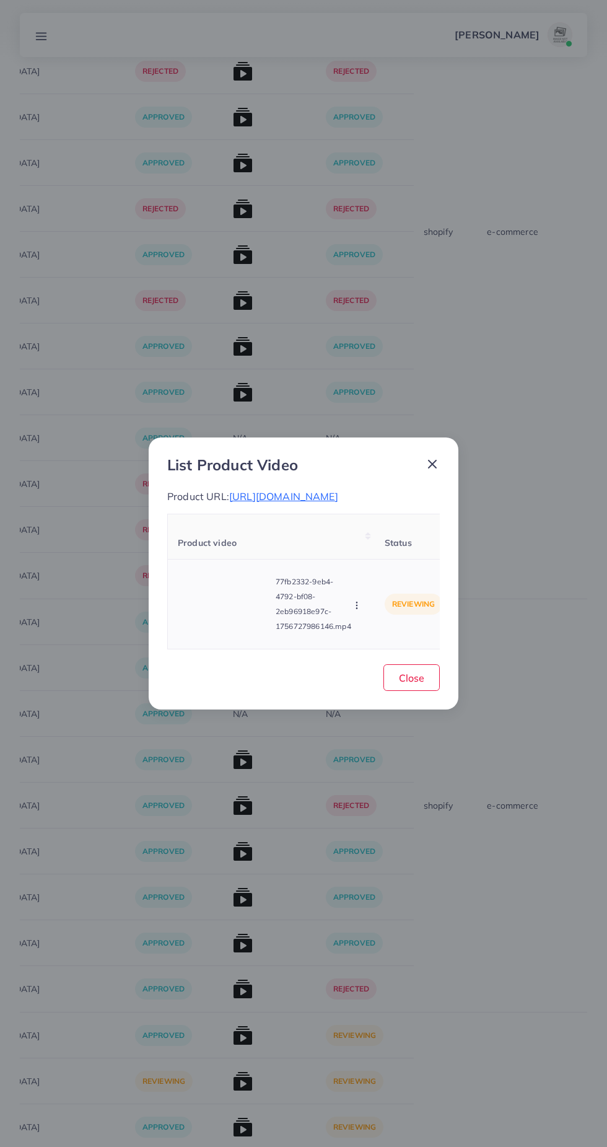
click at [359, 610] on icon "button" at bounding box center [357, 605] width 10 height 10
click at [400, 550] on span "Approve" at bounding box center [383, 547] width 41 height 12
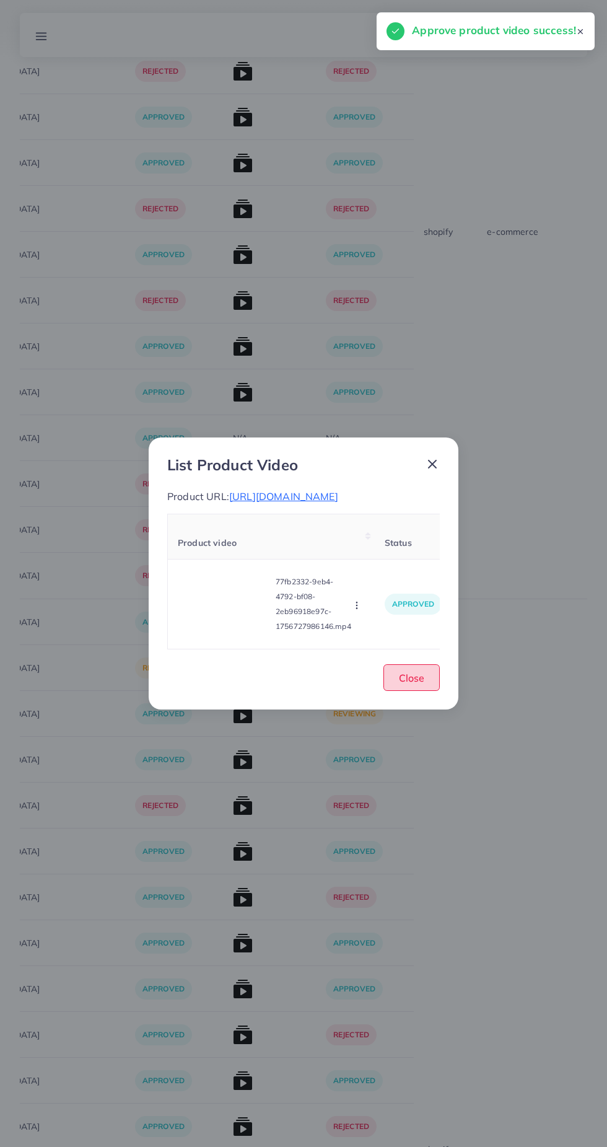
click at [420, 684] on span "Close" at bounding box center [411, 677] width 25 height 12
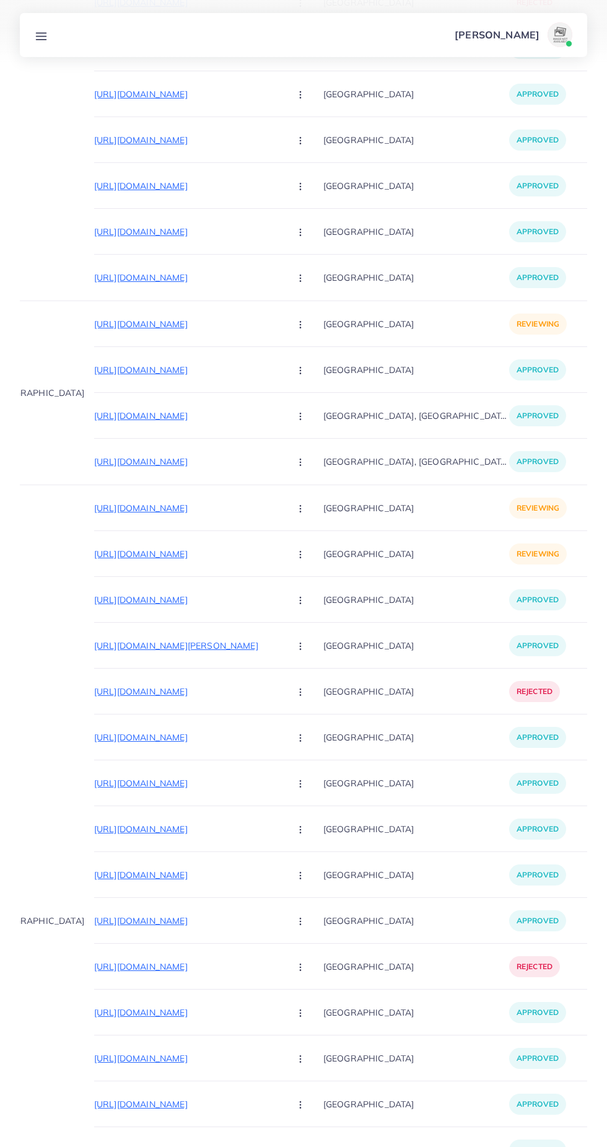
scroll to position [2898, 0]
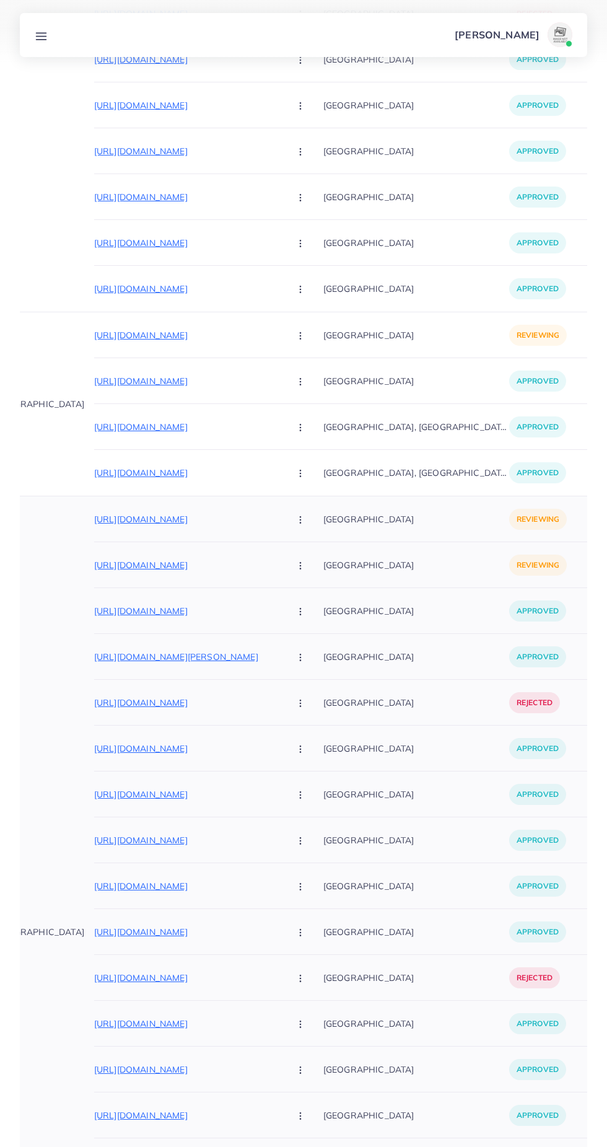
click at [295, 561] on icon "button" at bounding box center [300, 566] width 10 height 10
click at [321, 595] on link "Approve" at bounding box center [330, 602] width 98 height 27
click at [233, 522] on p "https://nimzfashion.com/products/hudamoji-matte-6-pcs-liquid-blusher-set" at bounding box center [187, 519] width 186 height 15
click at [300, 519] on circle "button" at bounding box center [300, 519] width 1 height 1
click at [323, 595] on link "Reject" at bounding box center [330, 583] width 98 height 27
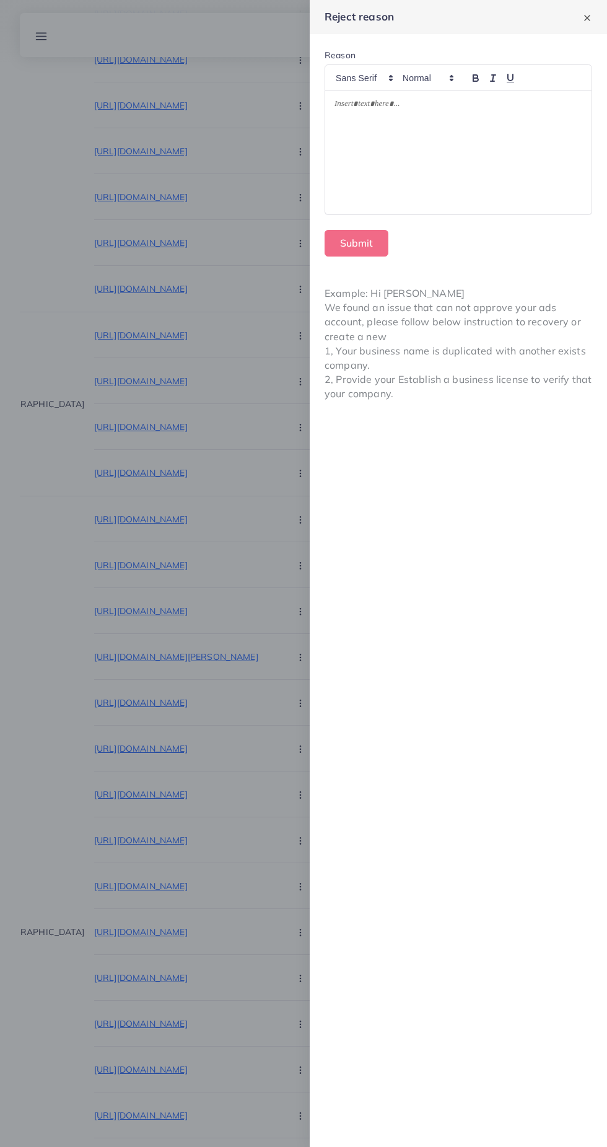
click at [514, 197] on div at bounding box center [458, 152] width 266 height 123
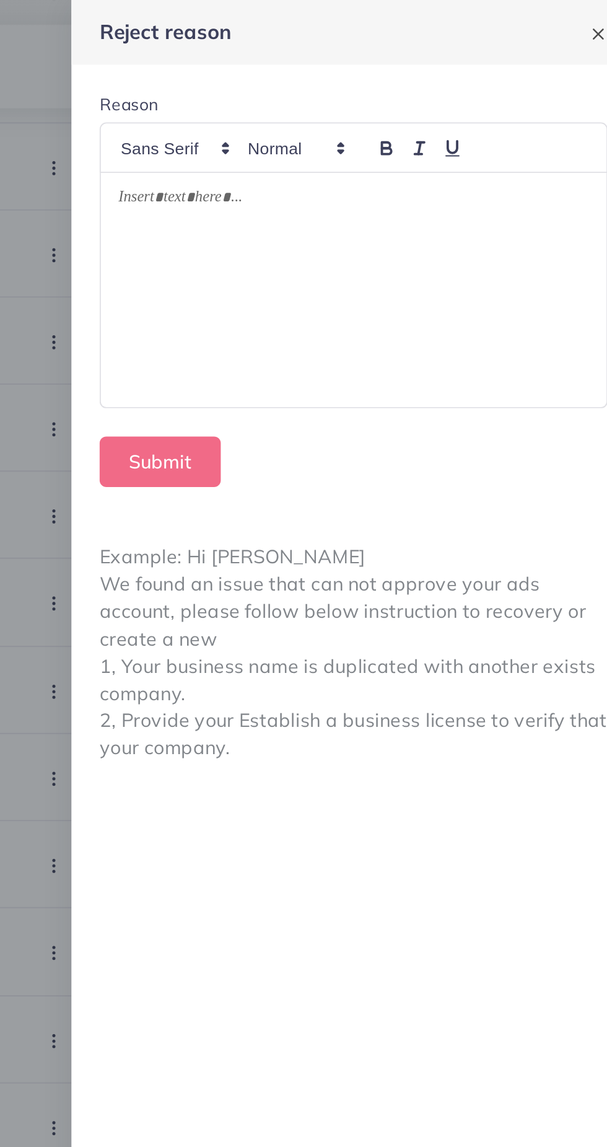
click at [524, 150] on div at bounding box center [458, 152] width 266 height 123
click at [402, 167] on div "**********" at bounding box center [458, 152] width 266 height 123
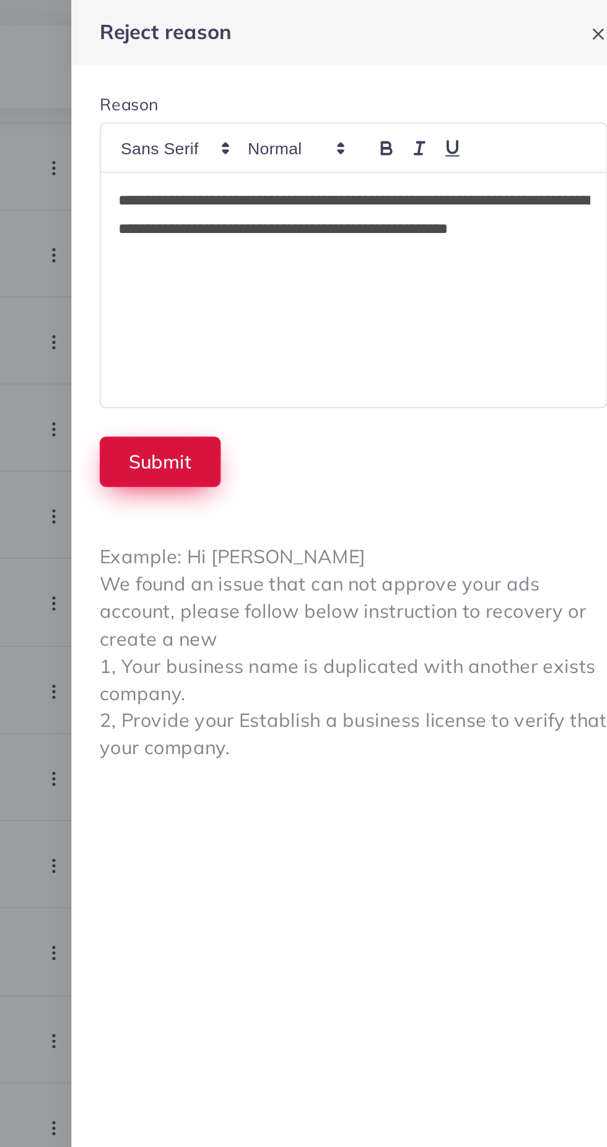
click at [348, 240] on button "Submit" at bounding box center [357, 243] width 64 height 27
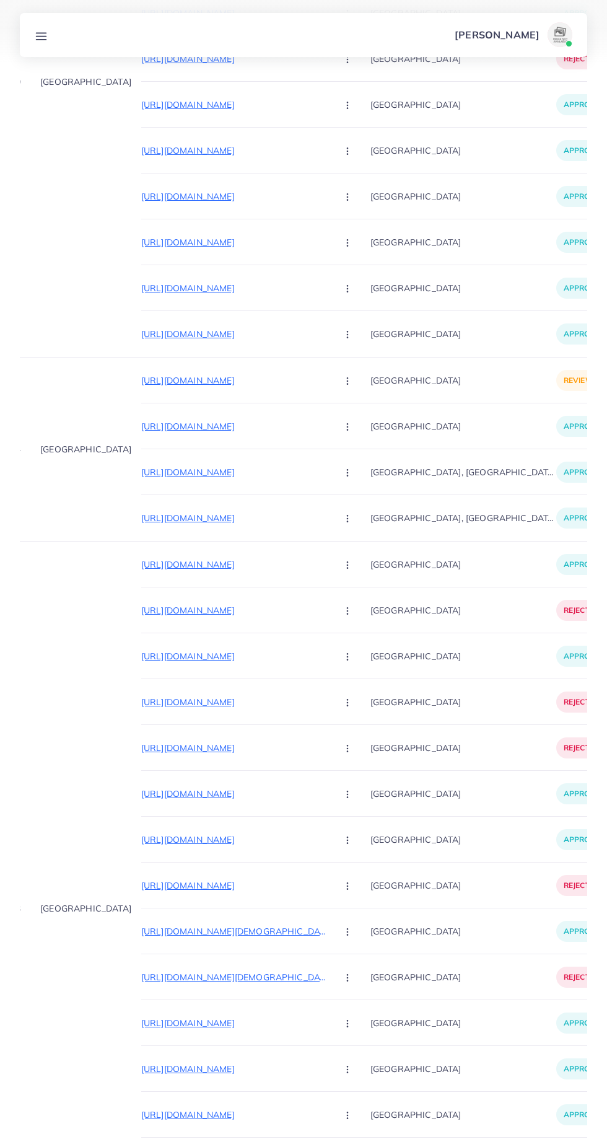
scroll to position [0, 40]
click at [163, 385] on p "https://silk-shinenaturals.store/products/silk-shine-hair-oil" at bounding box center [239, 380] width 186 height 15
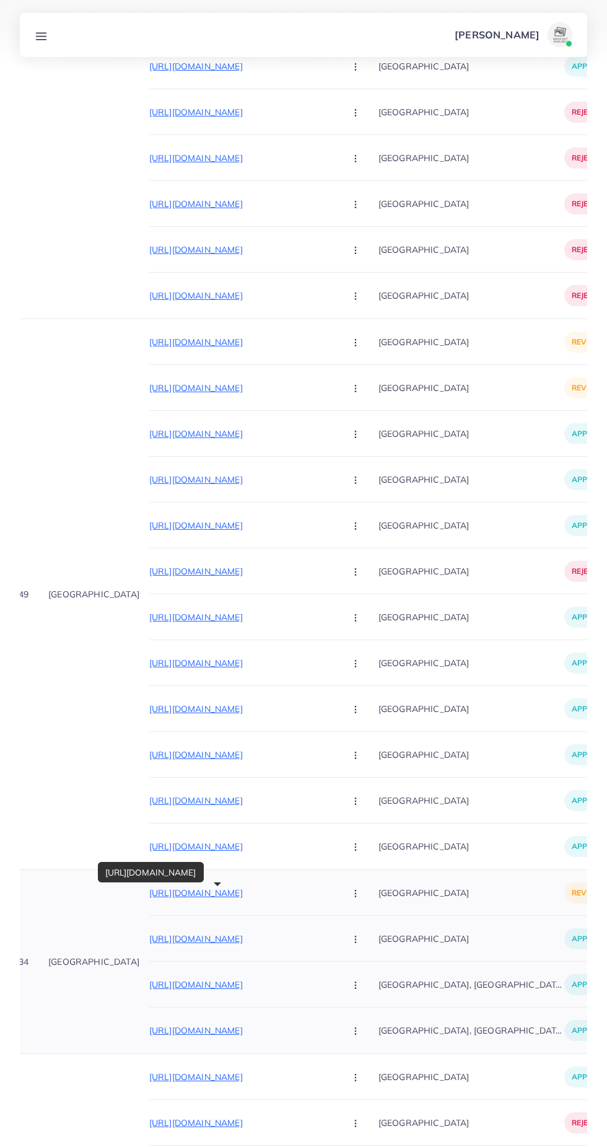
scroll to position [0, 37]
click at [281, 388] on p "https://zacollections.shop/products/wz-1-pack-of-3-watch-baracelet-ring?variant…" at bounding box center [243, 387] width 186 height 15
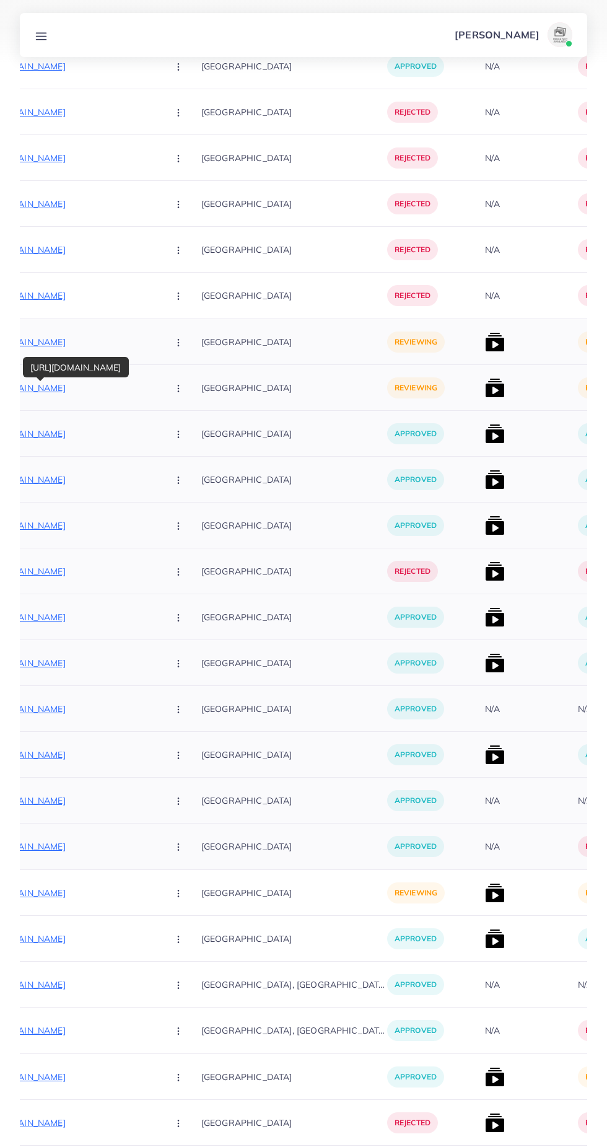
scroll to position [0, 215]
click at [484, 385] on img at bounding box center [494, 388] width 20 height 20
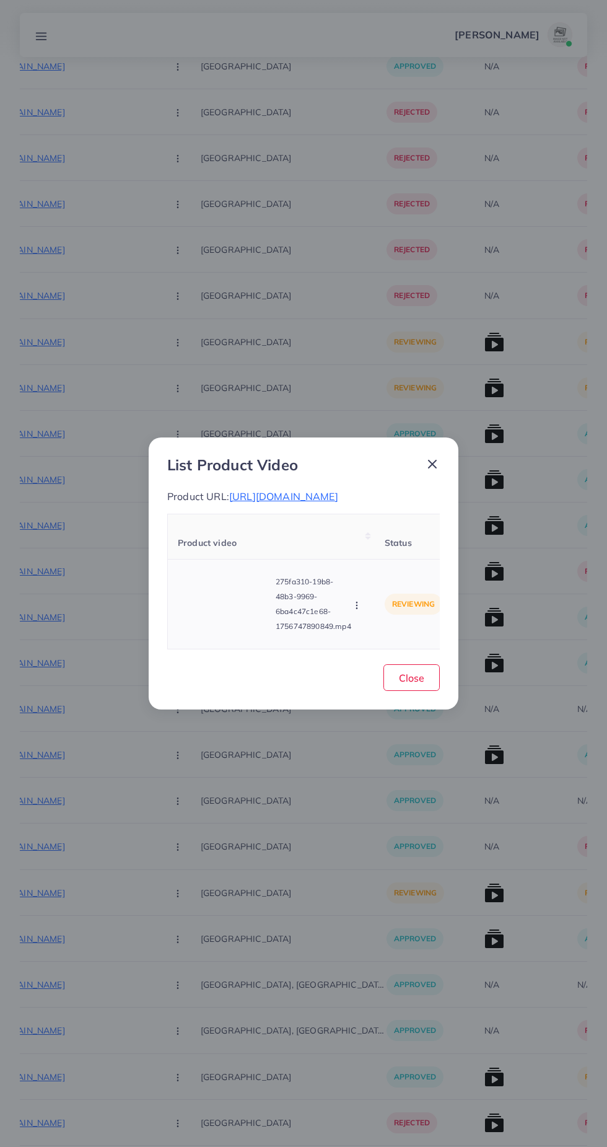
click at [227, 618] on video at bounding box center [224, 604] width 93 height 56
click at [233, 613] on circle at bounding box center [224, 604] width 17 height 17
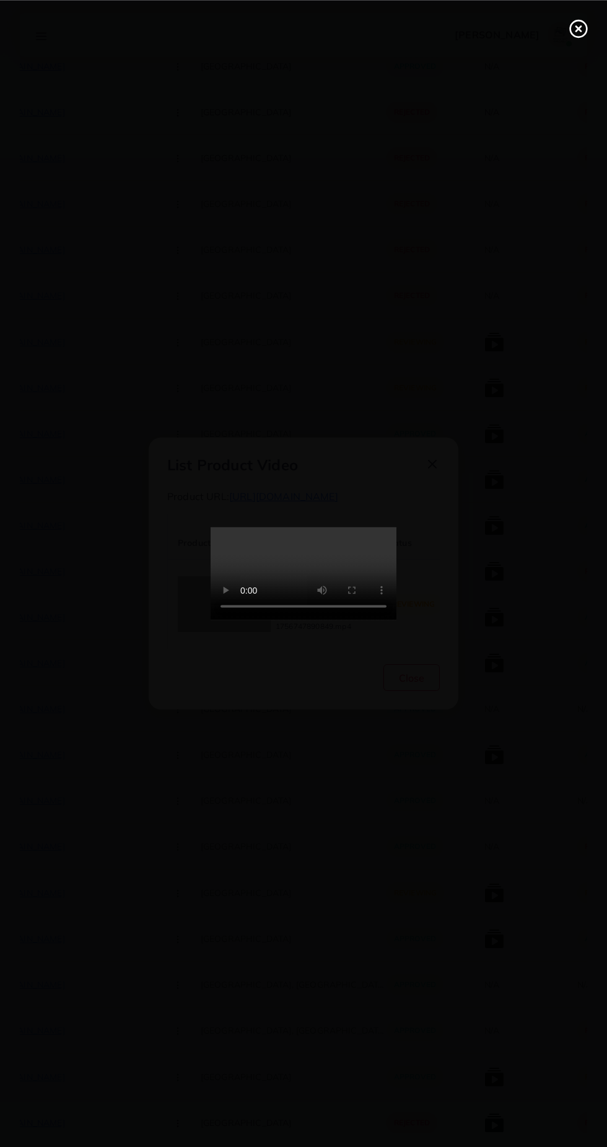
click at [578, 28] on line at bounding box center [578, 28] width 5 height 5
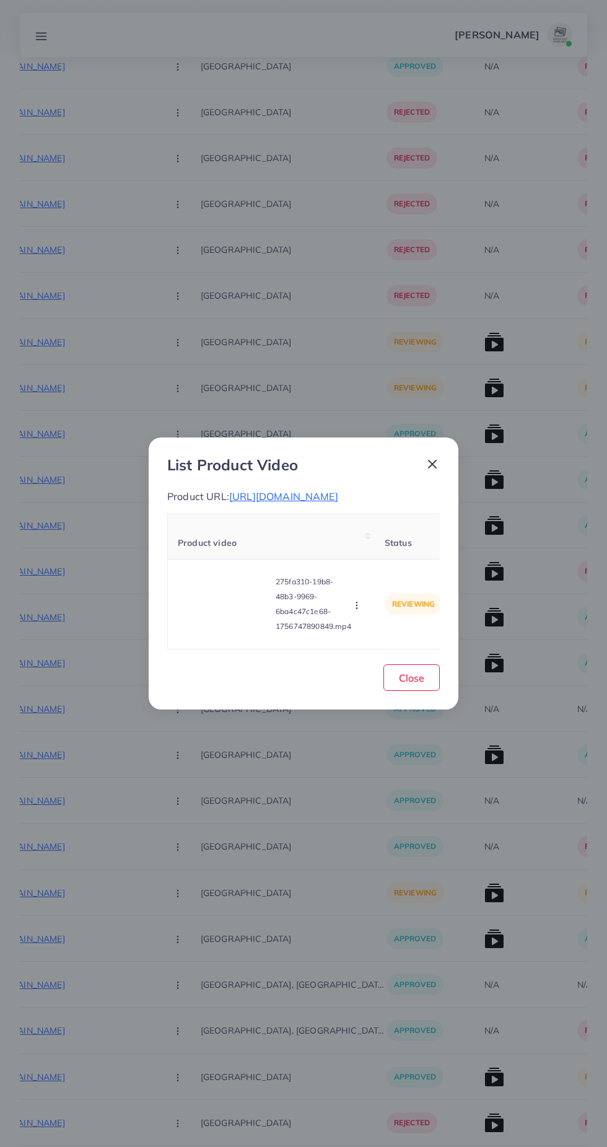
click at [308, 490] on span "https://zacollections.shop/products/wz-1-pack-of-3-watch-baracelet-ring?variant…" at bounding box center [283, 496] width 109 height 12
click at [414, 684] on span "Close" at bounding box center [411, 677] width 25 height 12
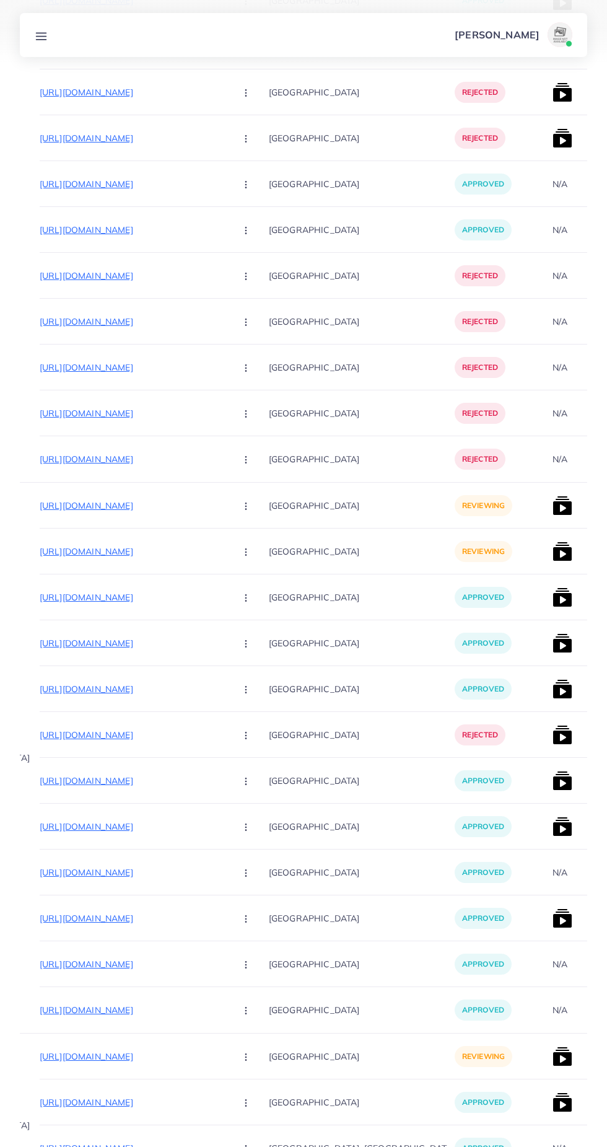
scroll to position [2152, 0]
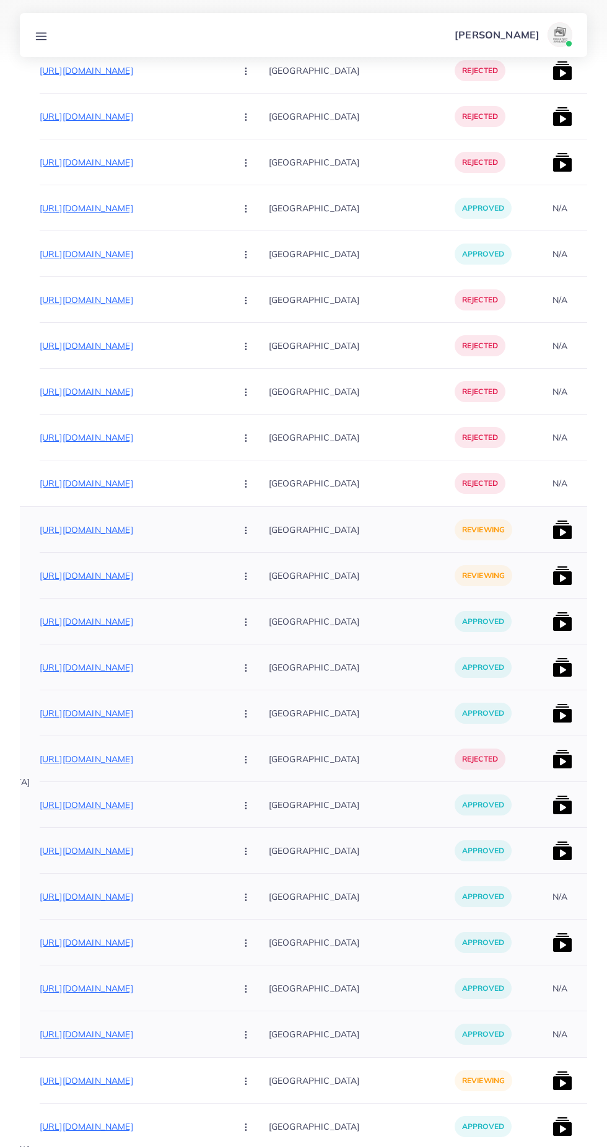
click at [159, 572] on p "https://zacollections.shop/products/wz-1-pack-of-3-watch-baracelet-ring?variant…" at bounding box center [133, 575] width 186 height 15
click at [241, 579] on icon "button" at bounding box center [246, 576] width 10 height 10
click at [261, 613] on span "Approve" at bounding box center [272, 613] width 41 height 12
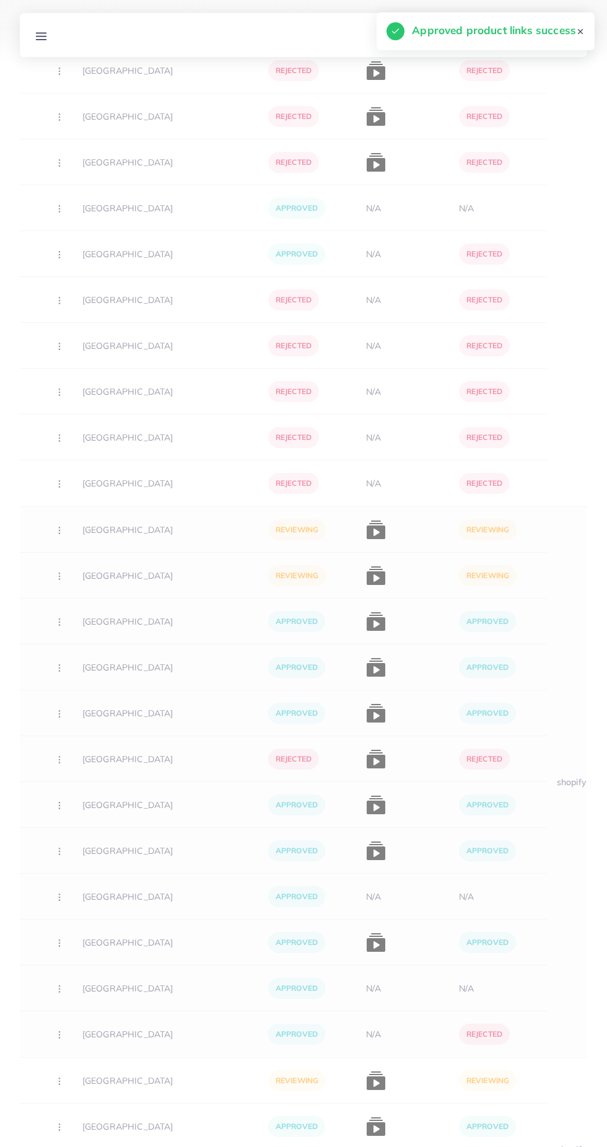
scroll to position [0, 343]
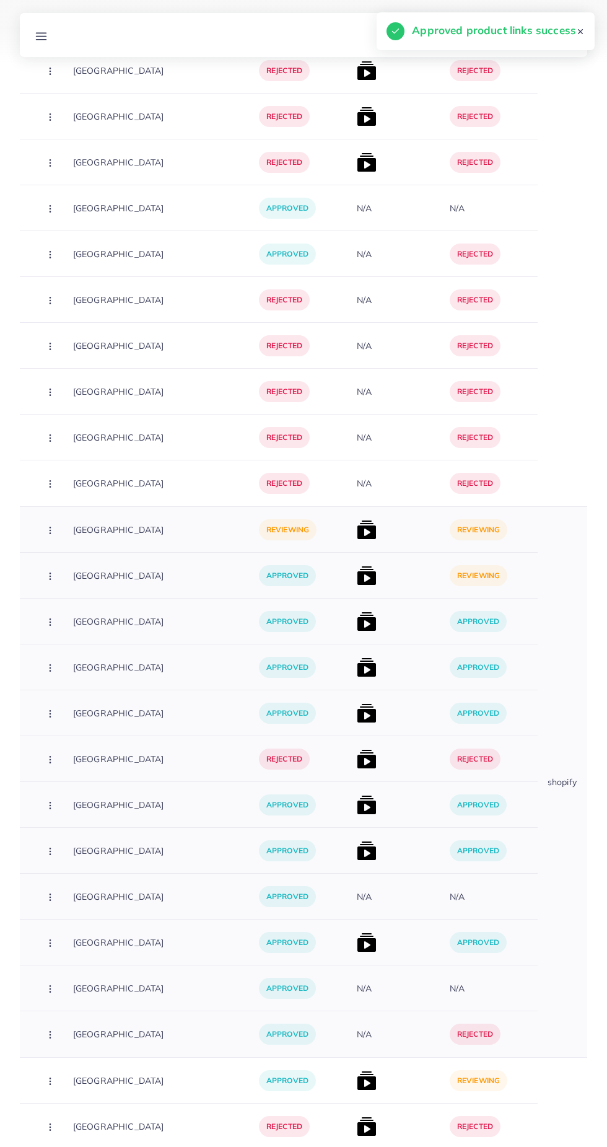
click at [357, 578] on img at bounding box center [367, 576] width 20 height 20
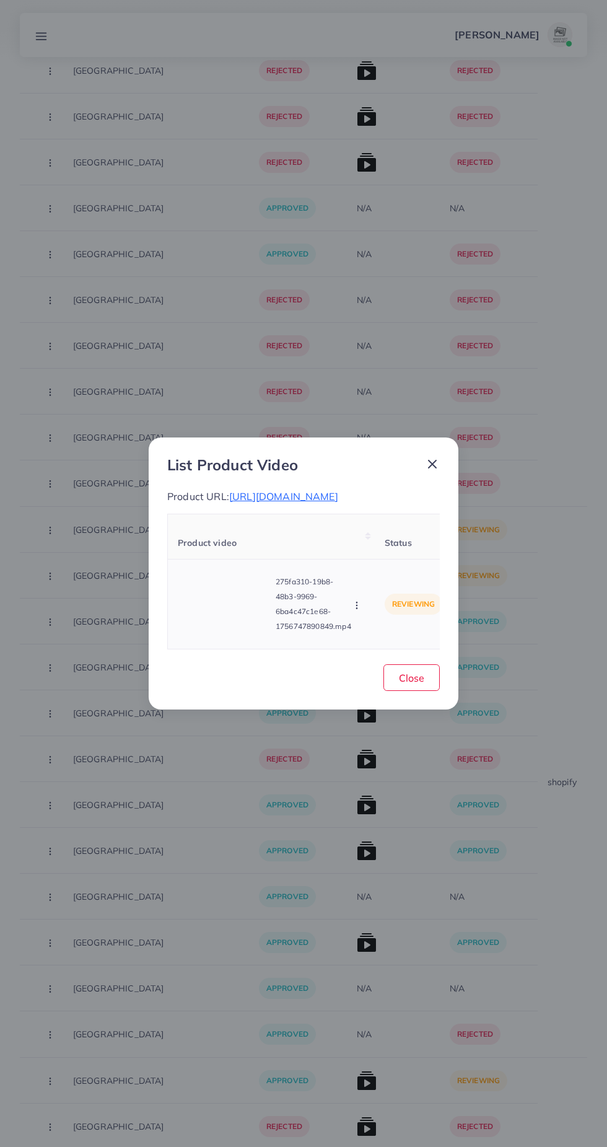
click at [352, 610] on icon "button" at bounding box center [357, 605] width 10 height 10
click at [401, 553] on span "Approve" at bounding box center [383, 547] width 41 height 12
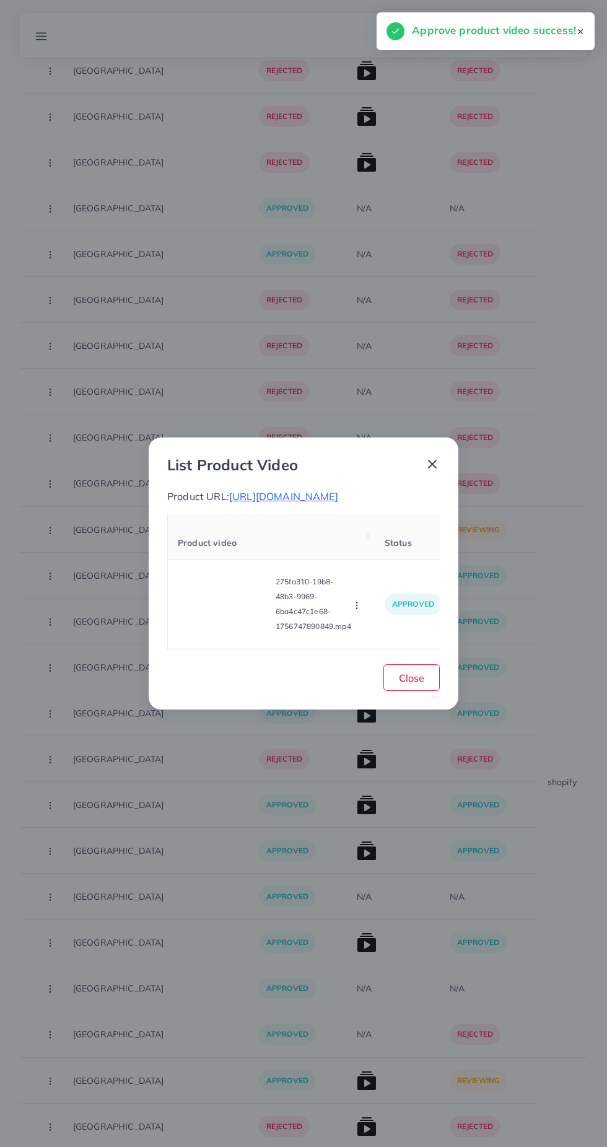
click at [437, 457] on icon at bounding box center [432, 464] width 15 height 15
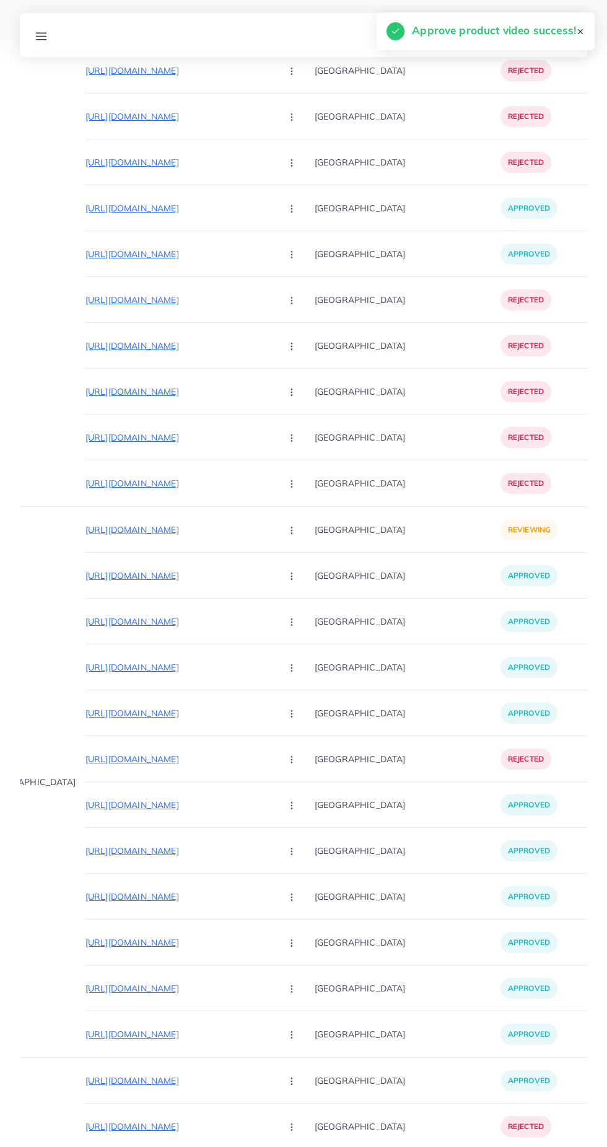
scroll to position [0, 97]
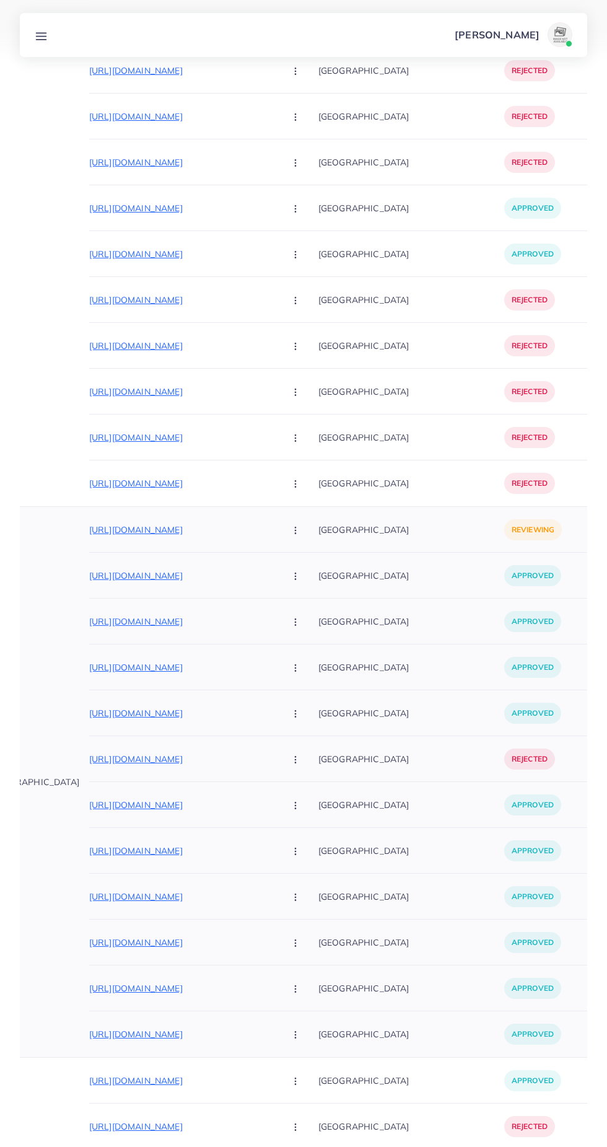
click at [199, 525] on p "https://zacollections.shop/products/watch-bracelet?variant=43558696353871" at bounding box center [182, 529] width 186 height 15
click at [291, 526] on icon "button" at bounding box center [296, 530] width 10 height 10
click at [310, 567] on span "Approve" at bounding box center [322, 567] width 41 height 12
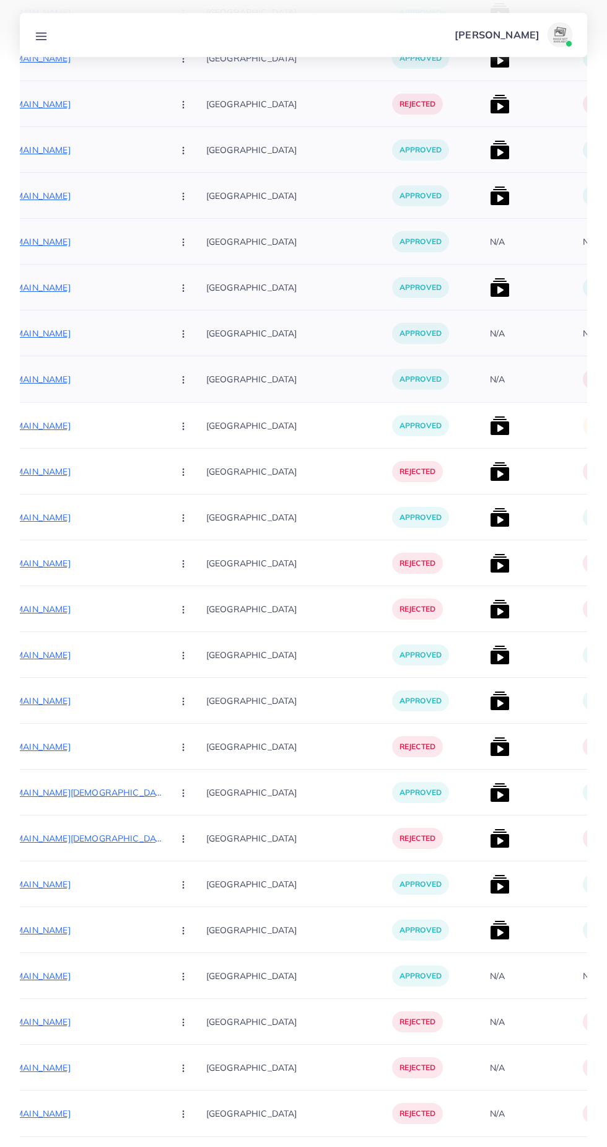
scroll to position [0, 219]
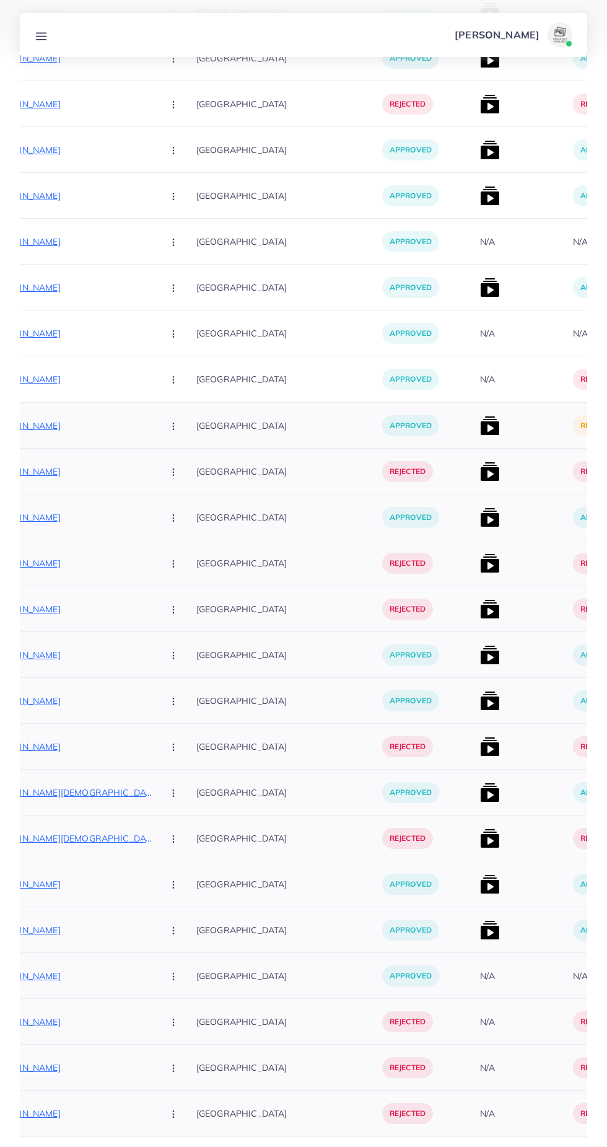
click at [480, 423] on img at bounding box center [490, 426] width 20 height 20
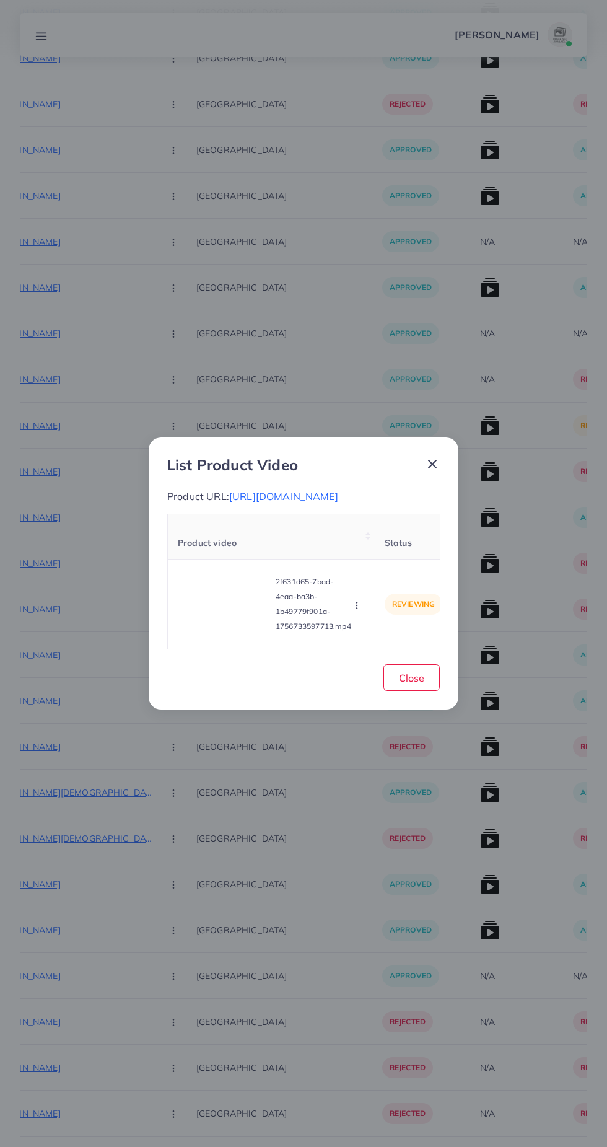
click at [383, 838] on div "List Product Video Product URL: https://mustyles.com/products/my-styles-baeller…" at bounding box center [303, 573] width 607 height 1147
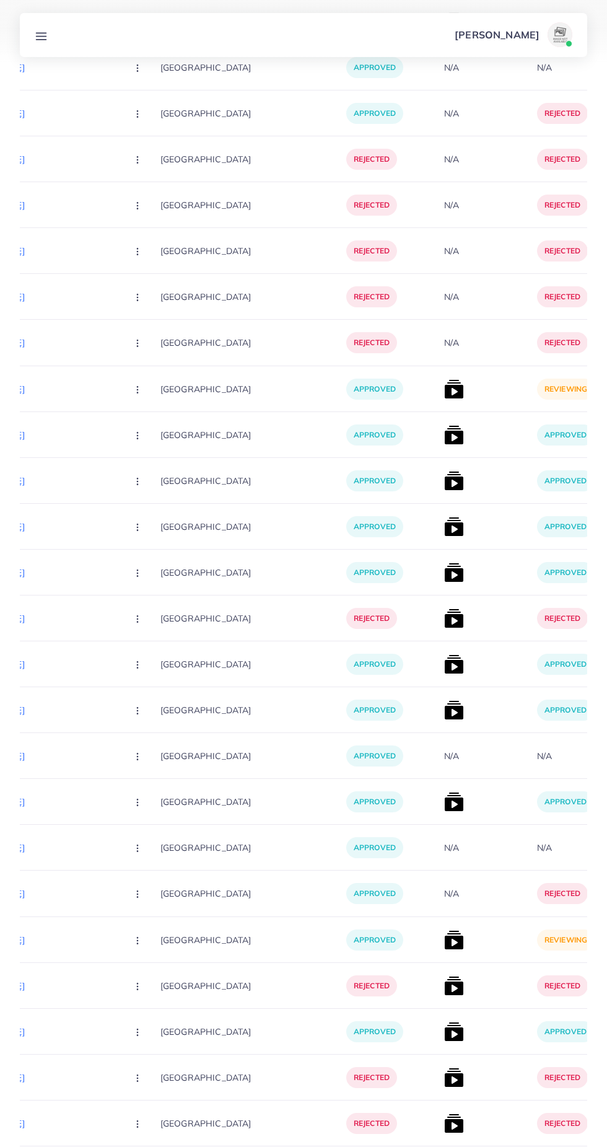
scroll to position [0, 263]
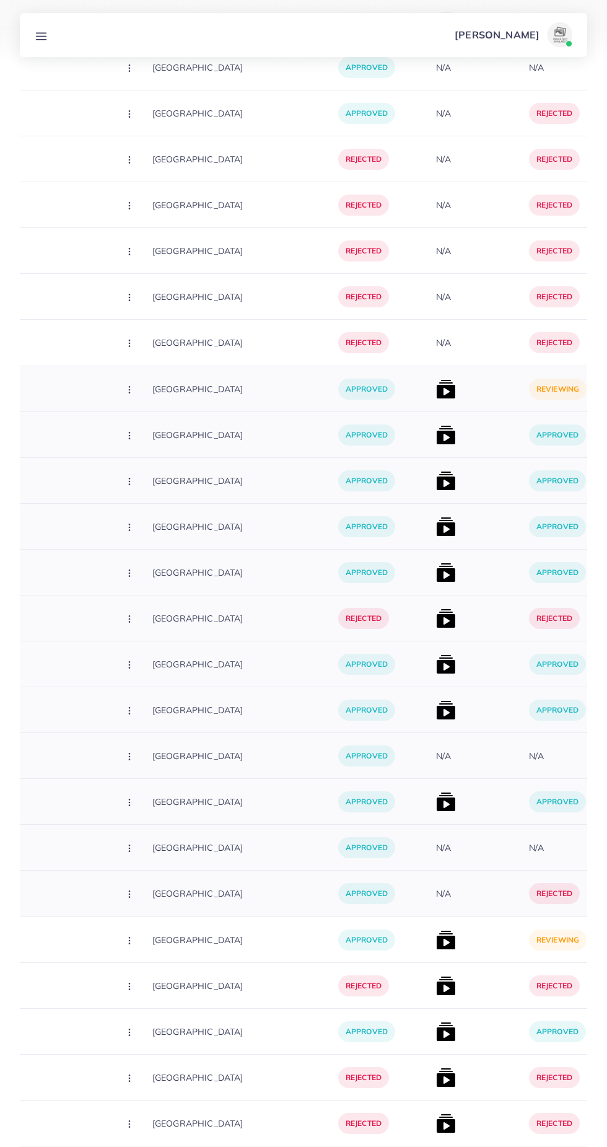
click at [436, 382] on img at bounding box center [446, 389] width 20 height 20
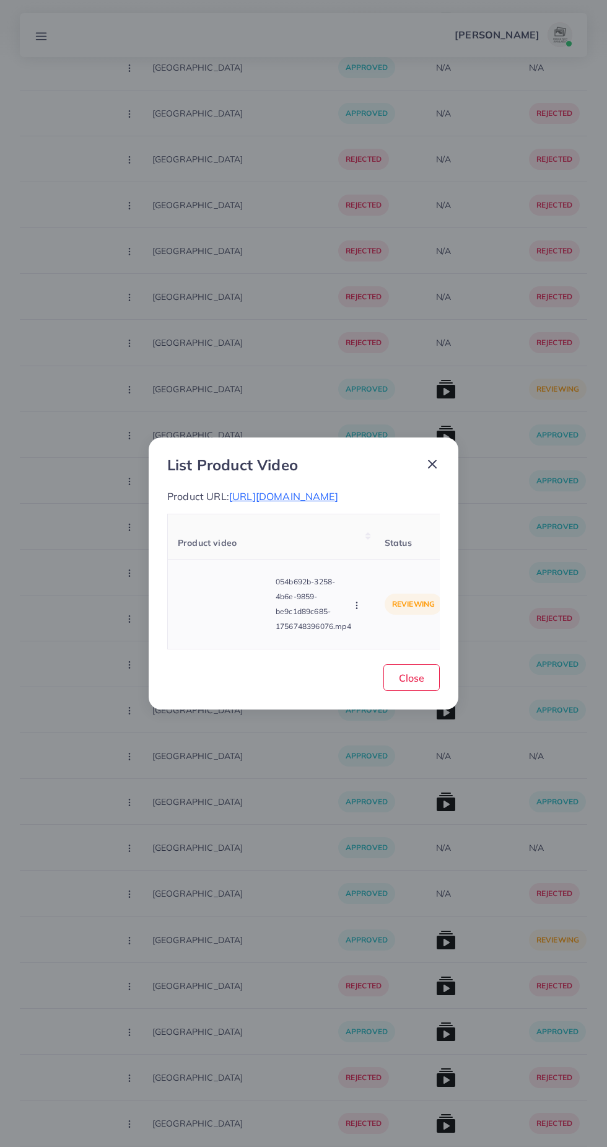
click at [245, 613] on video at bounding box center [224, 604] width 93 height 56
click at [237, 615] on div at bounding box center [224, 604] width 93 height 56
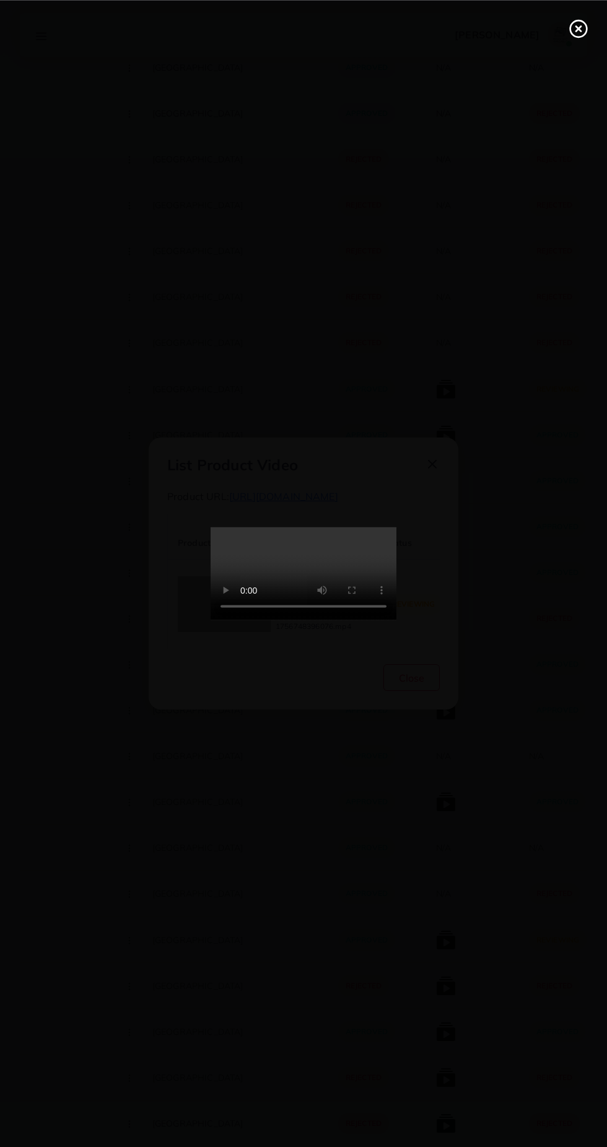
click at [527, 520] on div at bounding box center [303, 573] width 607 height 1147
click at [580, 28] on icon at bounding box center [579, 29] width 20 height 20
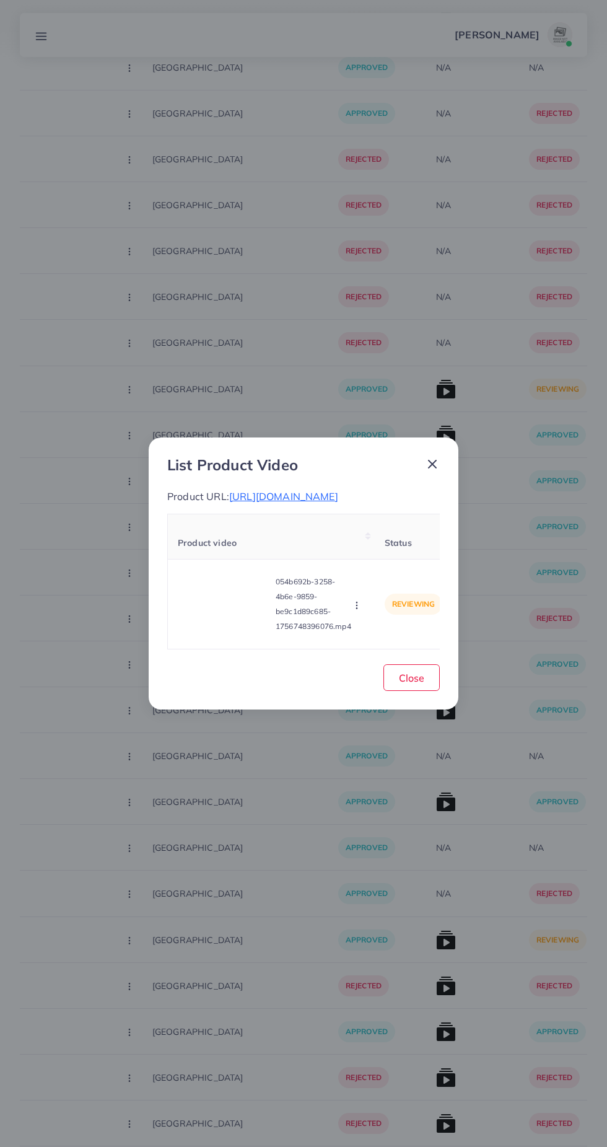
click at [326, 490] on span "https://zacollections.shop/products/watch-bracelet?variant=43558696353871" at bounding box center [283, 496] width 109 height 12
click at [362, 610] on icon "button" at bounding box center [357, 605] width 10 height 10
click at [393, 553] on span "Approve" at bounding box center [383, 547] width 41 height 12
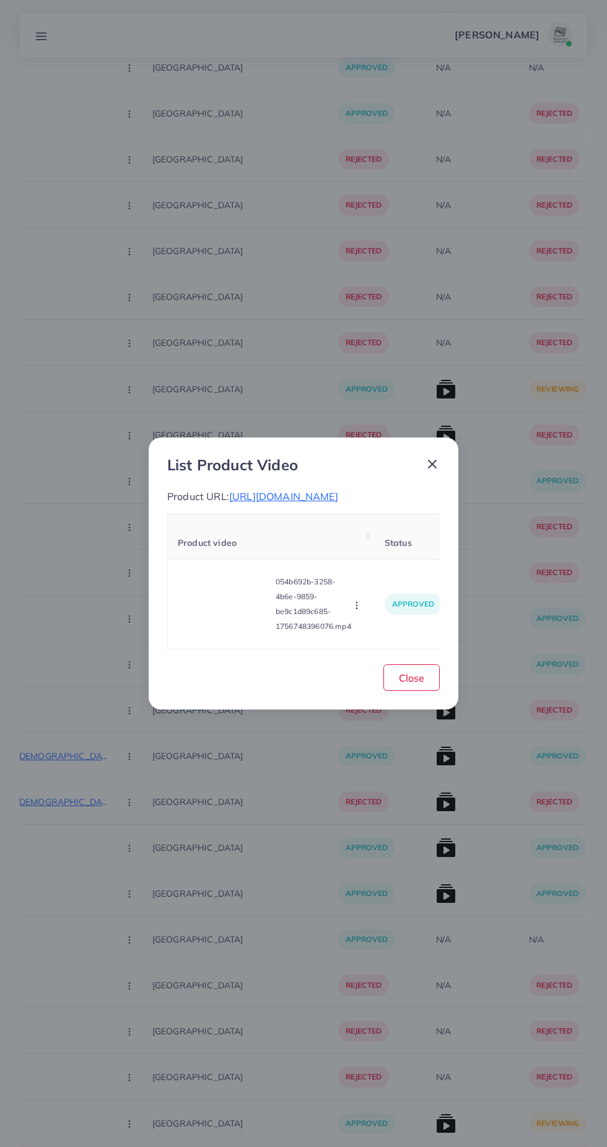
click at [432, 460] on icon at bounding box center [432, 464] width 15 height 15
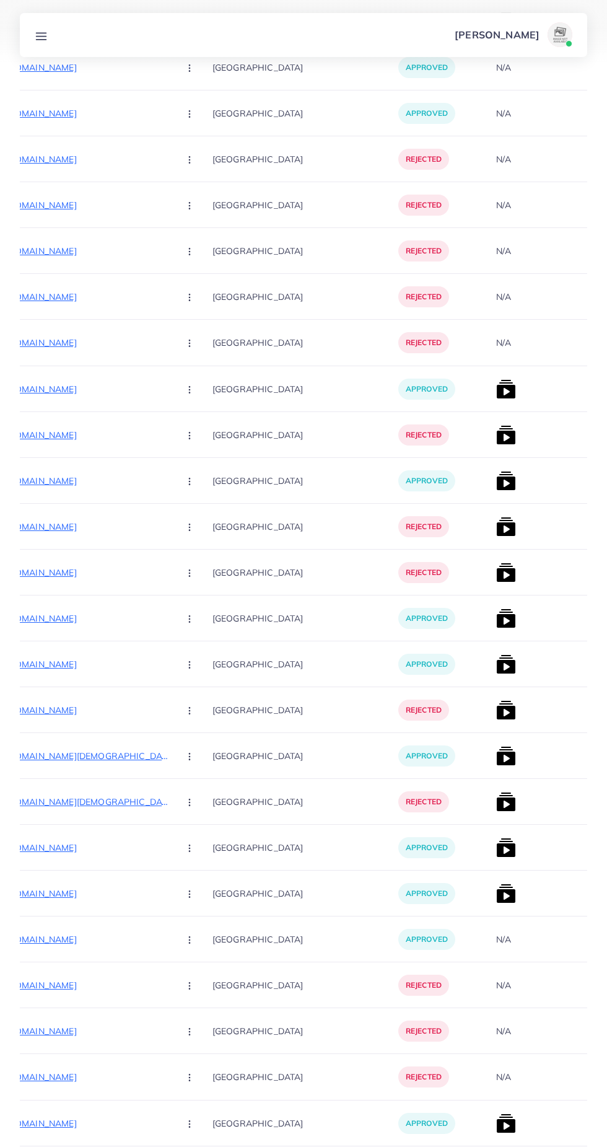
scroll to position [0, 204]
click at [496, 385] on img at bounding box center [506, 389] width 20 height 20
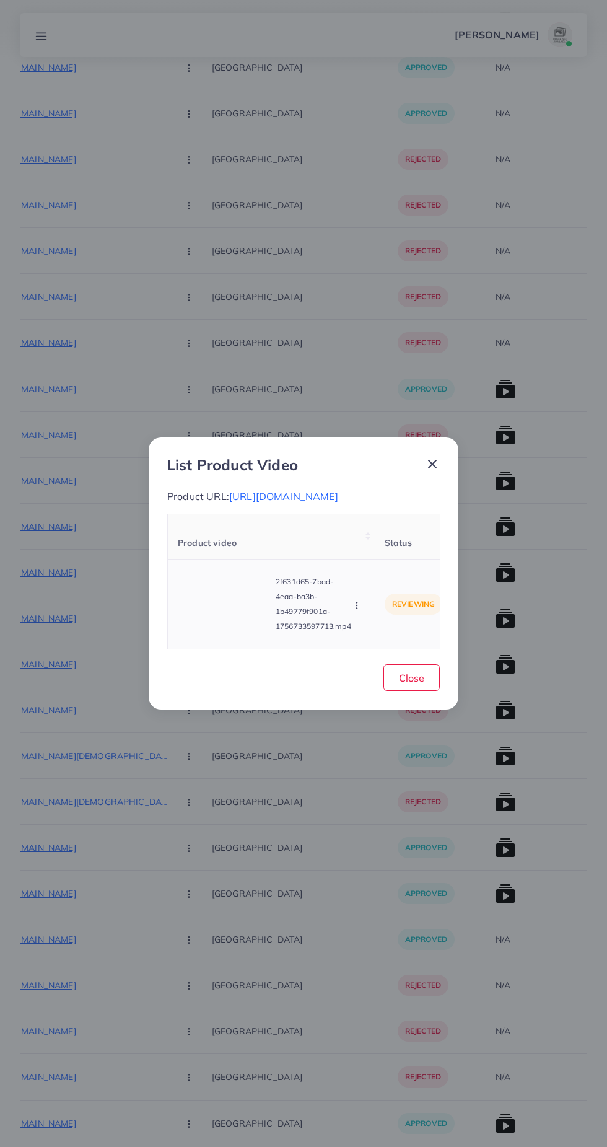
click at [240, 620] on video at bounding box center [224, 604] width 93 height 56
click at [243, 620] on div at bounding box center [224, 604] width 93 height 56
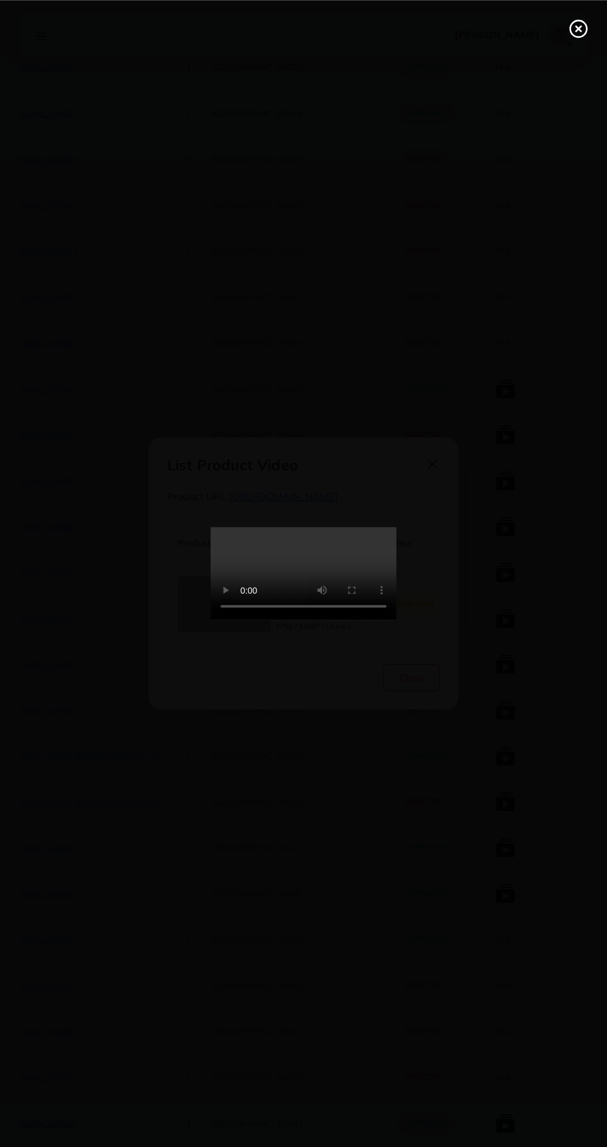
click at [515, 676] on div at bounding box center [303, 573] width 607 height 1147
click at [503, 610] on div at bounding box center [303, 573] width 607 height 1147
click at [490, 746] on div at bounding box center [303, 573] width 607 height 1147
click at [578, 29] on line at bounding box center [578, 28] width 5 height 5
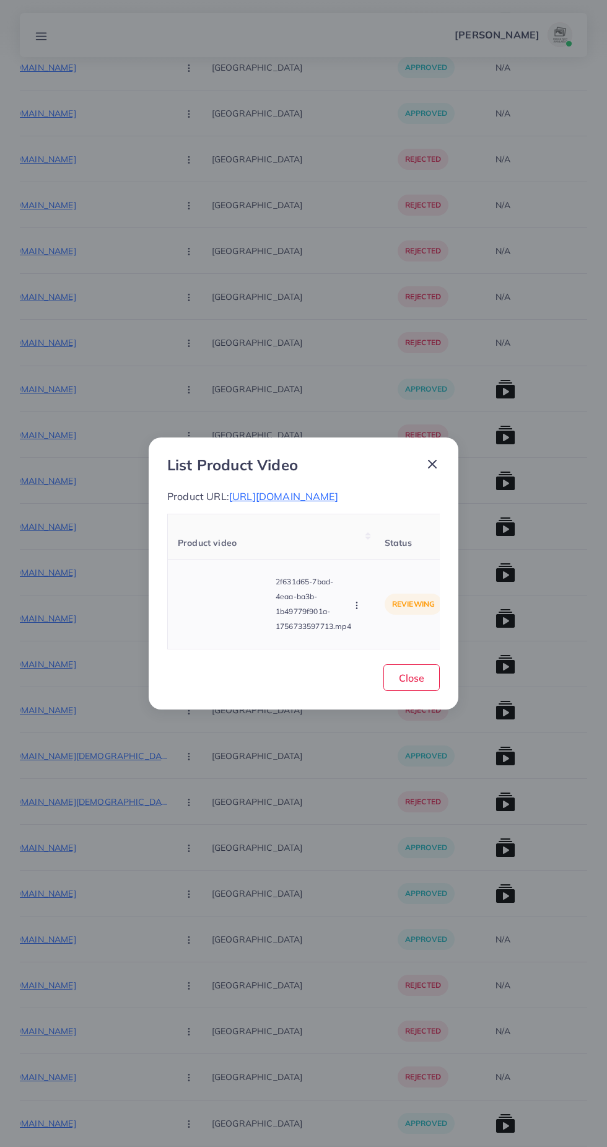
click at [357, 605] on circle "button" at bounding box center [356, 605] width 1 height 1
click at [390, 553] on span "Approve" at bounding box center [383, 547] width 41 height 12
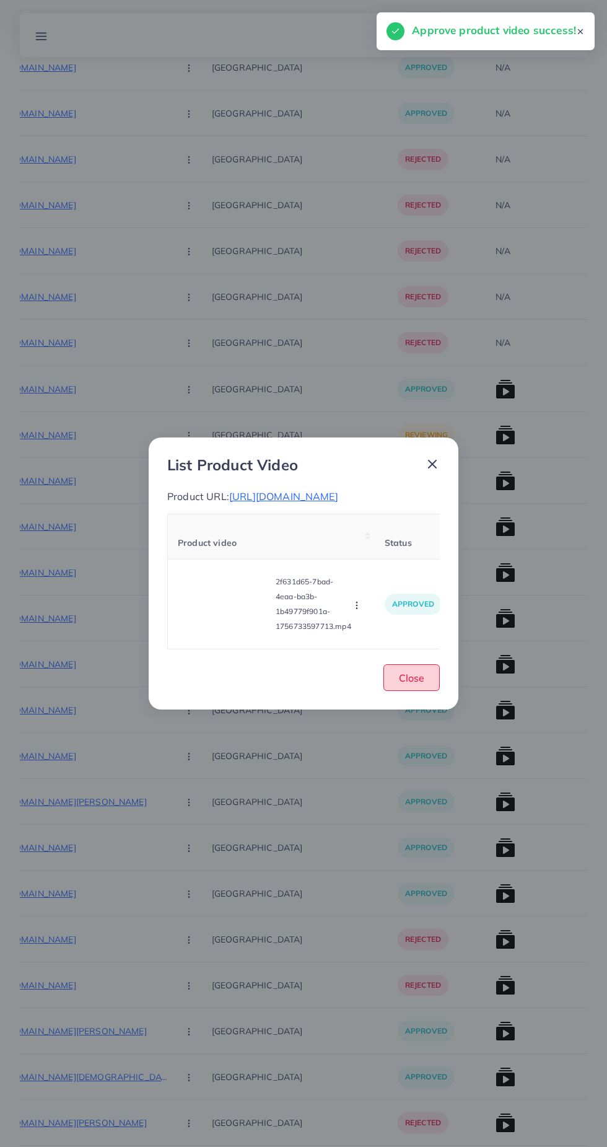
click at [406, 684] on span "Close" at bounding box center [411, 677] width 25 height 12
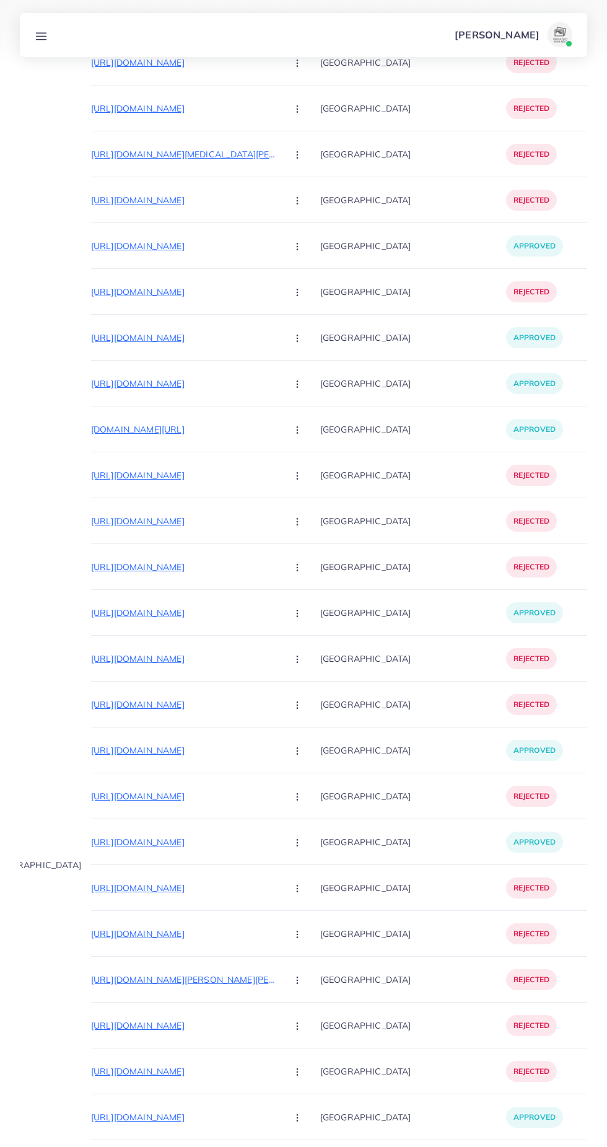
scroll to position [0, 0]
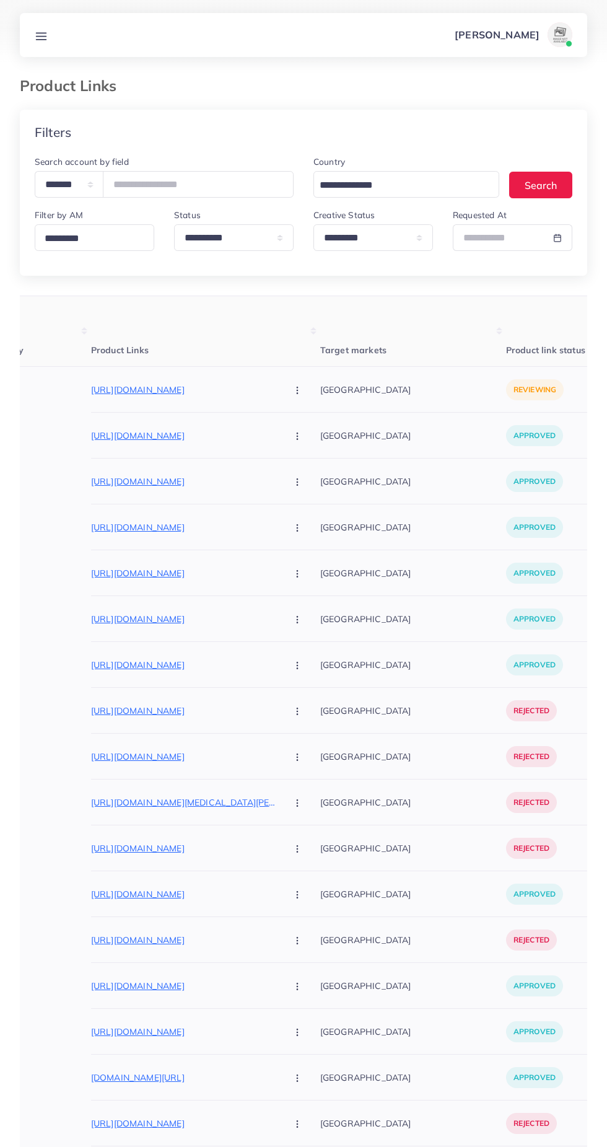
click at [320, 1135] on p "United Arab Emirates" at bounding box center [413, 1123] width 186 height 28
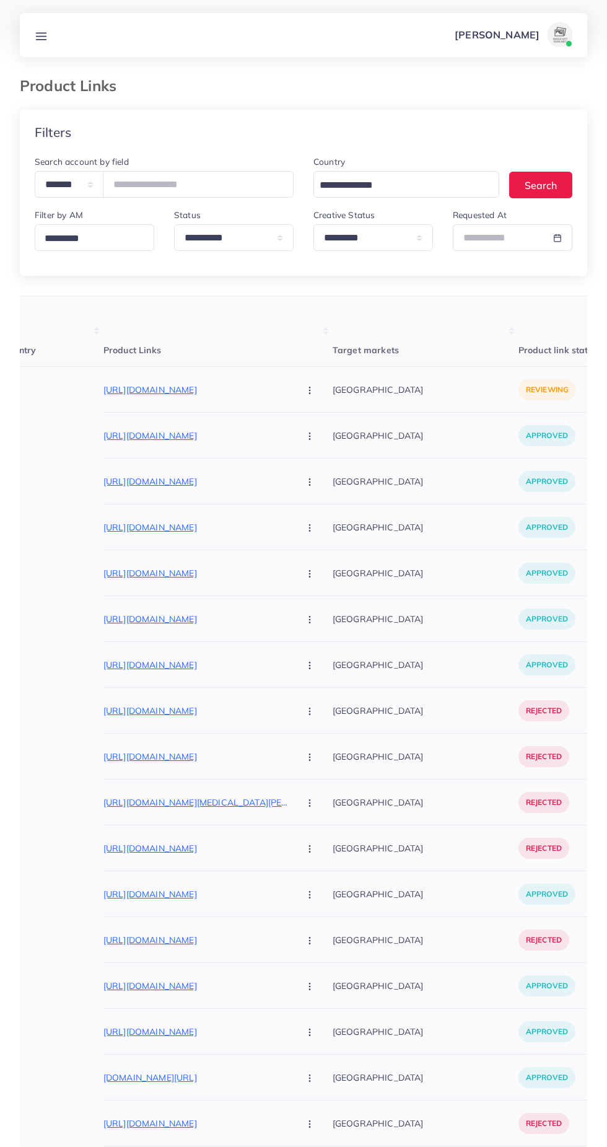
scroll to position [0, 91]
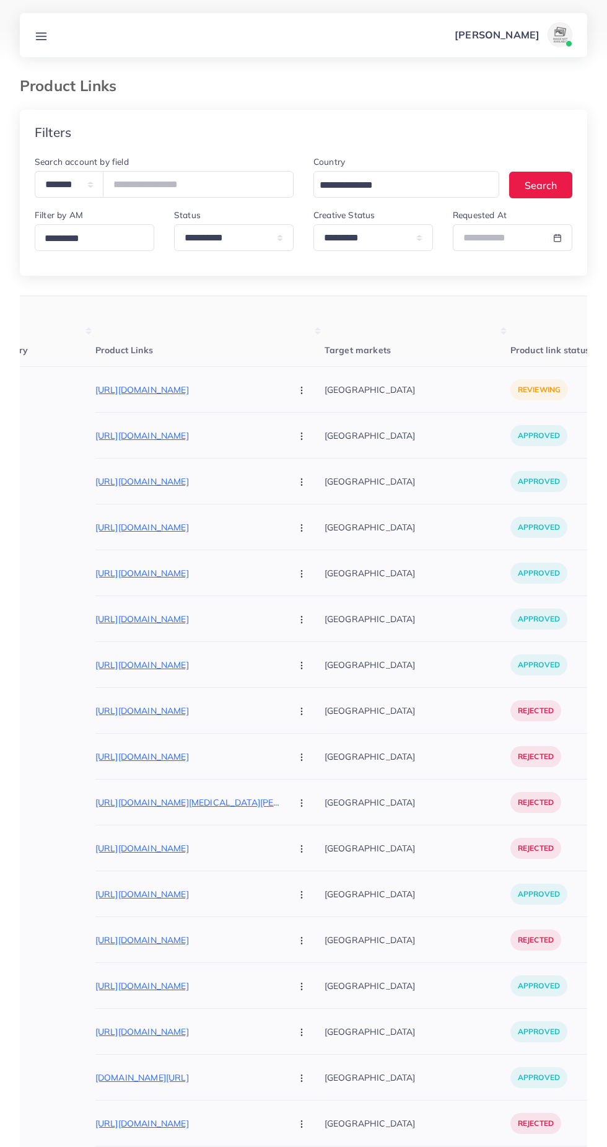
click at [164, 383] on p "https://pakbeautify.com/products/3d-mushroom-led-night-light-sensor-lamp" at bounding box center [188, 389] width 186 height 15
click at [297, 391] on icon "button" at bounding box center [302, 390] width 10 height 10
click at [308, 423] on span "Approve" at bounding box center [328, 427] width 41 height 12
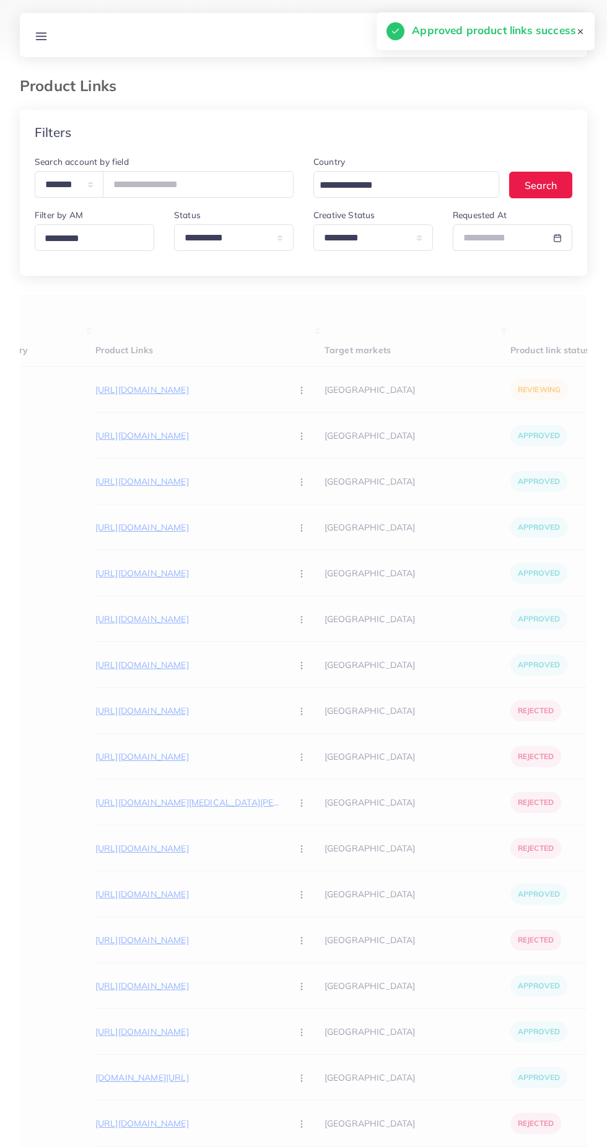
scroll to position [0, 307]
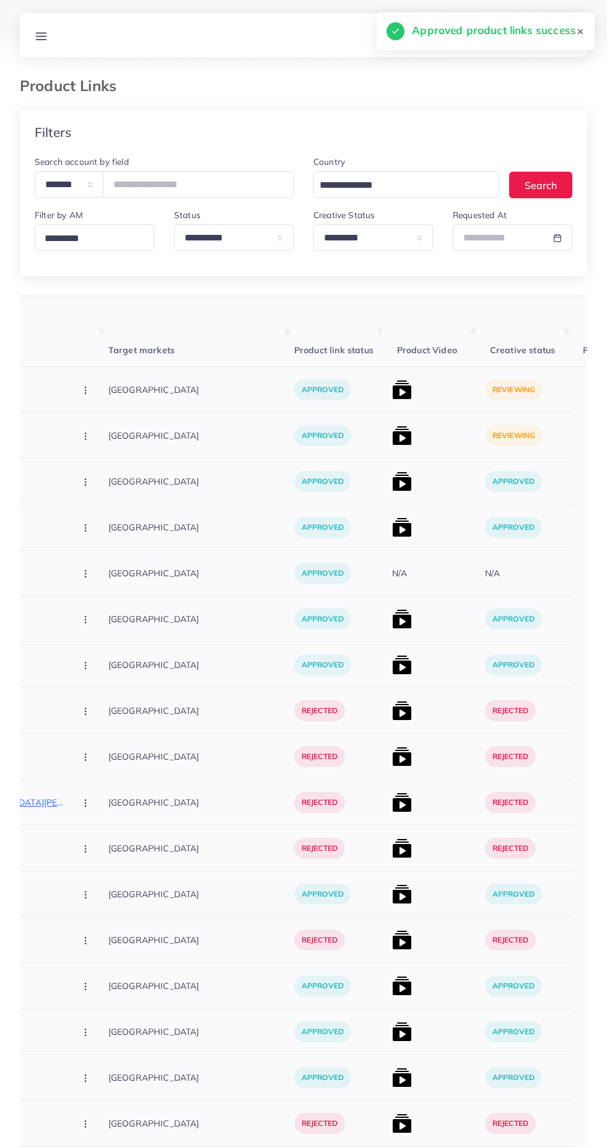
click at [392, 393] on img at bounding box center [402, 390] width 20 height 20
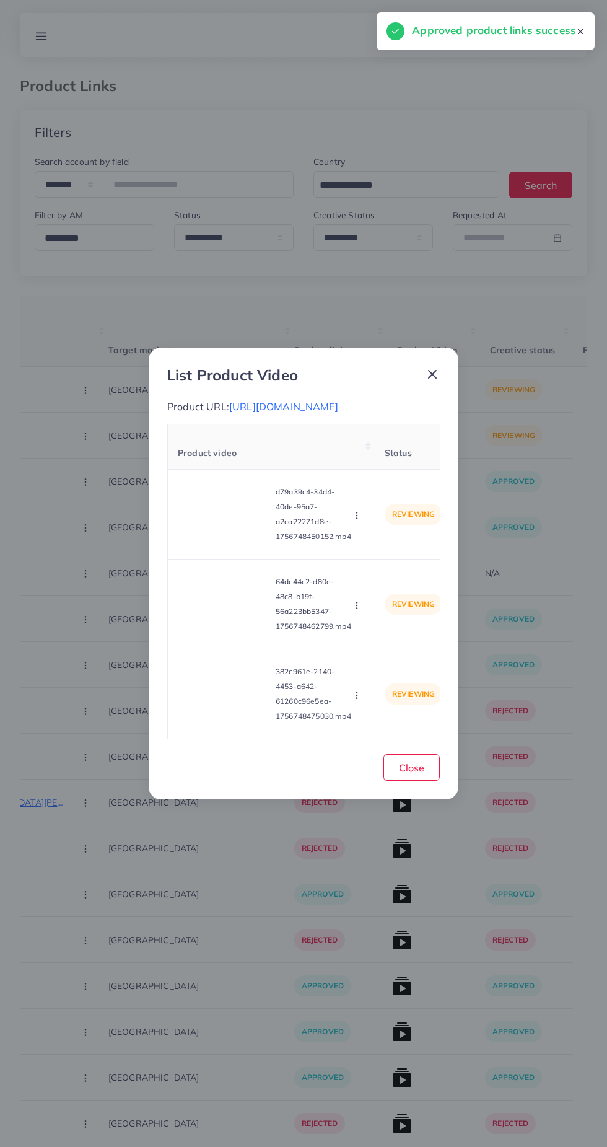
click at [352, 399] on p "Product URL: https://pakbeautify.com/products/3d-mushroom-led-night-light-senso…" at bounding box center [303, 406] width 273 height 15
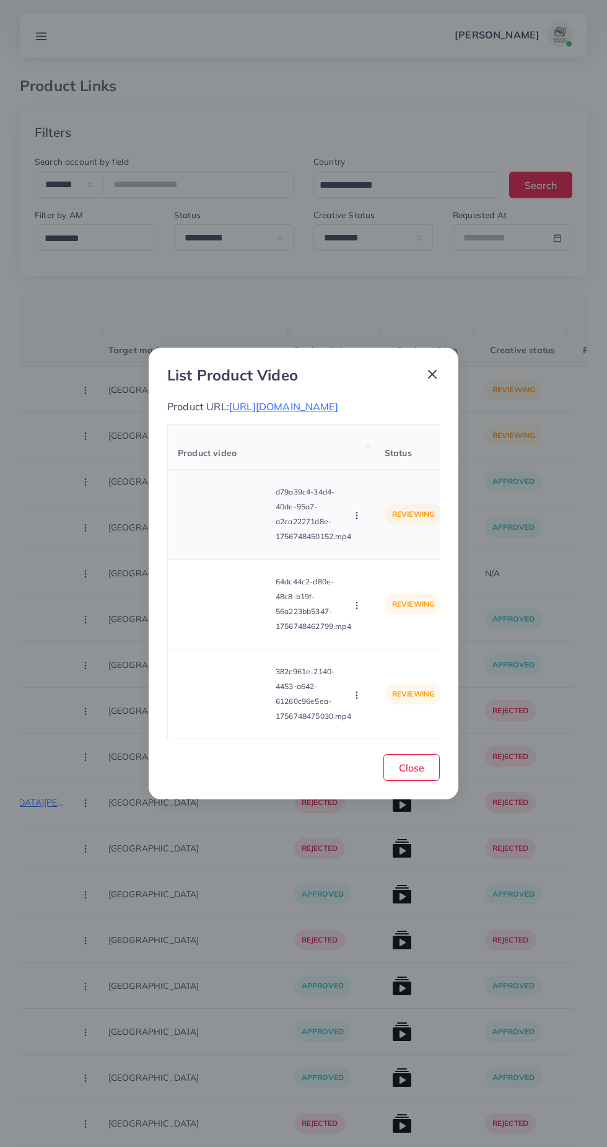
click at [212, 542] on video at bounding box center [224, 514] width 93 height 56
click at [216, 533] on div at bounding box center [224, 514] width 93 height 56
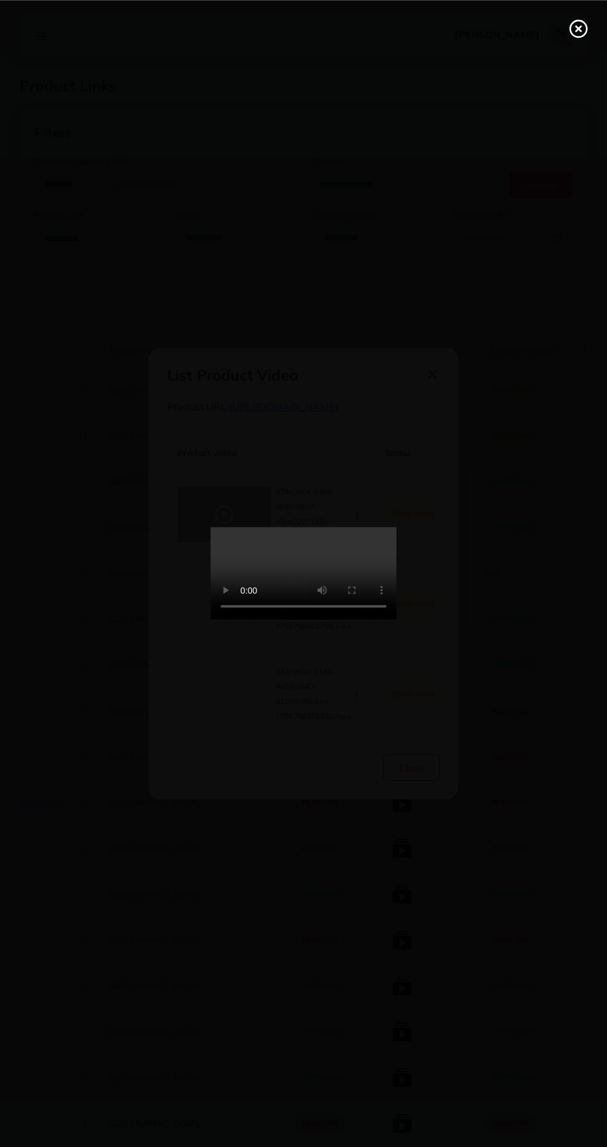
click at [582, 32] on icon at bounding box center [579, 29] width 20 height 20
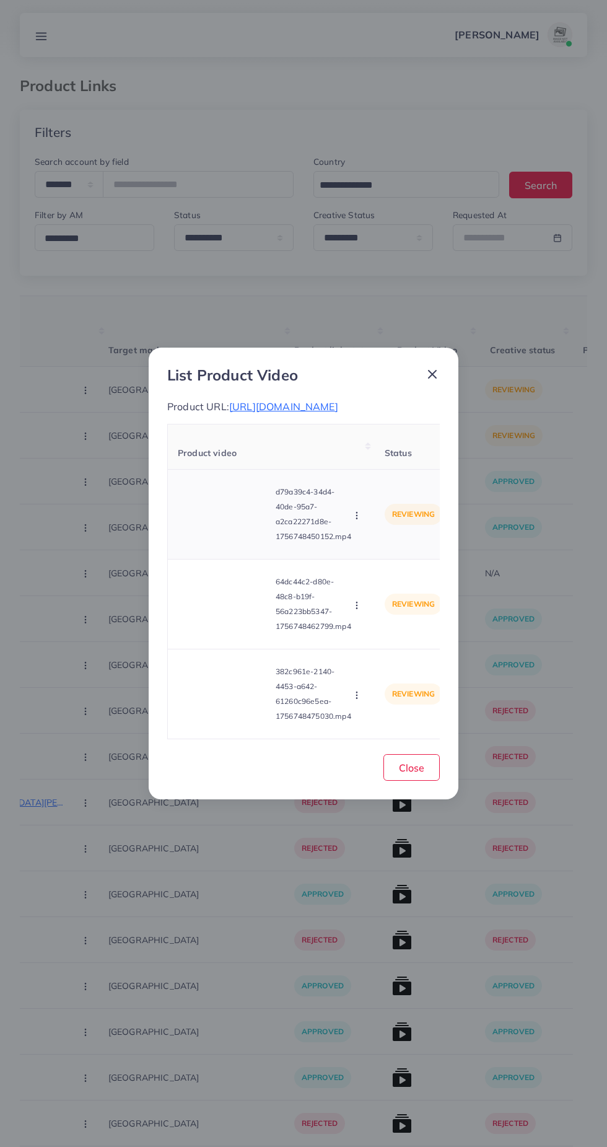
click at [231, 540] on video at bounding box center [224, 514] width 93 height 56
click at [230, 524] on icon at bounding box center [224, 514] width 20 height 20
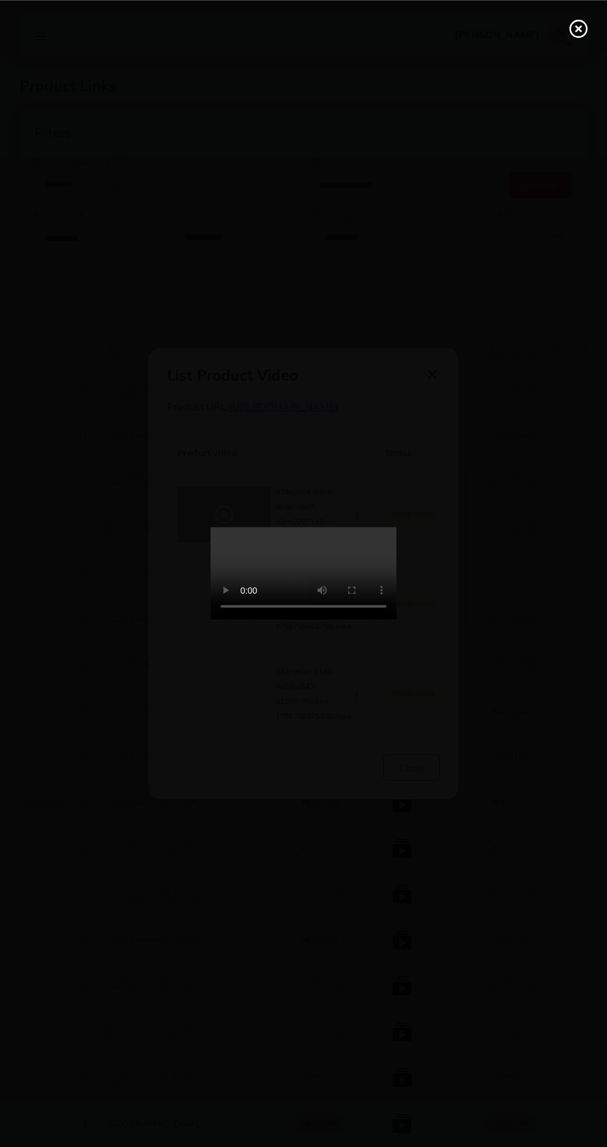
click at [400, 771] on div at bounding box center [303, 573] width 607 height 1147
click at [533, 603] on div at bounding box center [303, 573] width 607 height 1147
click at [578, 28] on line at bounding box center [578, 28] width 5 height 5
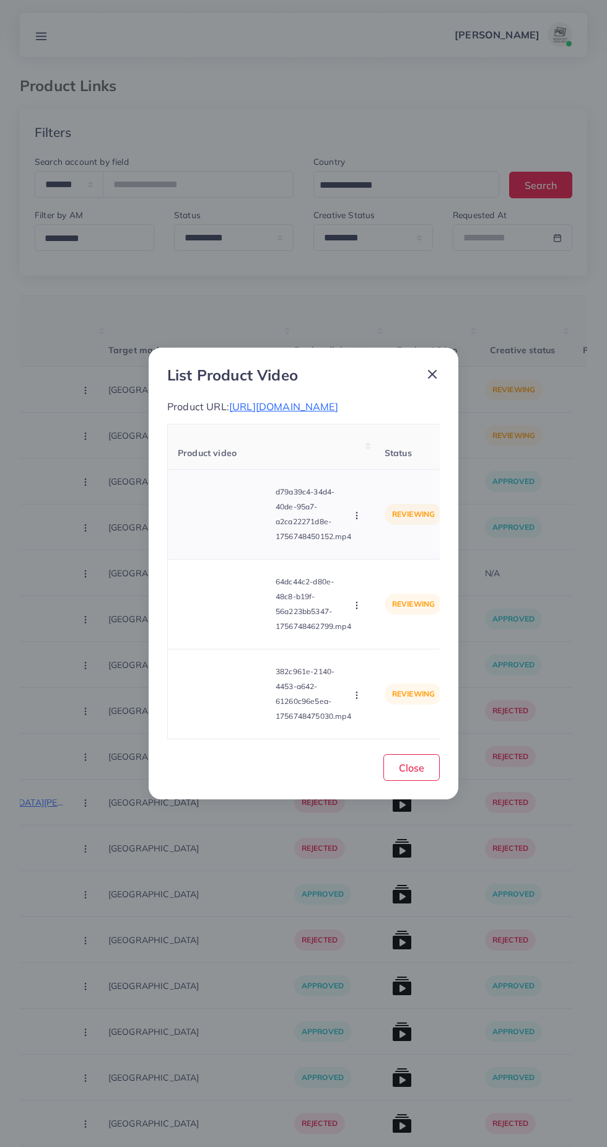
click at [359, 520] on icon "button" at bounding box center [357, 515] width 10 height 10
click at [411, 580] on link "Reject" at bounding box center [386, 572] width 98 height 27
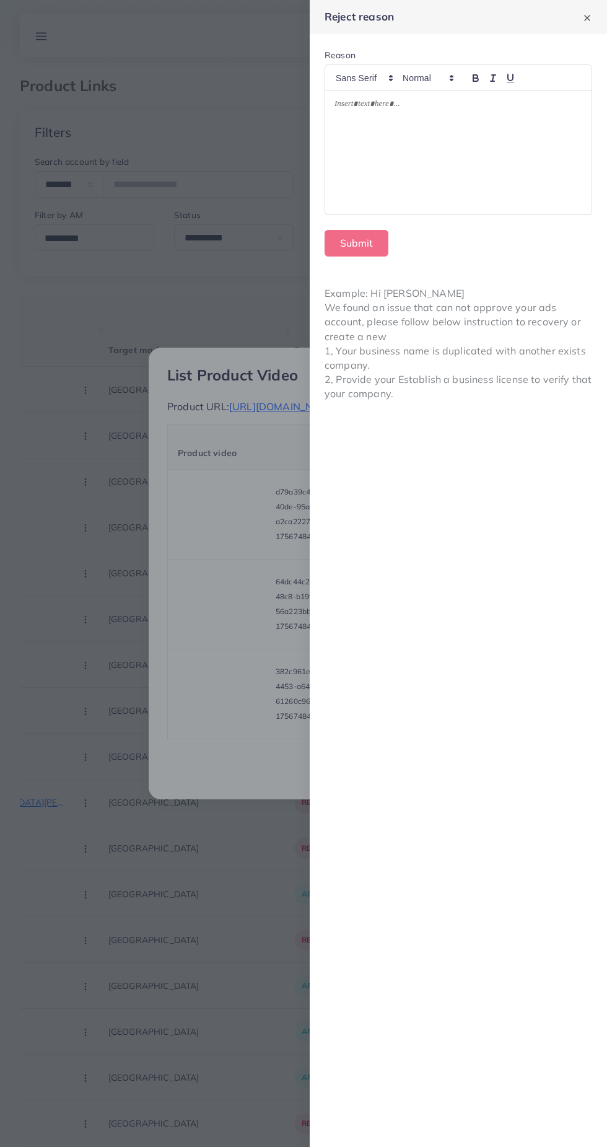
click at [471, 126] on div at bounding box center [458, 152] width 266 height 123
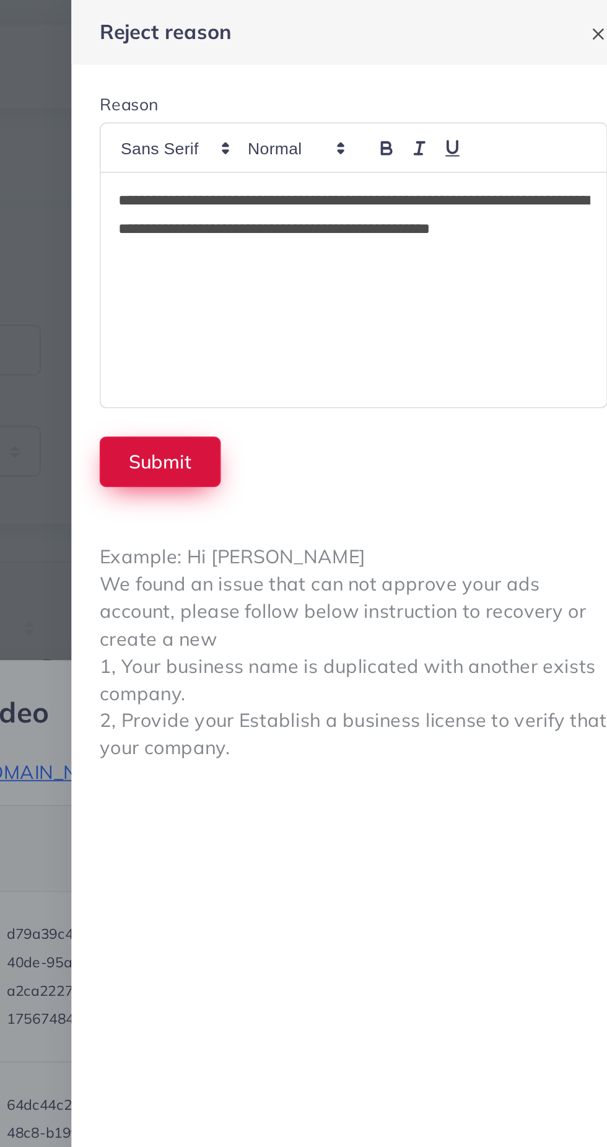
click at [355, 232] on button "Submit" at bounding box center [357, 243] width 64 height 27
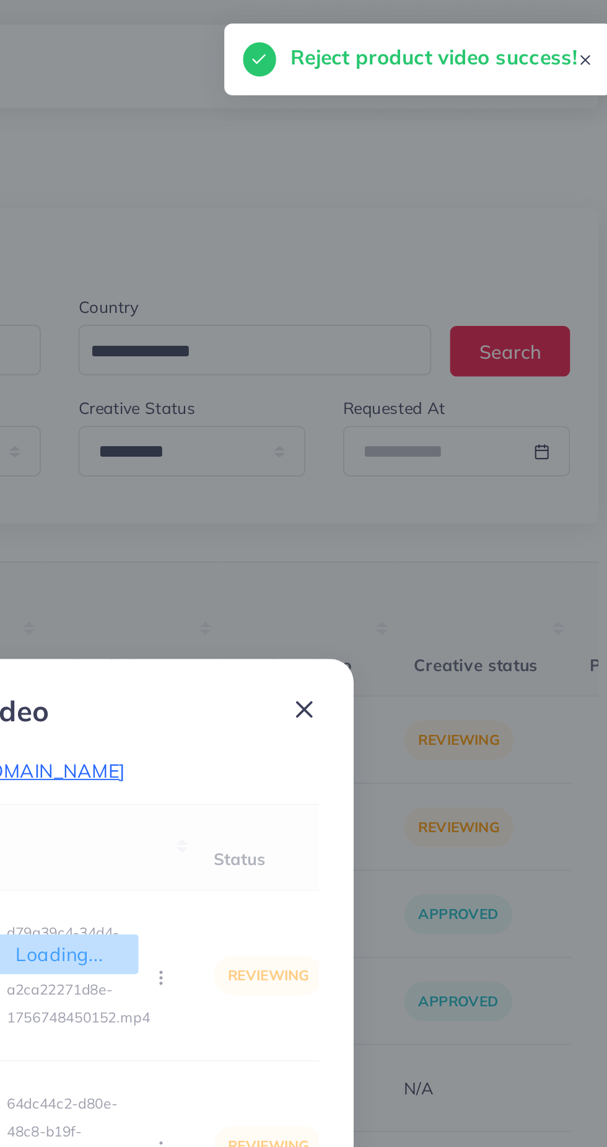
click at [359, 228] on div "List Product Video Product URL: https://pakbeautify.com/products/3d-mushroom-le…" at bounding box center [303, 573] width 607 height 1147
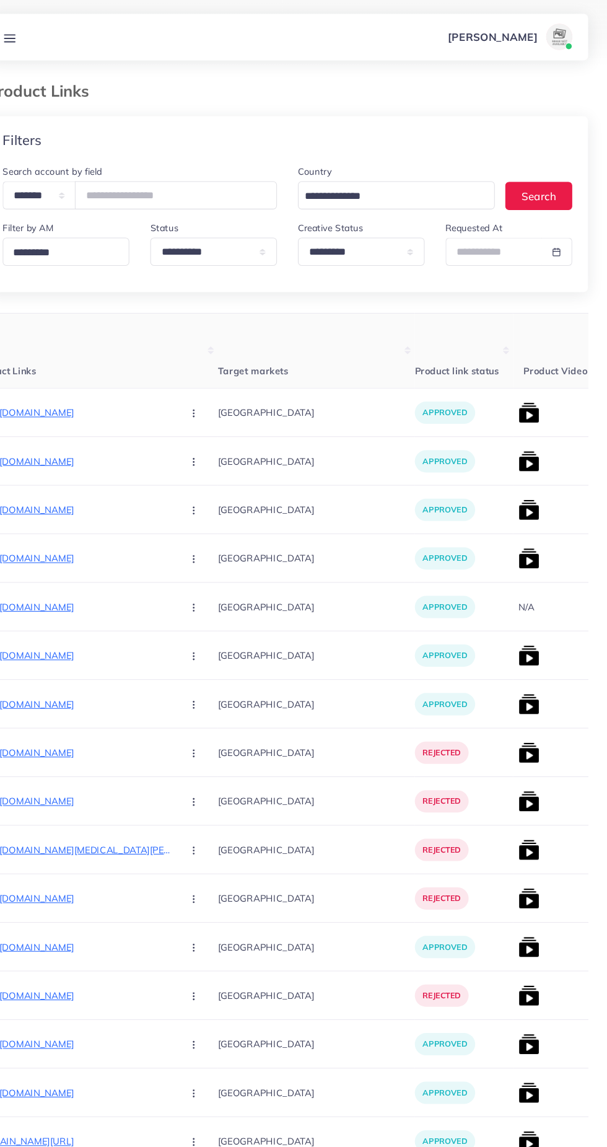
scroll to position [0, 243]
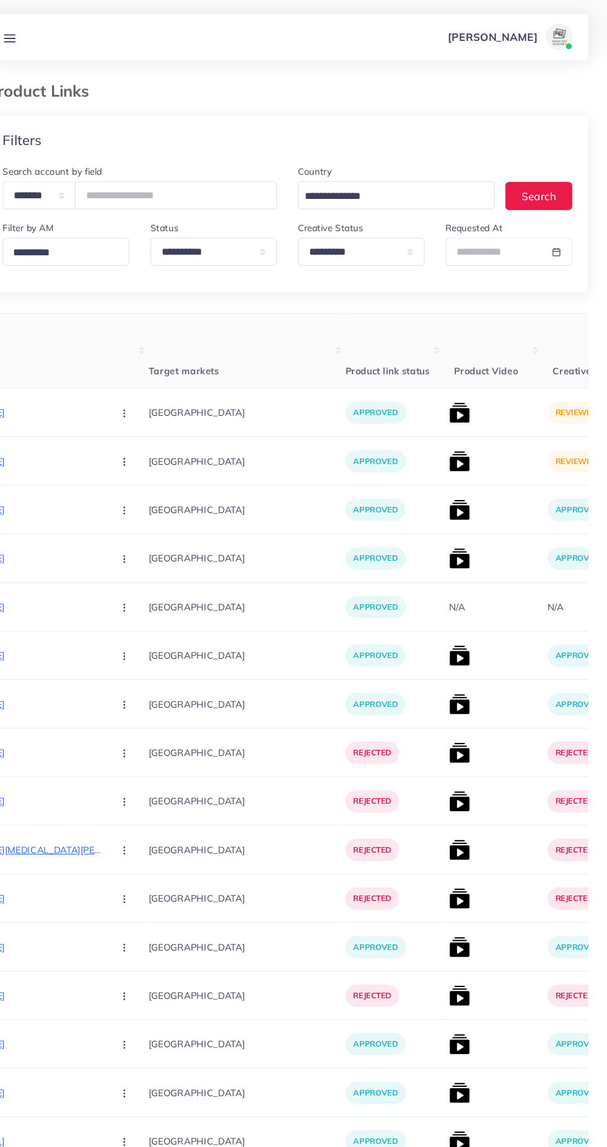
click at [451, 362] on th "Product Video" at bounding box center [497, 331] width 93 height 71
click at [456, 392] on img at bounding box center [466, 390] width 20 height 20
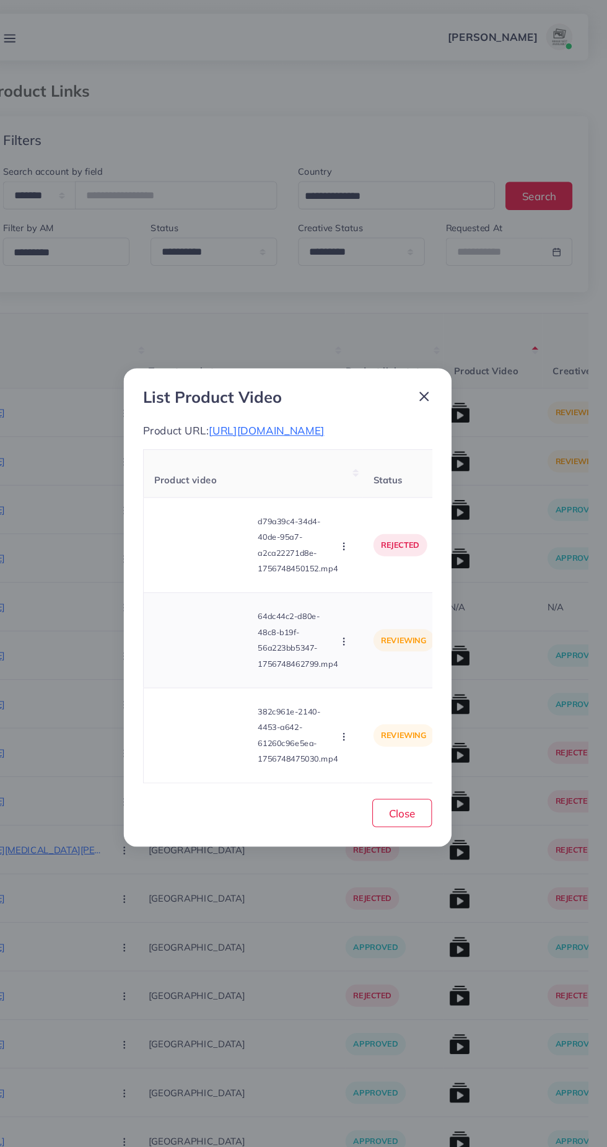
click at [235, 631] on video at bounding box center [224, 604] width 93 height 56
click at [338, 400] on span "https://pakbeautify.com/products/3d-mushroom-led-night-light-sensor-lamp" at bounding box center [283, 406] width 109 height 12
click at [239, 612] on video at bounding box center [224, 604] width 93 height 56
click at [223, 614] on icon at bounding box center [224, 604] width 20 height 20
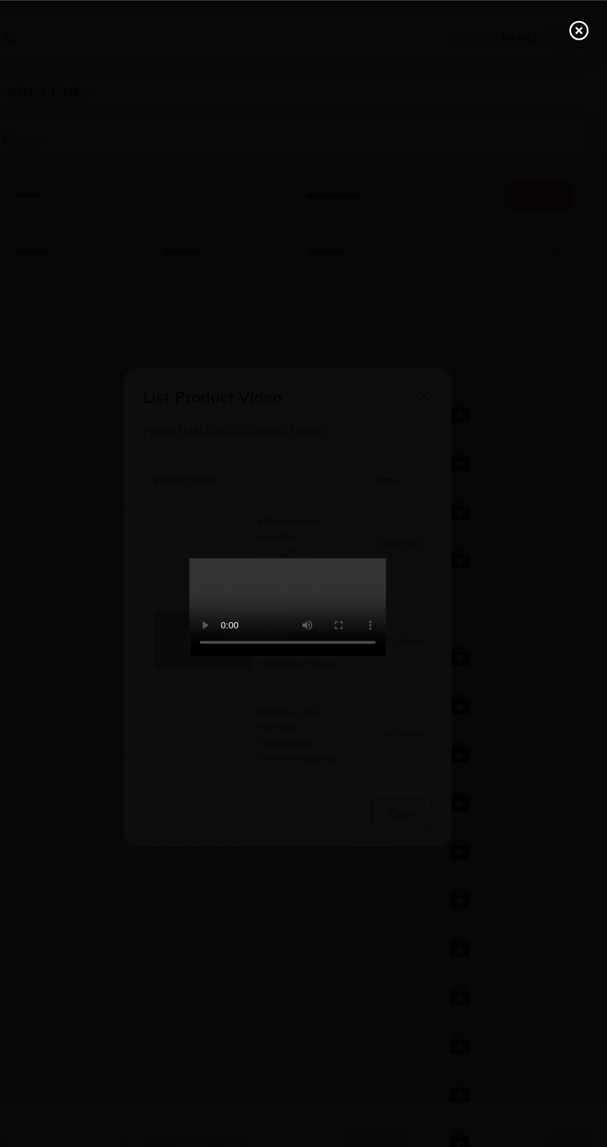
click at [540, 434] on div at bounding box center [303, 573] width 607 height 1147
click at [578, 36] on circle at bounding box center [578, 28] width 17 height 17
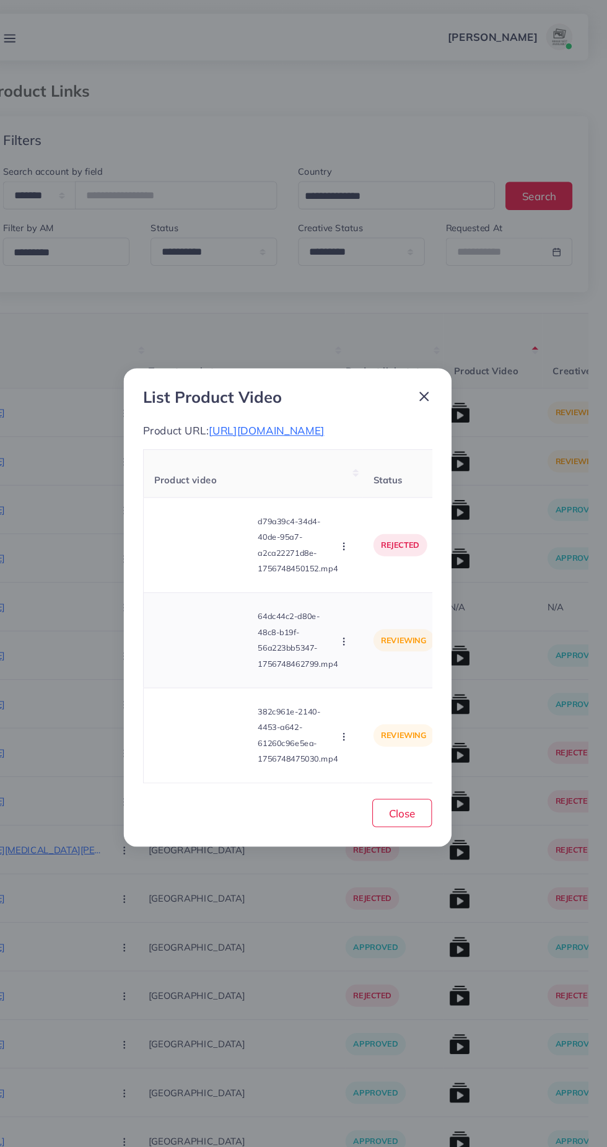
click at [359, 610] on icon "button" at bounding box center [357, 605] width 10 height 10
click at [399, 637] on span "Approve" at bounding box center [383, 634] width 41 height 12
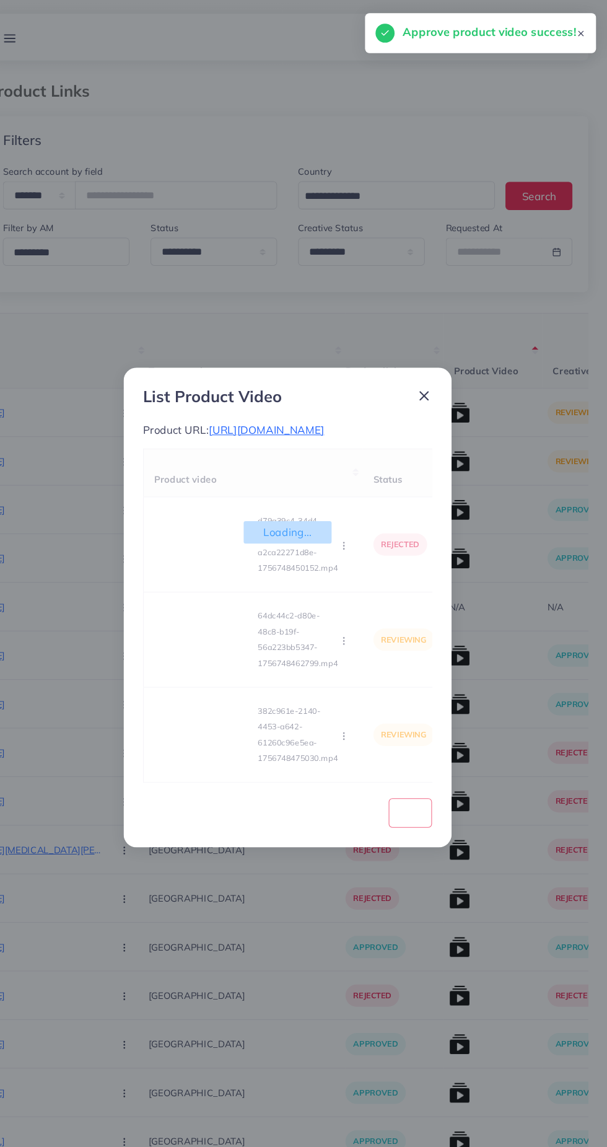
click at [230, 709] on div "Loading... Product video Status Reason reject d79a39c4-34d4-40de-95a7-a2ca22271…" at bounding box center [303, 581] width 273 height 316
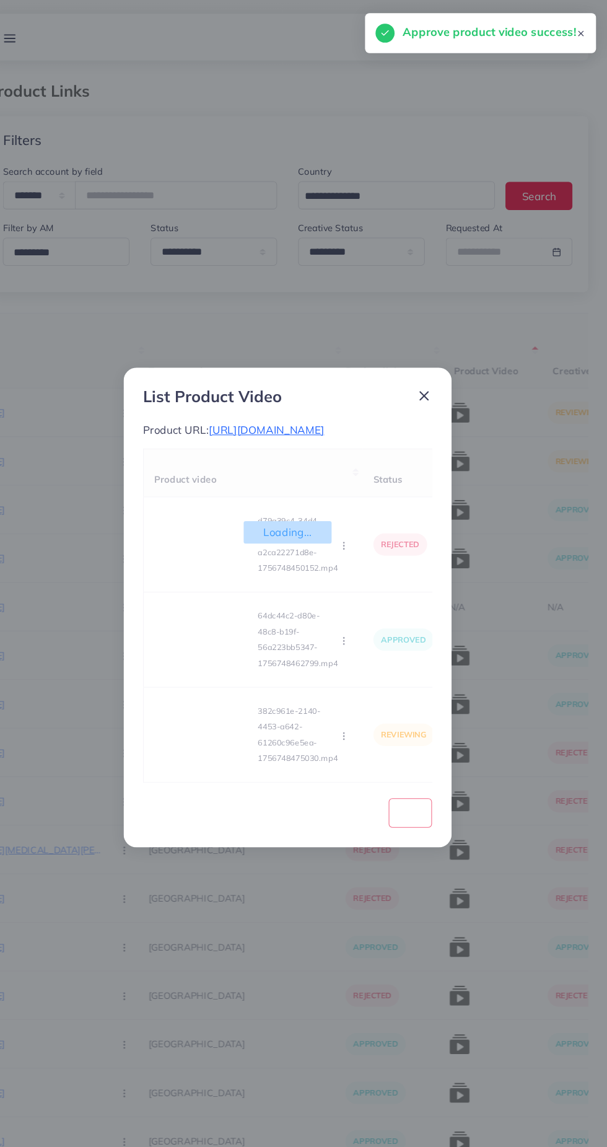
click at [247, 714] on div "Loading... Product video Status Reason reject d79a39c4-34d4-40de-95a7-a2ca22271…" at bounding box center [303, 581] width 273 height 316
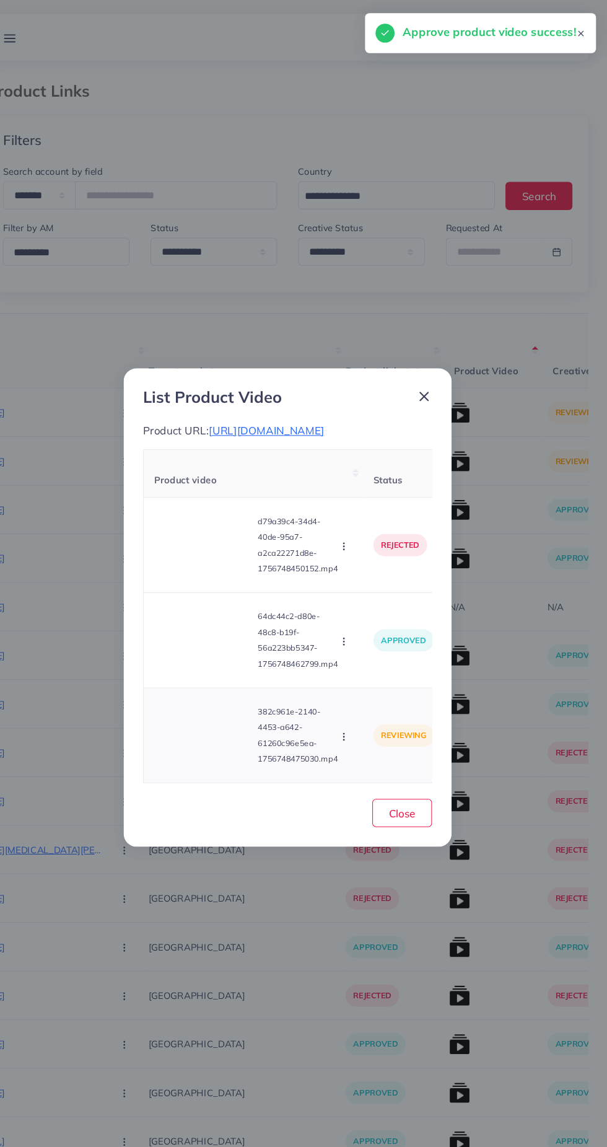
click at [236, 702] on video at bounding box center [224, 694] width 93 height 56
click at [231, 702] on circle at bounding box center [224, 694] width 17 height 17
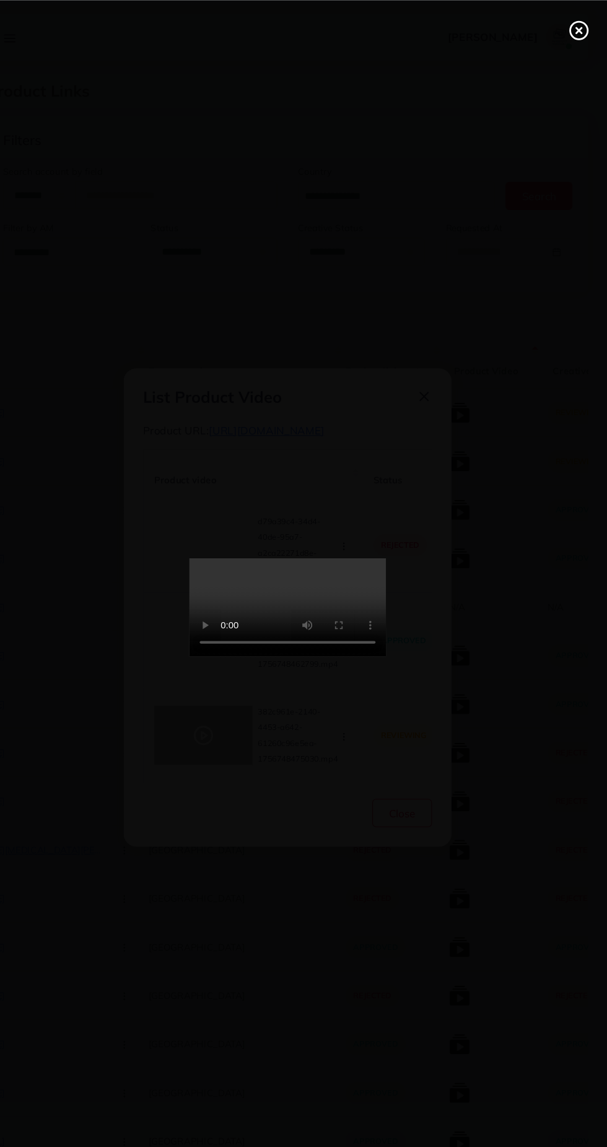
click at [540, 356] on div at bounding box center [303, 573] width 607 height 1147
click at [430, 345] on div at bounding box center [303, 573] width 607 height 1147
click at [578, 28] on line at bounding box center [578, 28] width 5 height 5
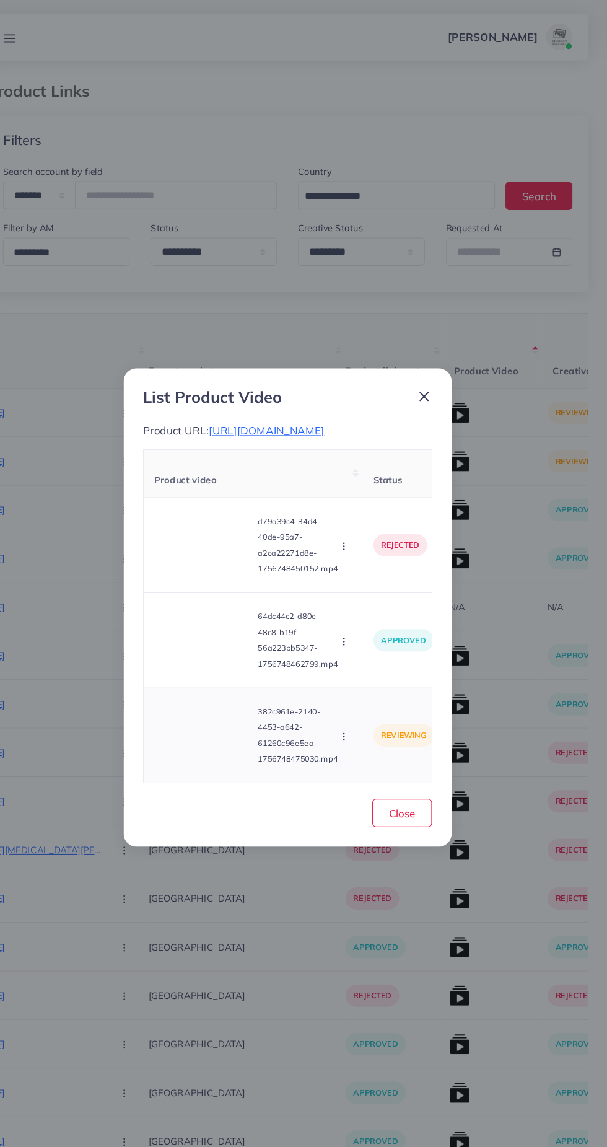
click at [357, 698] on circle "button" at bounding box center [356, 697] width 1 height 1
click at [399, 638] on link "Approve" at bounding box center [386, 637] width 98 height 27
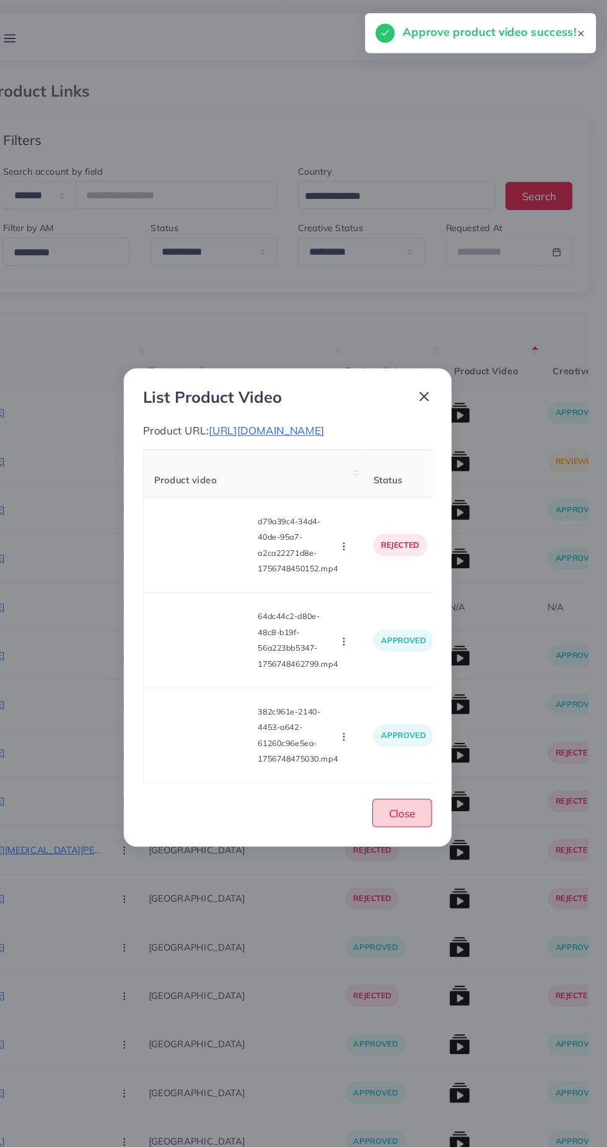
click at [424, 774] on span "Close" at bounding box center [411, 767] width 25 height 12
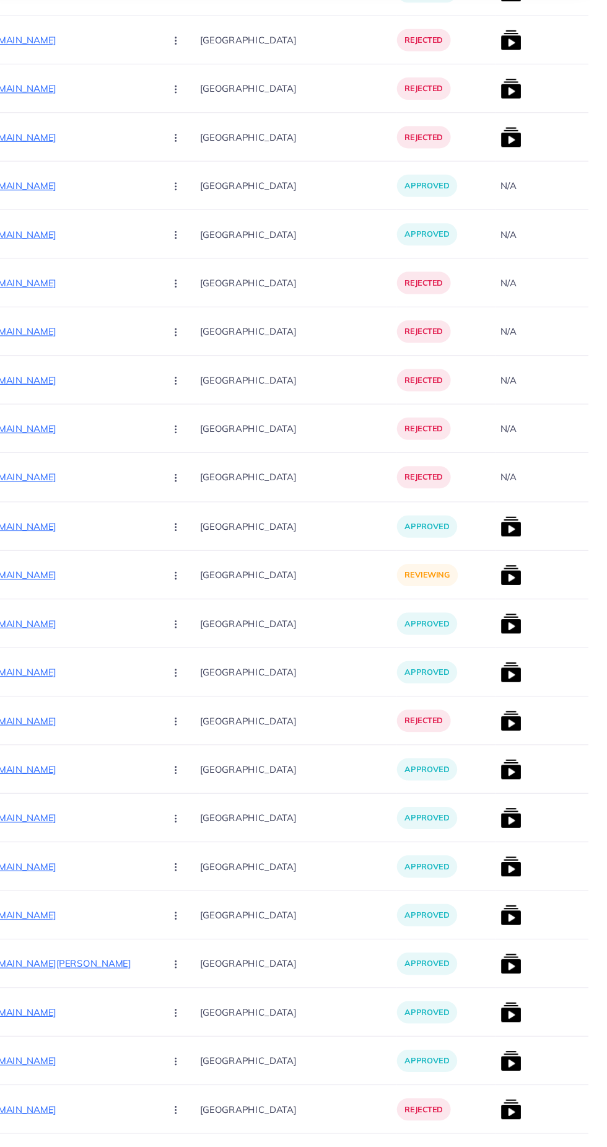
scroll to position [0, 219]
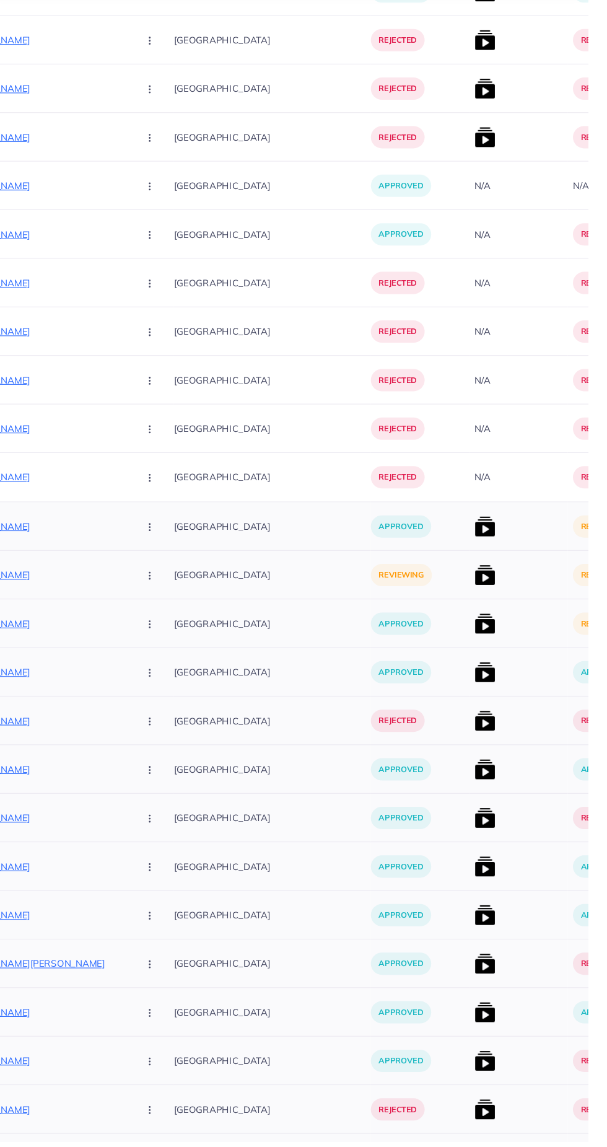
click at [480, 559] on img at bounding box center [490, 566] width 20 height 20
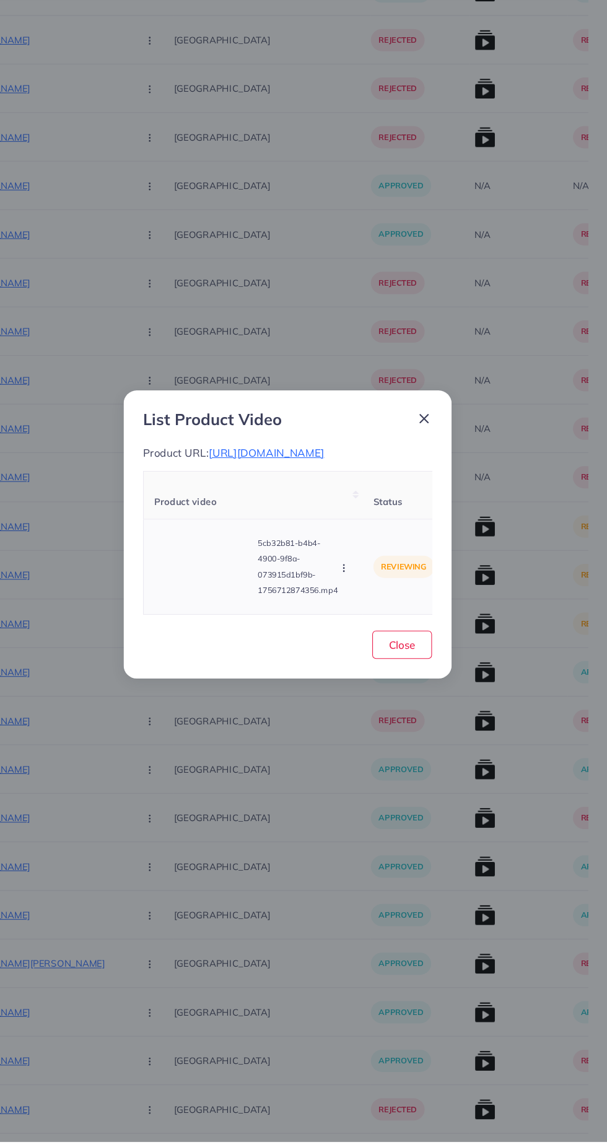
click at [216, 632] on video at bounding box center [224, 604] width 93 height 56
click at [331, 502] on span "https://stonage.net/collections/firoza-collection" at bounding box center [283, 496] width 109 height 12
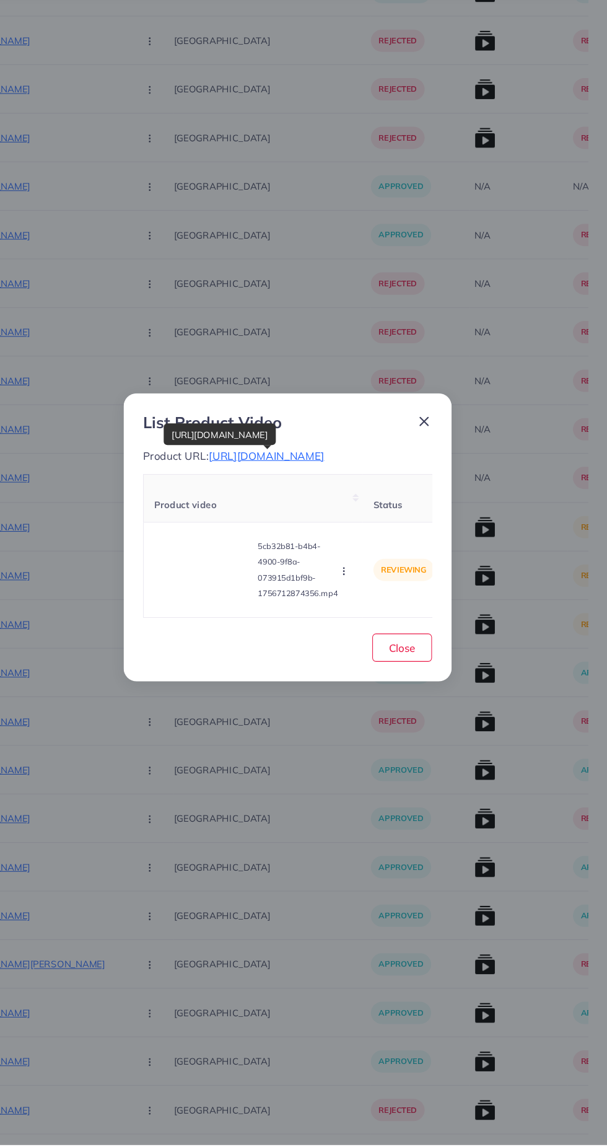
scroll to position [2120, 0]
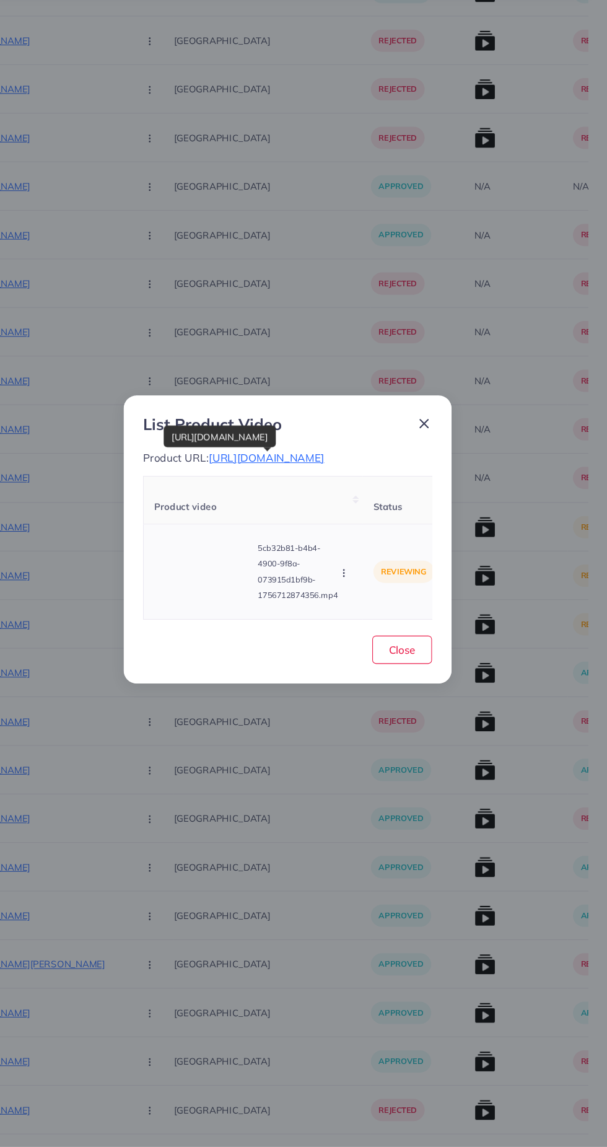
click at [357, 605] on circle "button" at bounding box center [356, 605] width 1 height 1
click at [245, 615] on video at bounding box center [224, 604] width 93 height 56
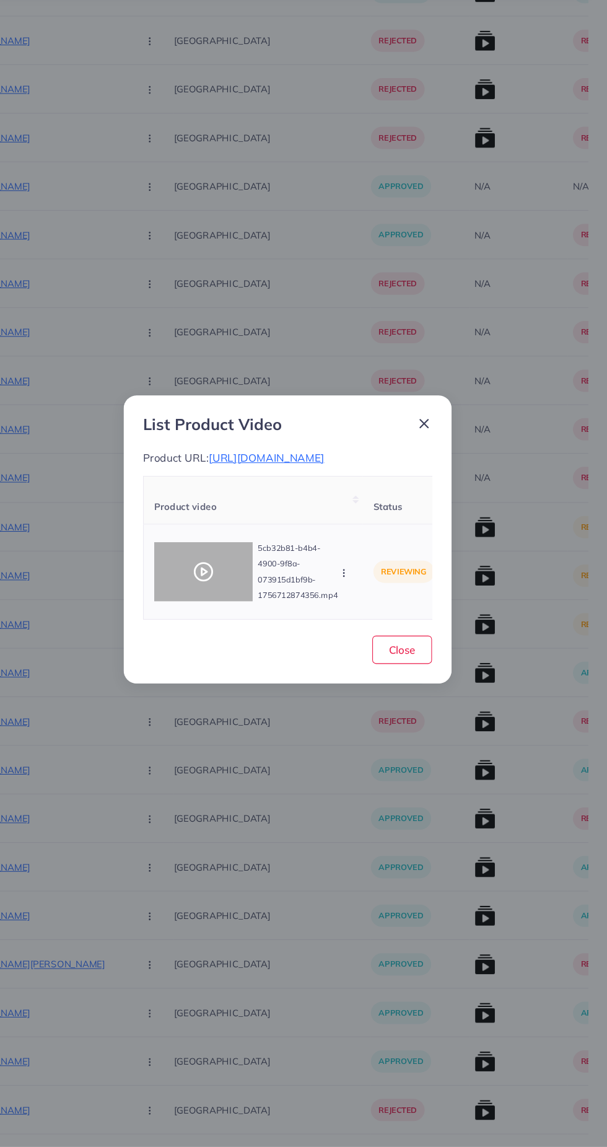
click at [240, 613] on div at bounding box center [224, 604] width 93 height 56
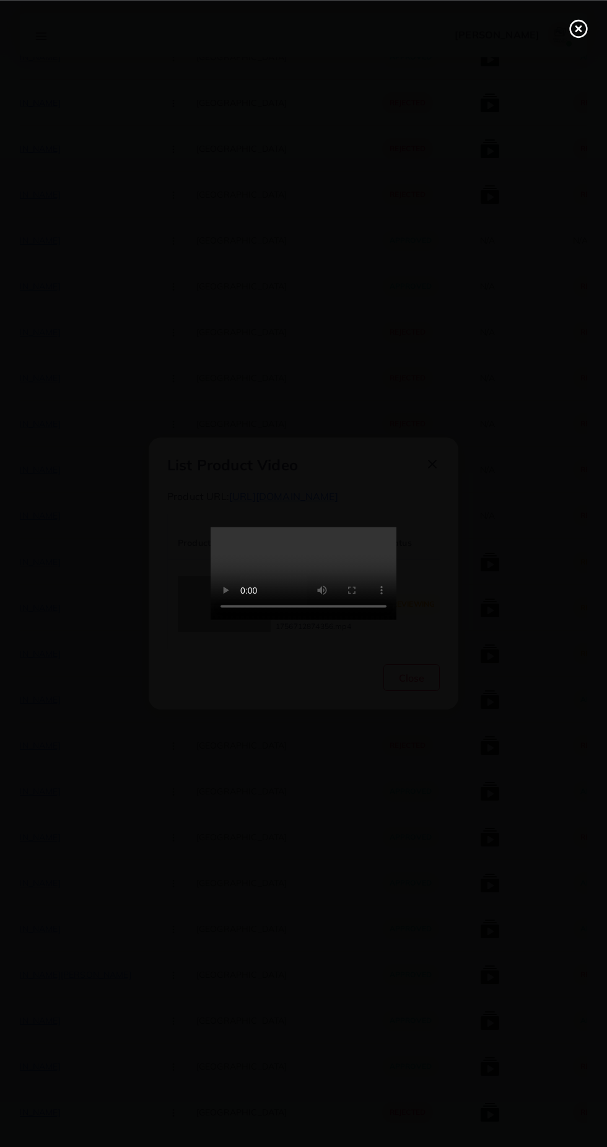
click at [578, 28] on line at bounding box center [578, 28] width 5 height 5
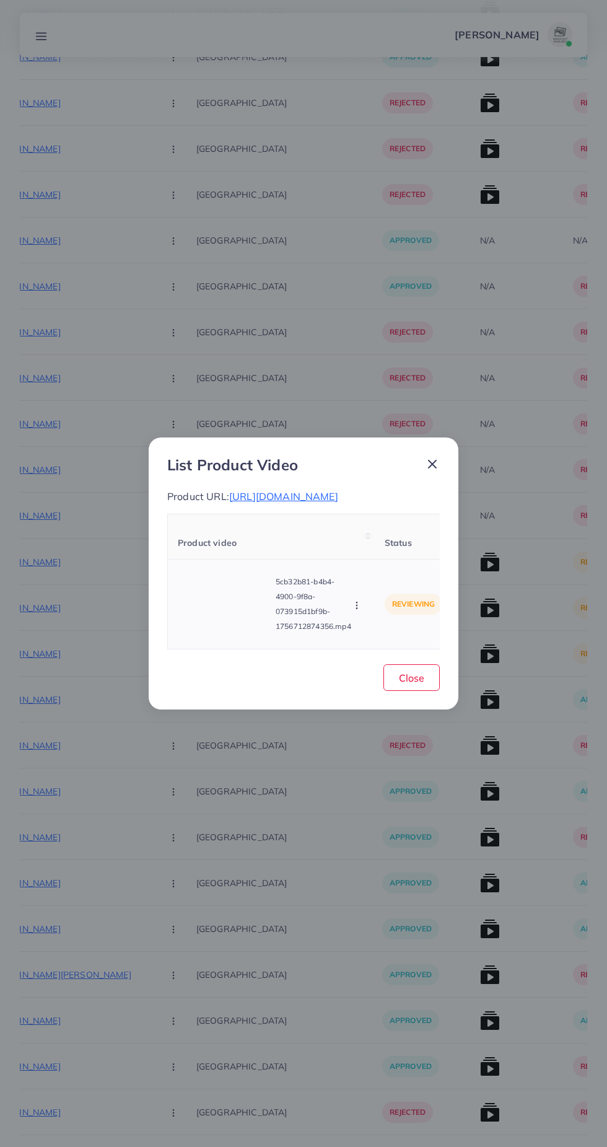
click at [357, 603] on circle "button" at bounding box center [356, 602] width 1 height 1
click at [398, 549] on span "Approve" at bounding box center [383, 547] width 41 height 12
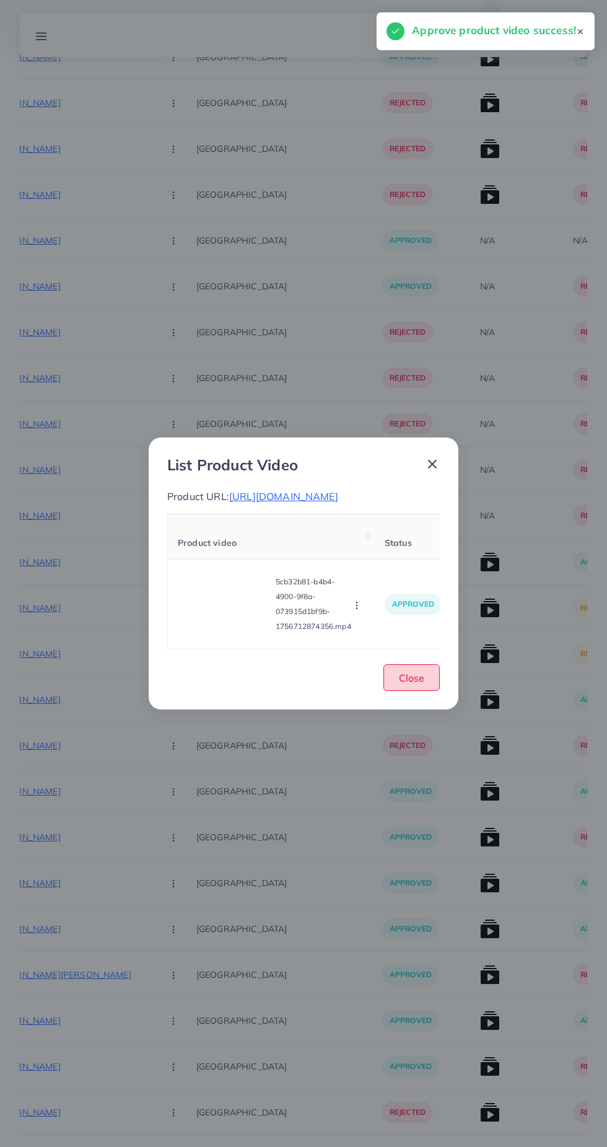
click at [416, 684] on span "Close" at bounding box center [411, 677] width 25 height 12
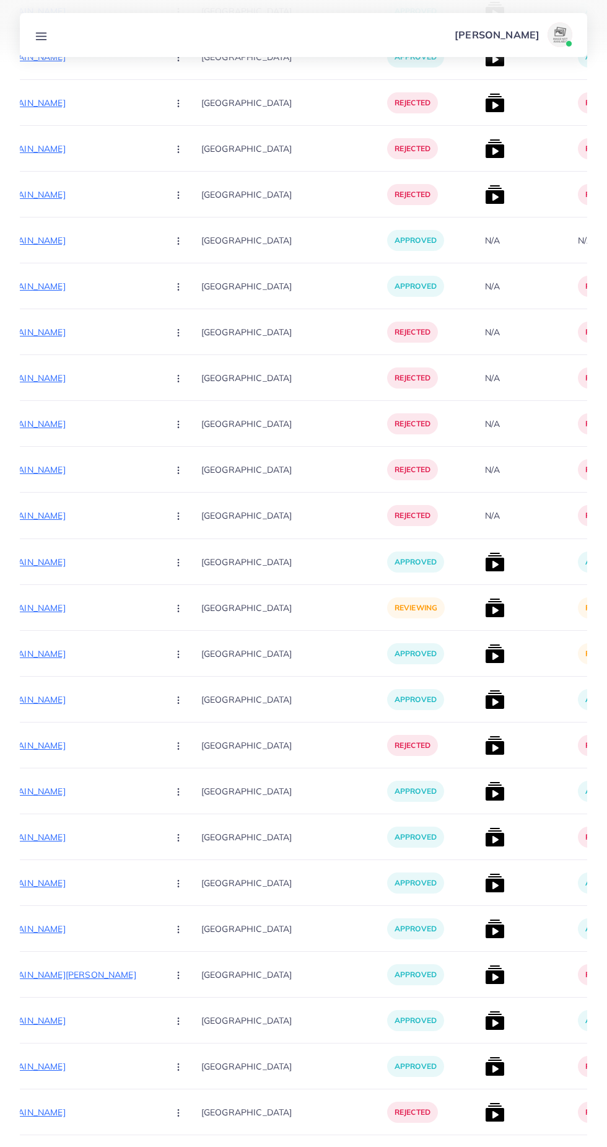
scroll to position [0, 215]
click at [484, 653] on img at bounding box center [494, 654] width 20 height 20
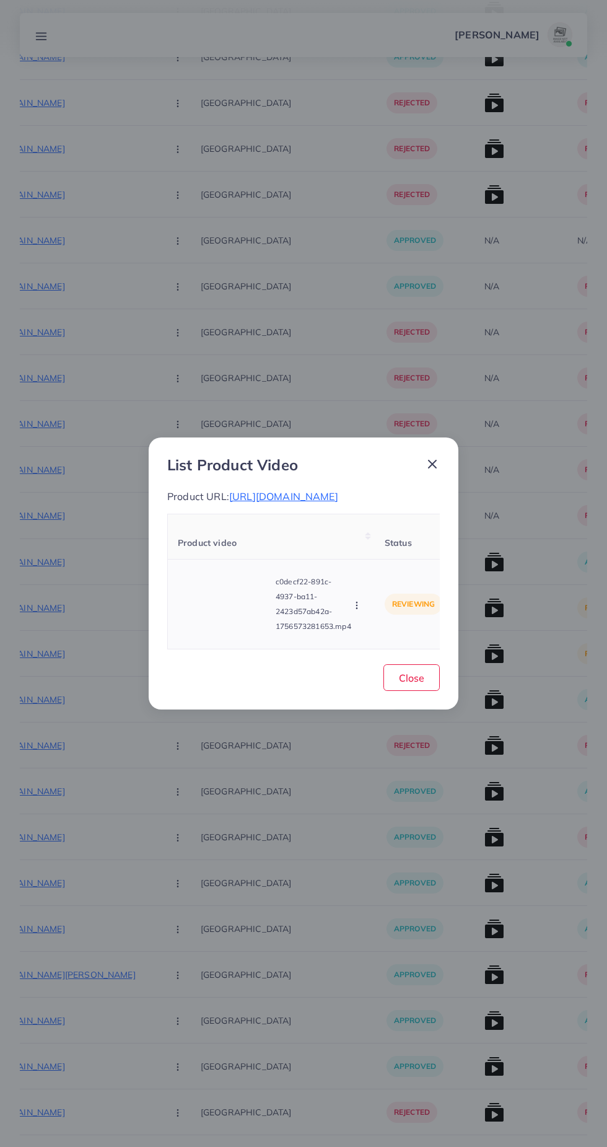
click at [245, 623] on video at bounding box center [224, 604] width 93 height 56
click at [250, 628] on div at bounding box center [224, 604] width 93 height 56
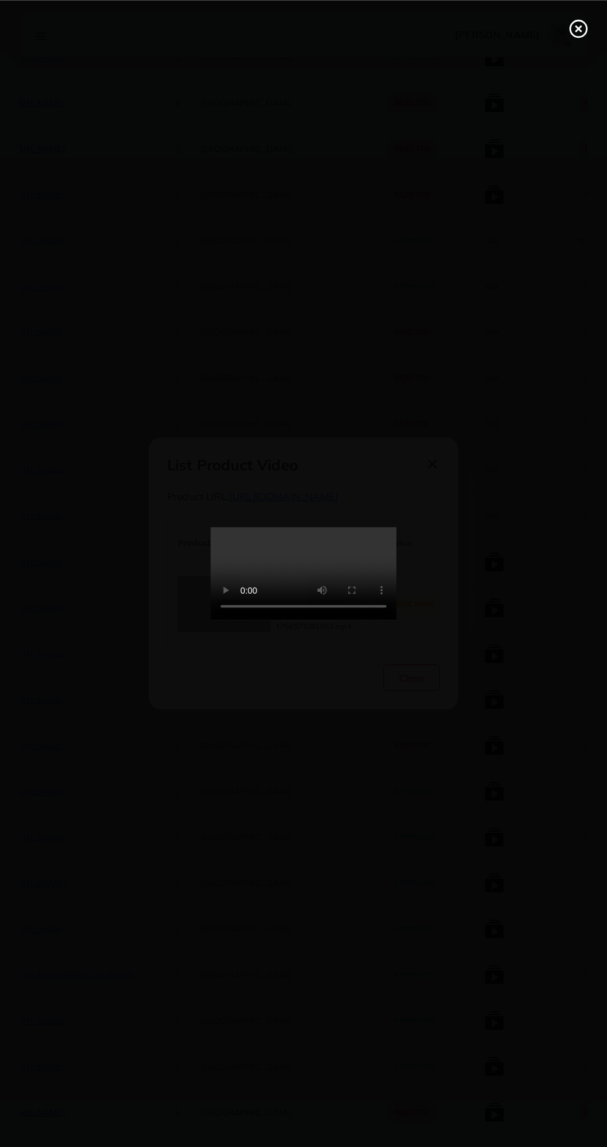
click at [555, 626] on div at bounding box center [303, 573] width 607 height 1147
click at [580, 23] on icon at bounding box center [579, 29] width 20 height 20
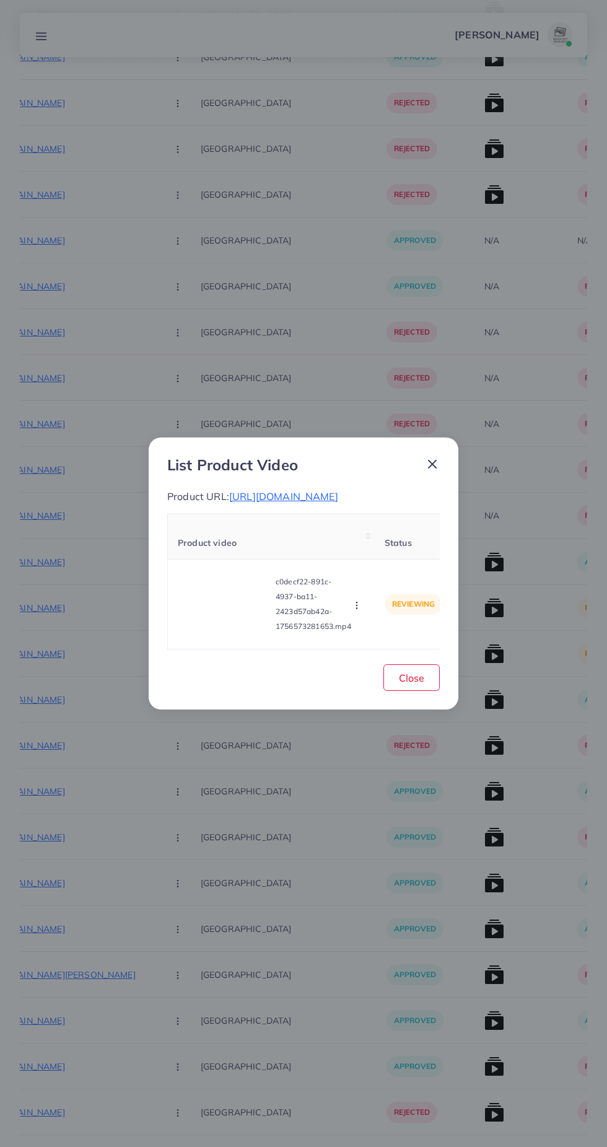
click at [334, 490] on span "https://stonage.net/products/multi-color-aqeeq-tasbeeh-8mm-100beads?variant=501…" at bounding box center [283, 496] width 109 height 12
click at [359, 610] on icon "button" at bounding box center [357, 605] width 10 height 10
click at [395, 553] on span "Approve" at bounding box center [383, 547] width 41 height 12
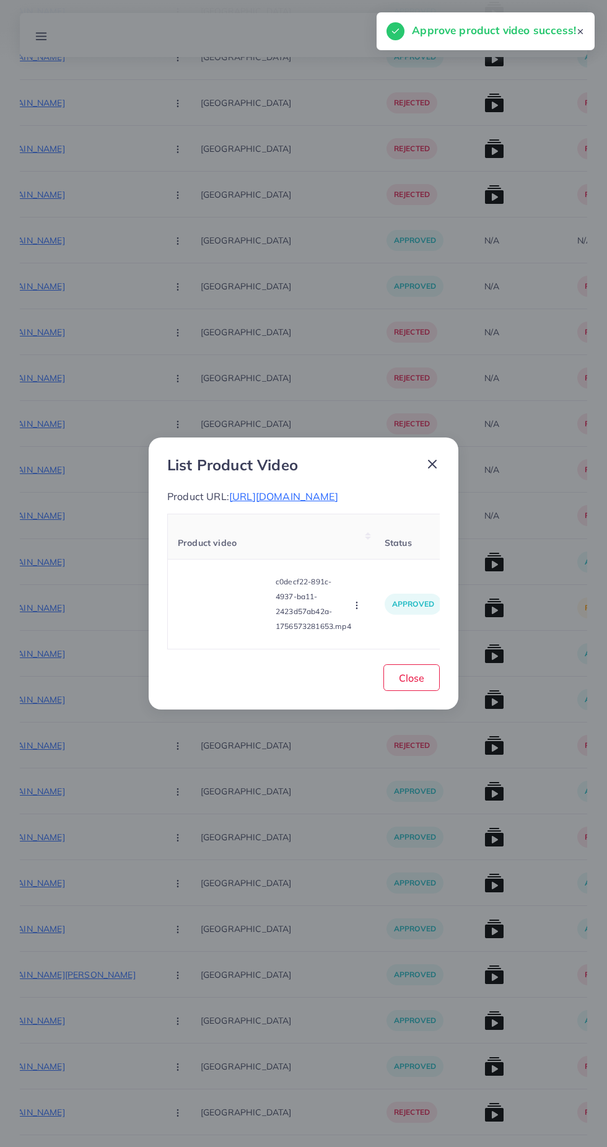
click at [457, 454] on div "List Product Video Product URL: https://stonage.net/products/multi-color-aqeeq-…" at bounding box center [304, 573] width 310 height 273
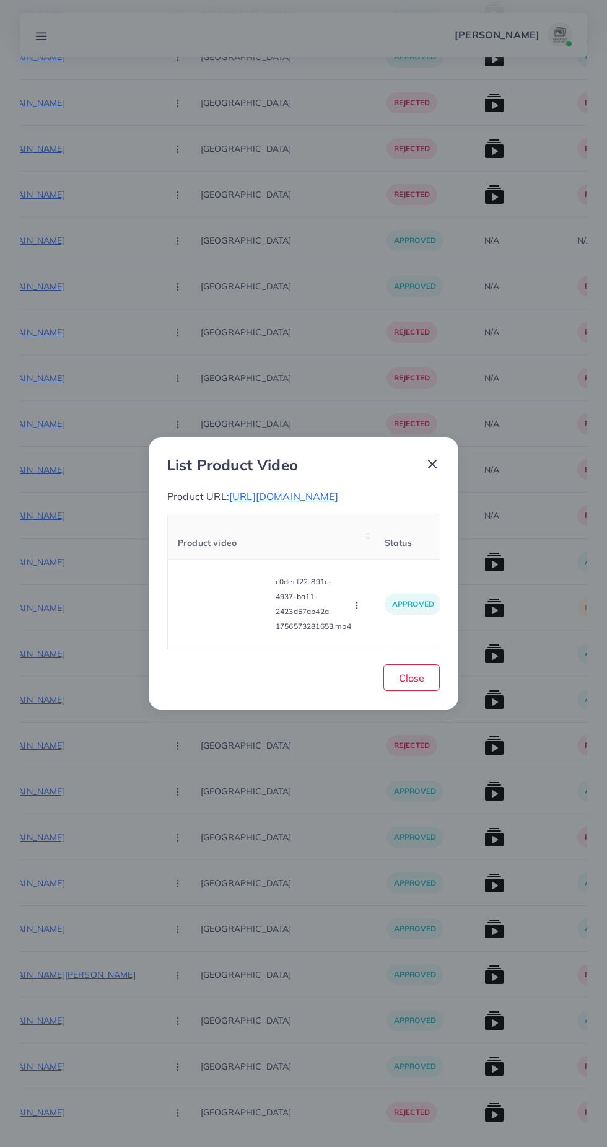
click at [428, 457] on icon at bounding box center [432, 464] width 15 height 15
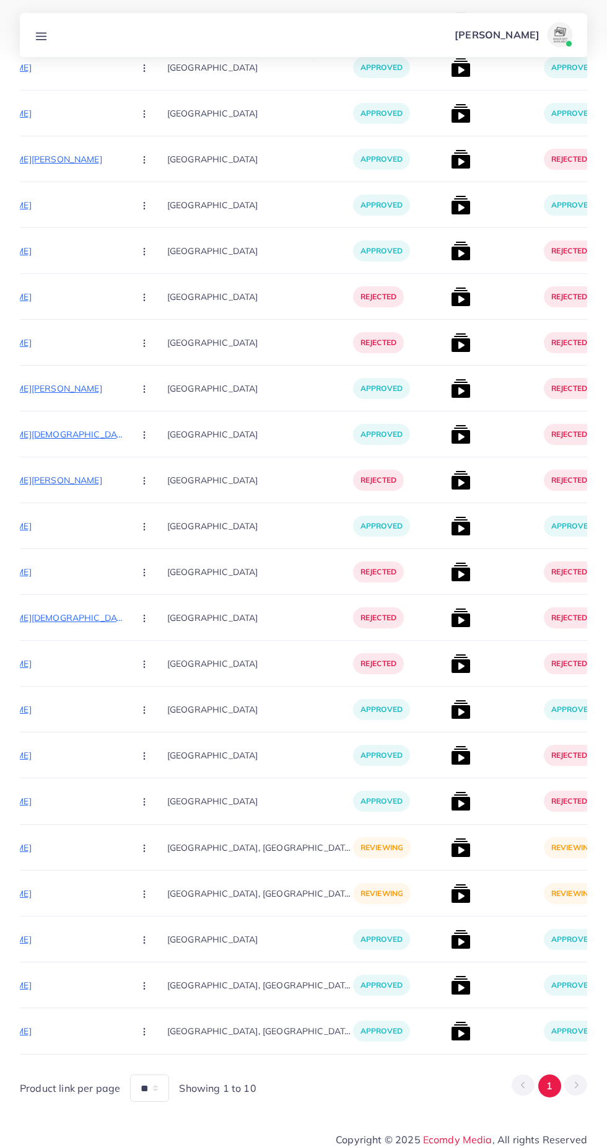
scroll to position [0, 250]
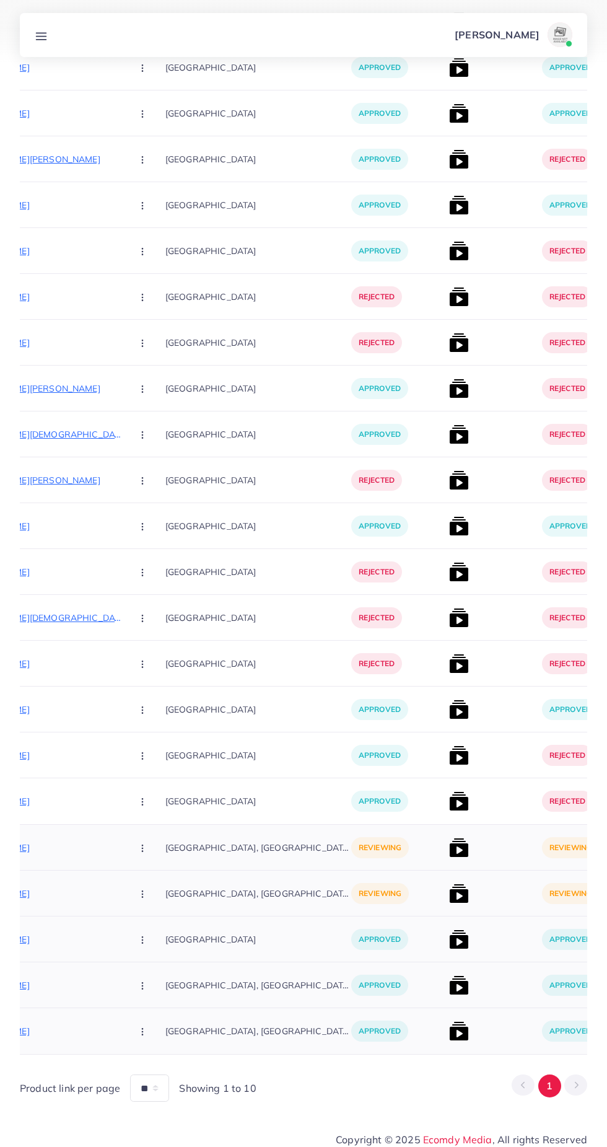
click at [449, 902] on img at bounding box center [459, 893] width 20 height 20
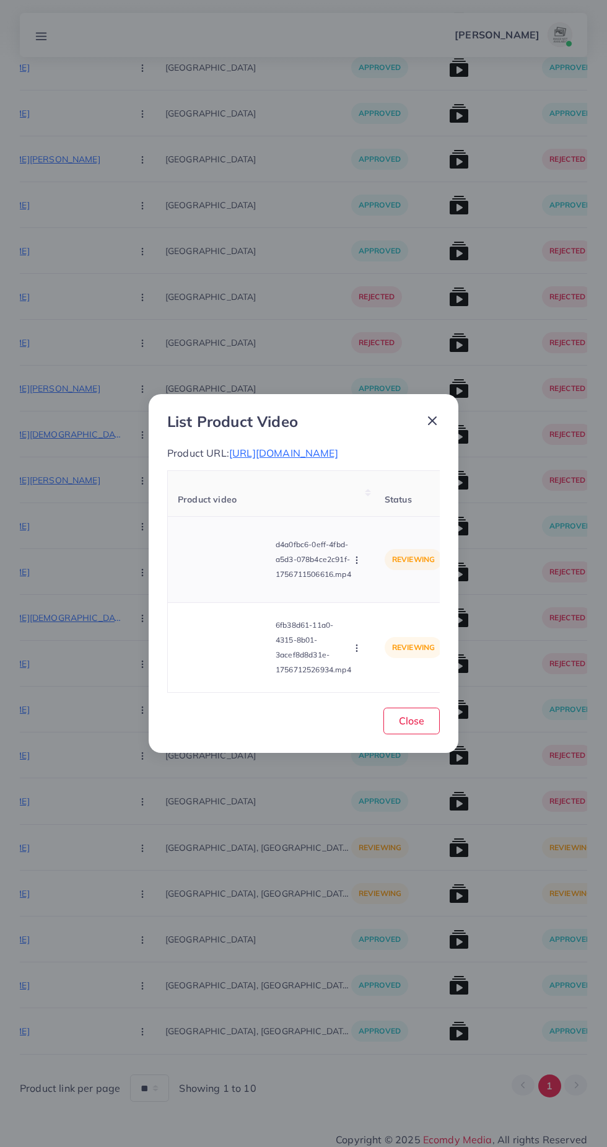
click at [203, 557] on video at bounding box center [224, 559] width 93 height 56
click at [224, 573] on div at bounding box center [224, 559] width 93 height 56
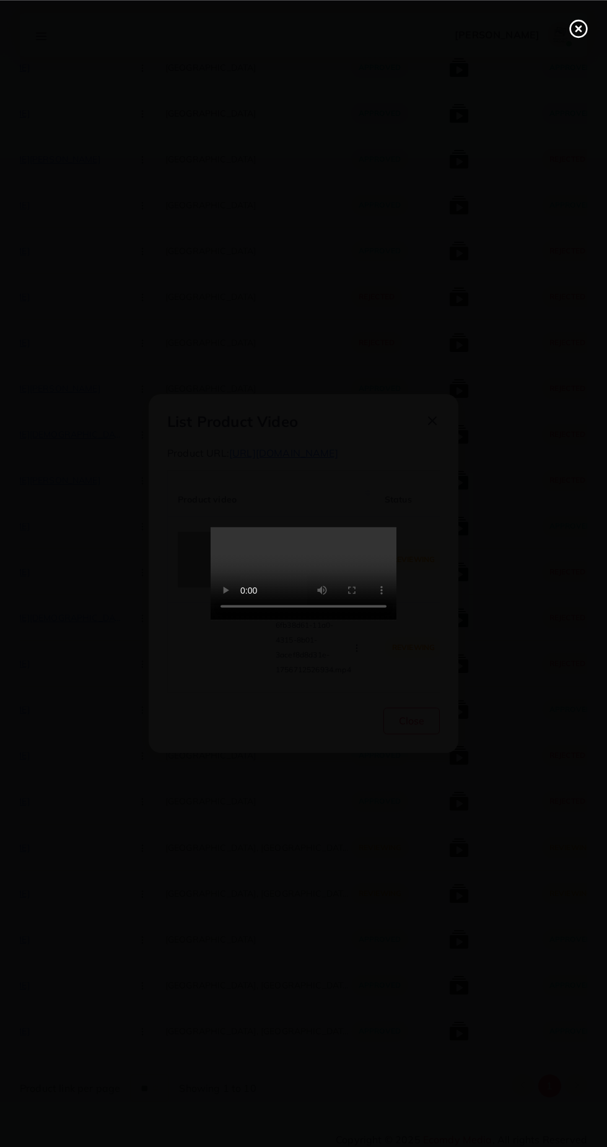
click at [569, 61] on div at bounding box center [303, 573] width 607 height 1147
click at [578, 28] on line at bounding box center [578, 28] width 5 height 5
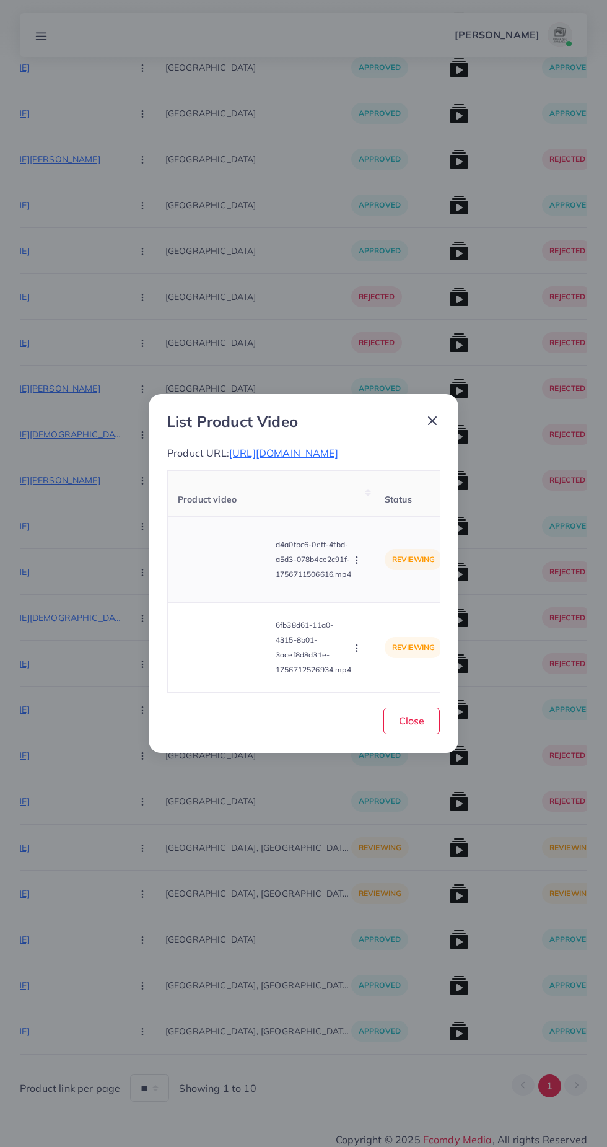
click at [357, 563] on circle "button" at bounding box center [356, 562] width 1 height 1
click at [230, 643] on video at bounding box center [224, 647] width 93 height 56
click at [230, 656] on icon at bounding box center [224, 647] width 20 height 20
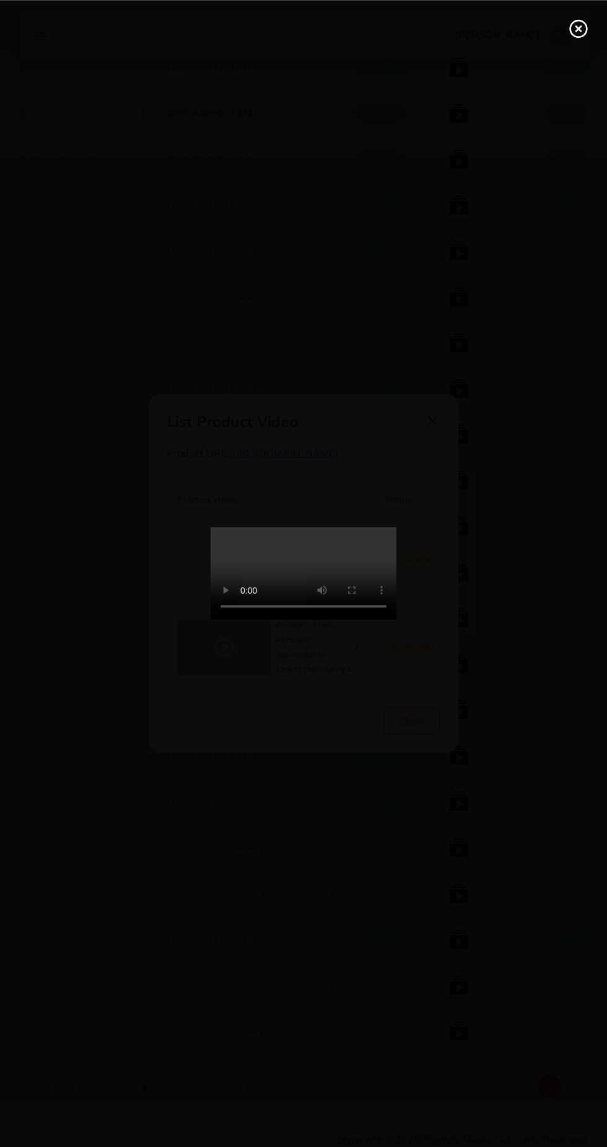
click at [574, 28] on icon at bounding box center [579, 29] width 20 height 20
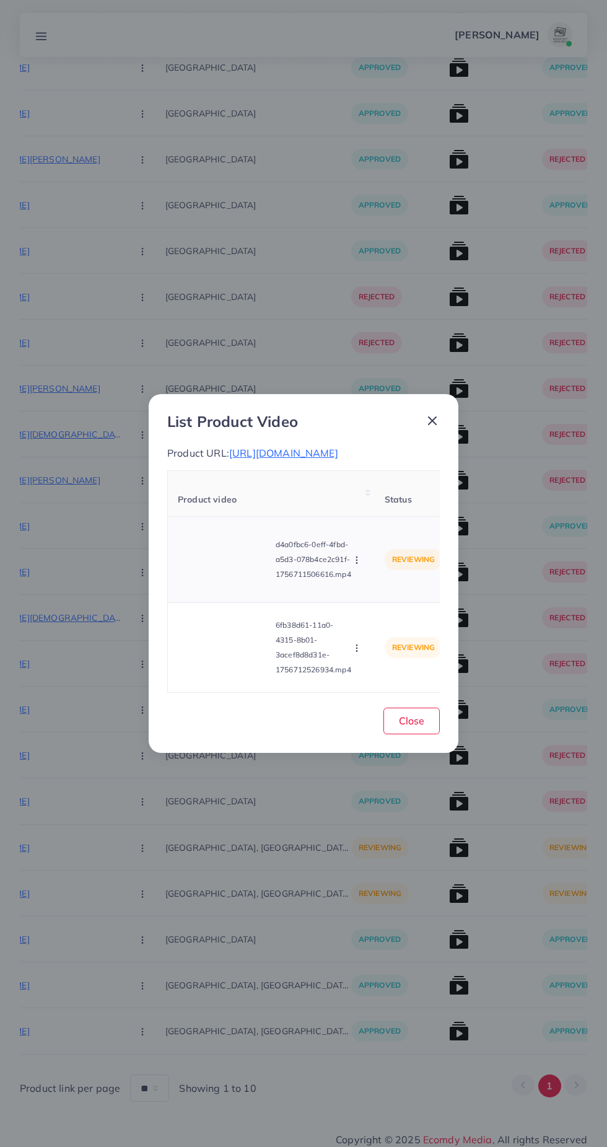
click at [212, 542] on video at bounding box center [224, 559] width 93 height 56
click at [219, 571] on div at bounding box center [224, 559] width 93 height 56
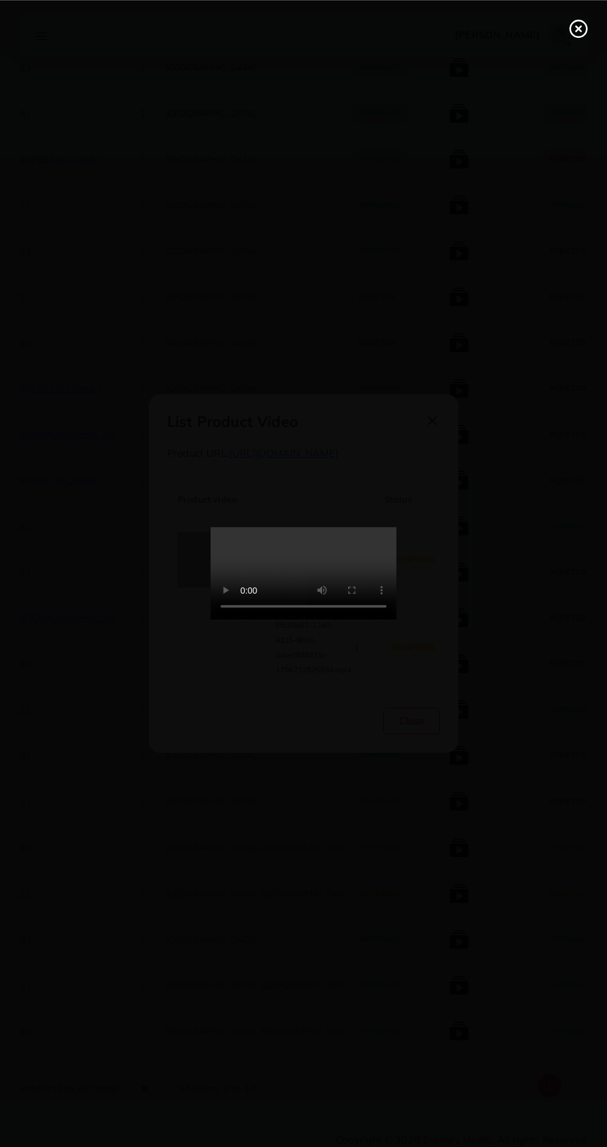
click at [585, 78] on div at bounding box center [303, 573] width 607 height 1147
click at [573, 36] on icon at bounding box center [579, 29] width 20 height 20
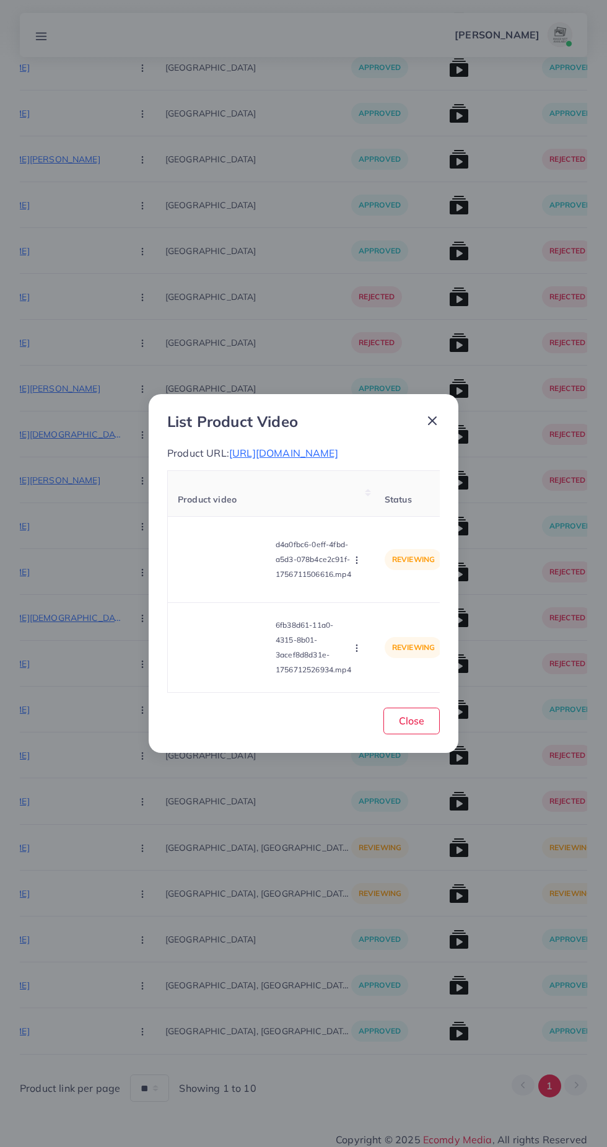
click at [455, 426] on div "List Product Video Product URL: https://vt.tiktok.com/ZSAb83og9/ Product video …" at bounding box center [304, 573] width 310 height 359
click at [436, 421] on icon at bounding box center [432, 420] width 15 height 15
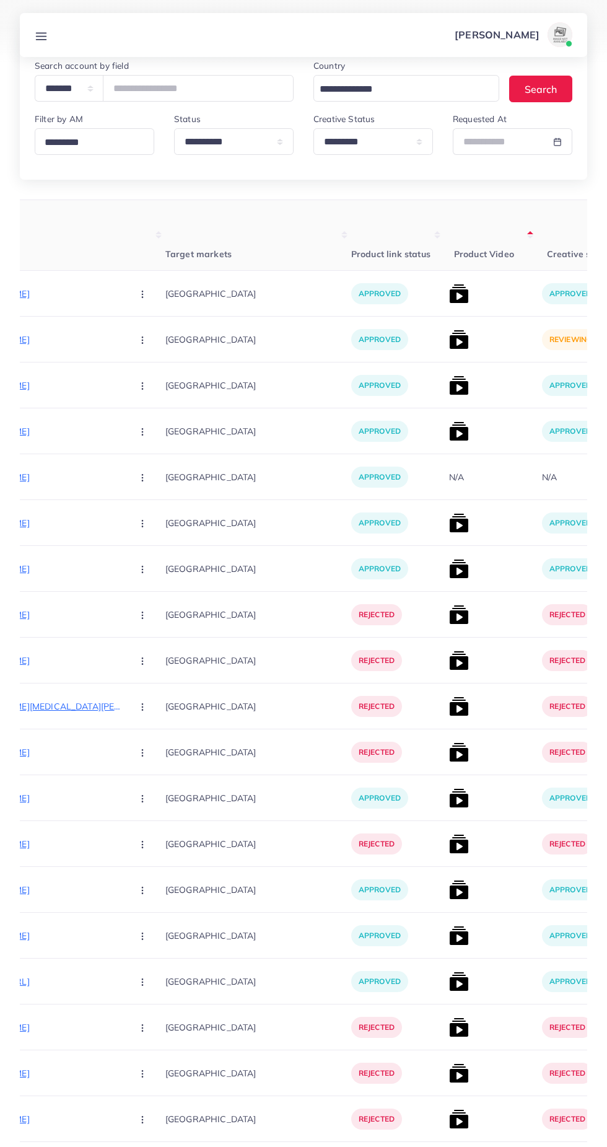
scroll to position [0, 0]
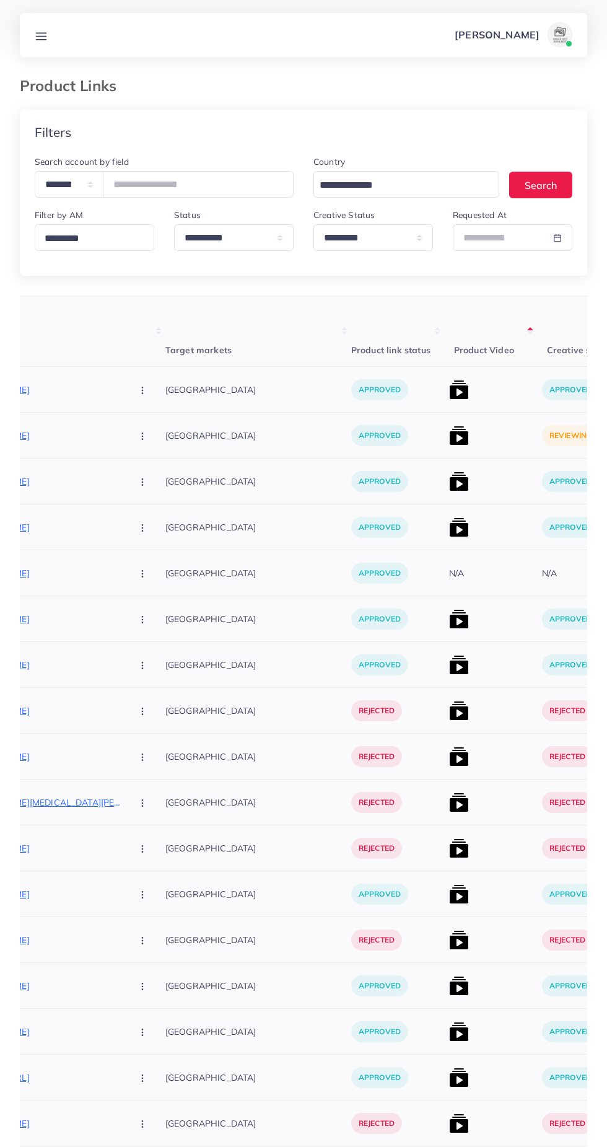
click at [449, 442] on img at bounding box center [459, 436] width 20 height 20
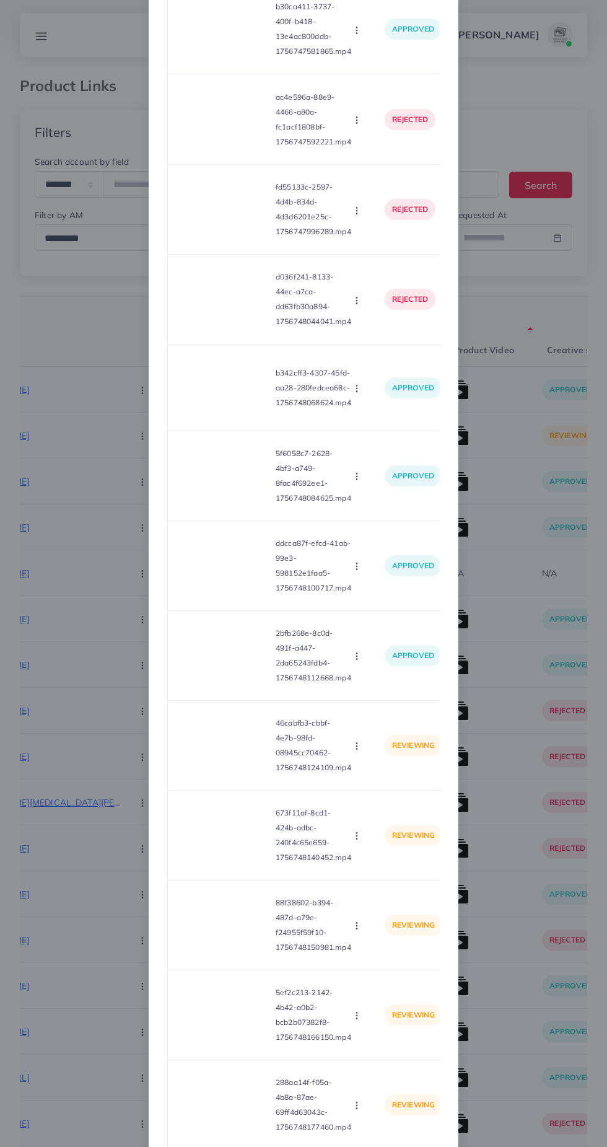
scroll to position [1693, 0]
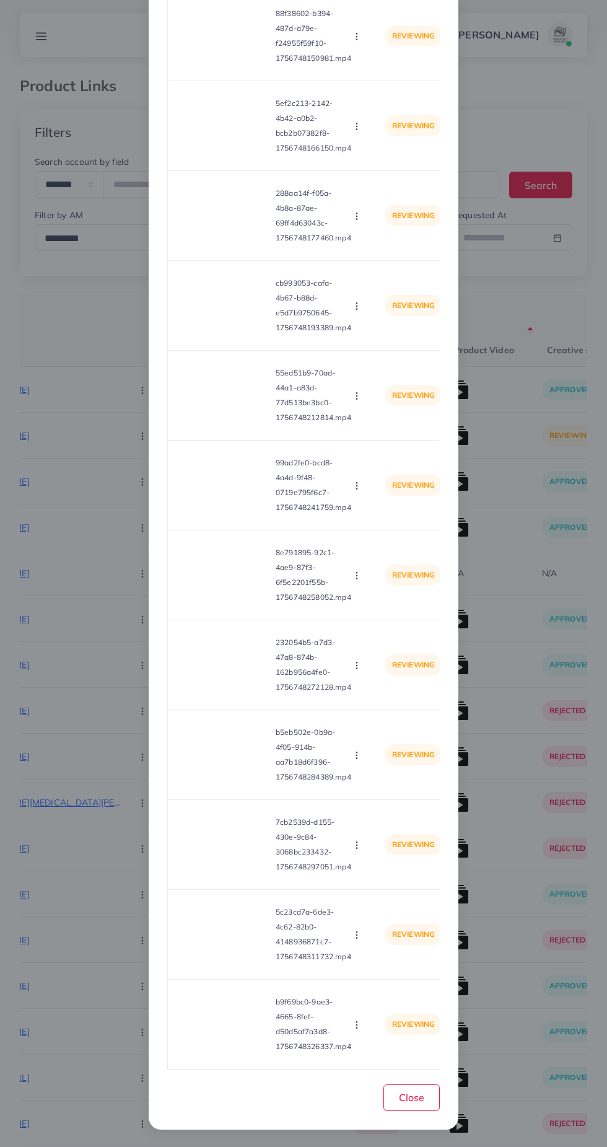
click at [560, 540] on div "List Product Video Product URL: https://pakbeautify.com/products/e-book-for-kid…" at bounding box center [303, 573] width 607 height 1147
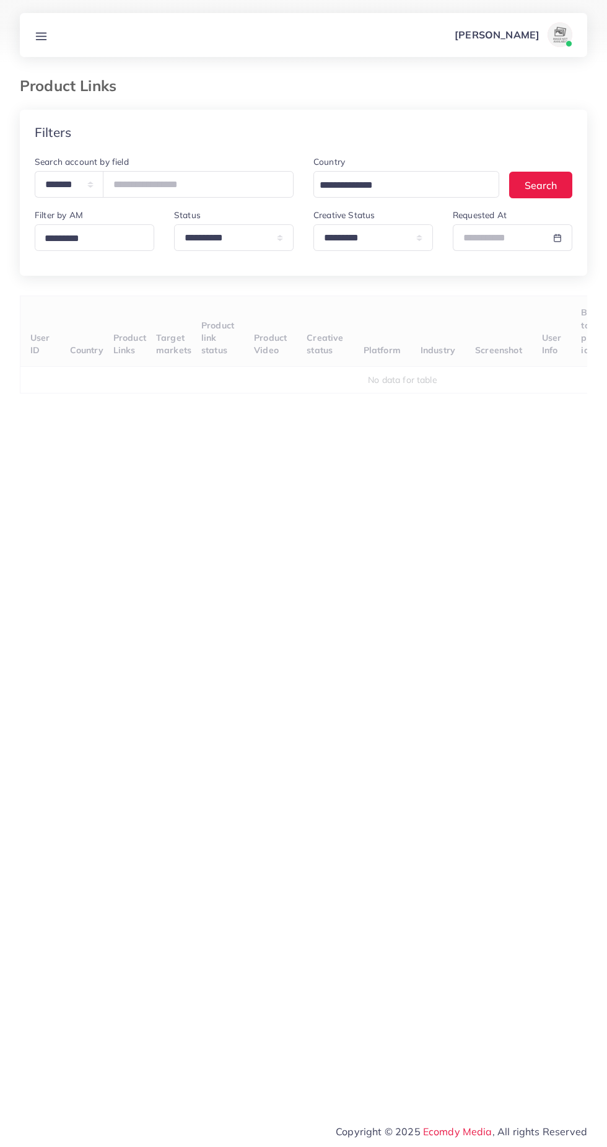
select select "*********"
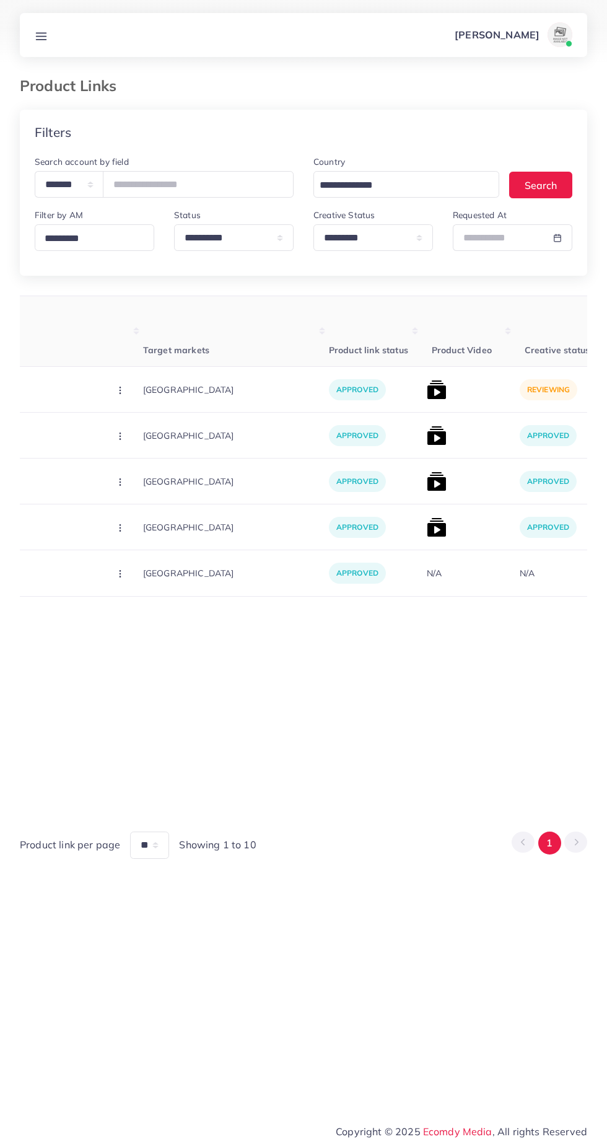
scroll to position [0, 282]
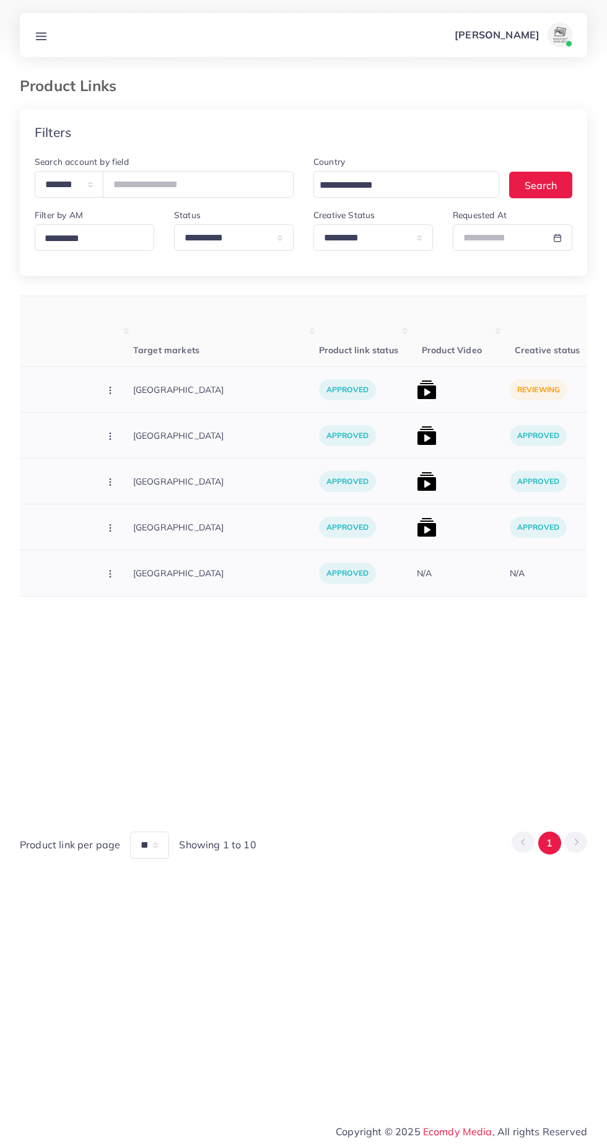
click at [417, 390] on img at bounding box center [427, 390] width 20 height 20
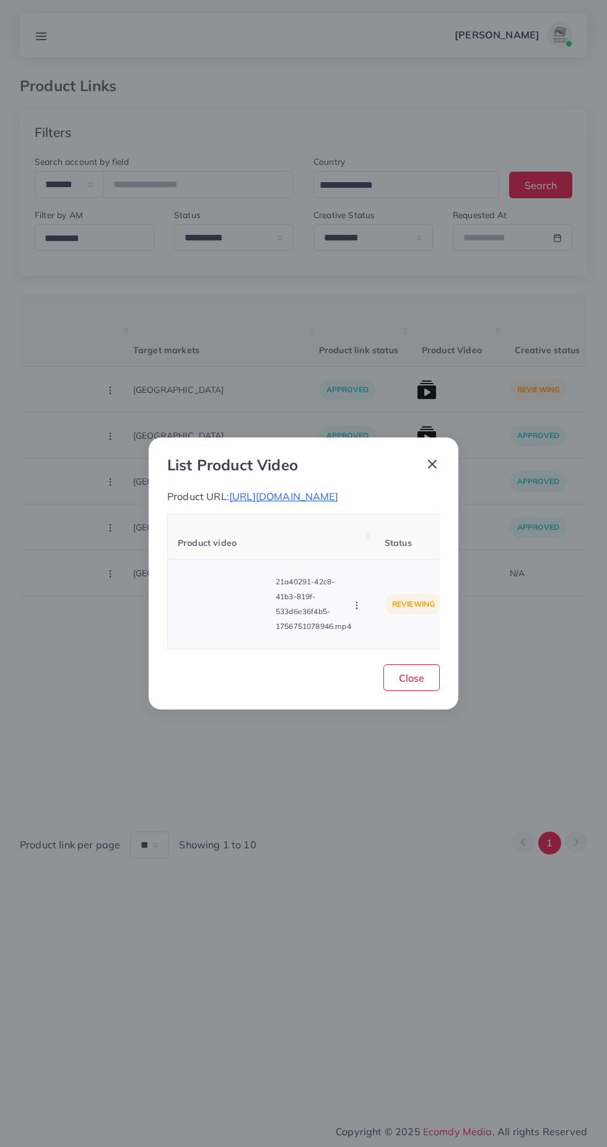
click at [238, 614] on video at bounding box center [224, 604] width 93 height 56
click at [240, 605] on div at bounding box center [224, 604] width 93 height 56
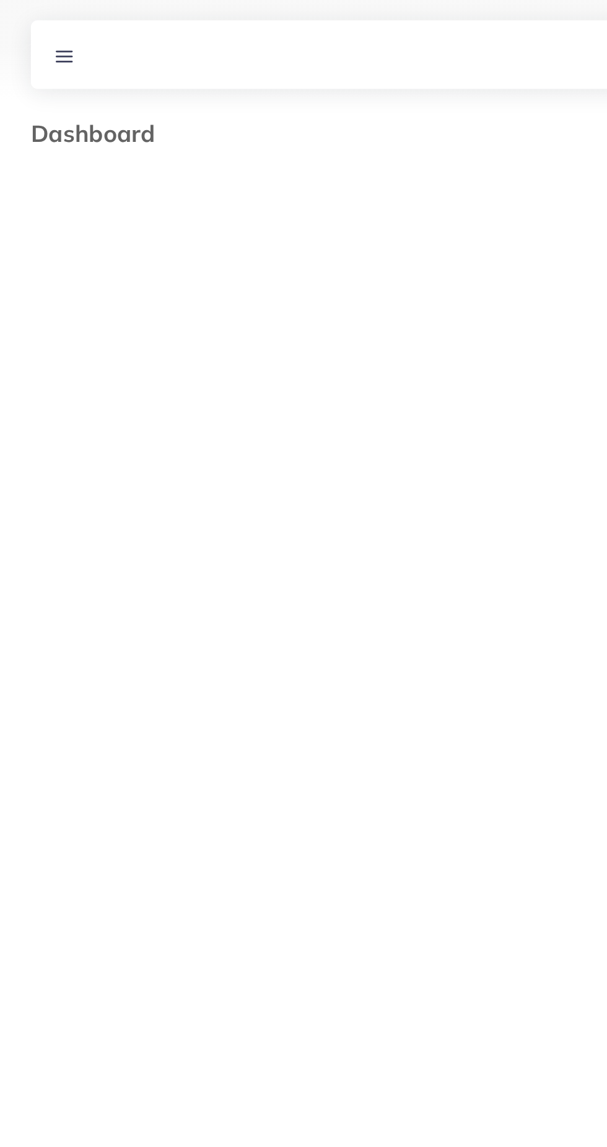
select select "*"
select select "****"
select select "*"
select select "****"
select select "*"
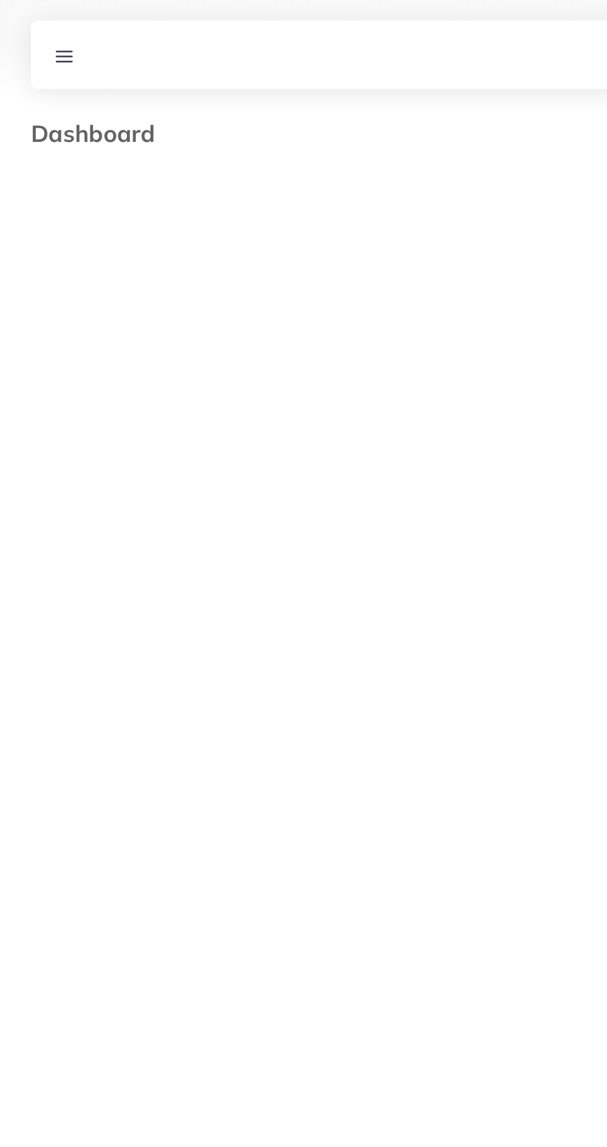
select select "****"
